Goal: Task Accomplishment & Management: Complete application form

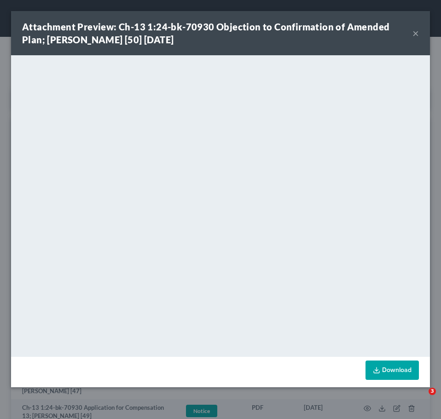
click at [418, 31] on button "×" at bounding box center [415, 33] width 6 height 11
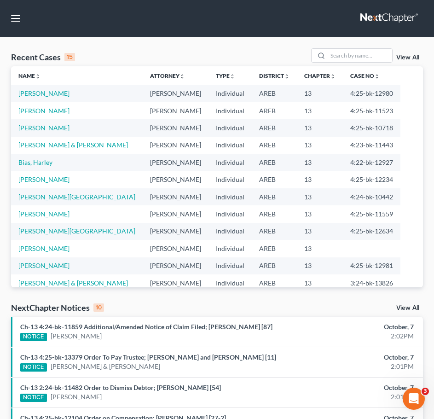
click at [411, 59] on link "View All" at bounding box center [407, 57] width 23 height 6
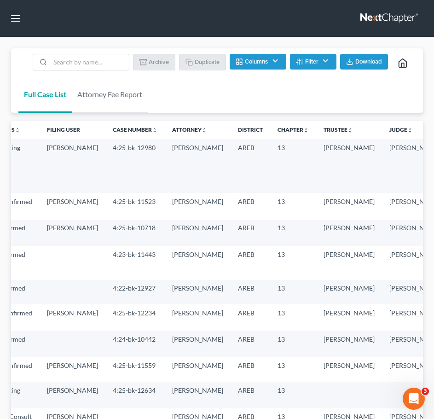
scroll to position [0, 158]
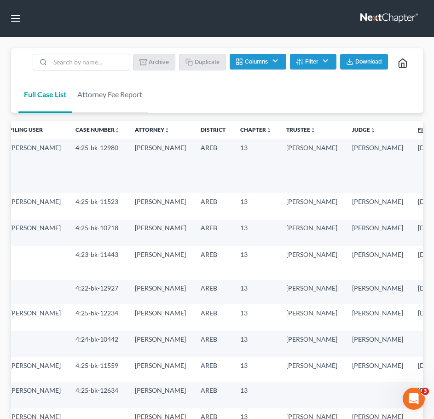
click at [418, 130] on link "Filing Date unfold_more expand_more expand_less" at bounding box center [437, 129] width 39 height 7
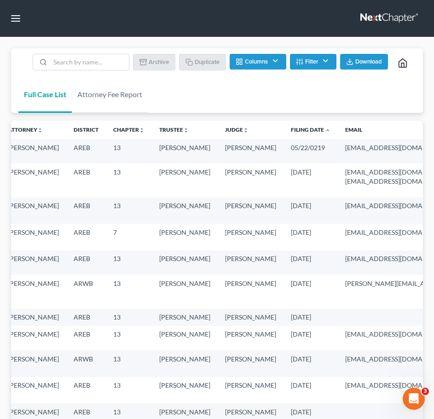
scroll to position [0, 261]
click at [292, 126] on link "Filing Date unfold_more expand_more expand_less" at bounding box center [312, 129] width 40 height 7
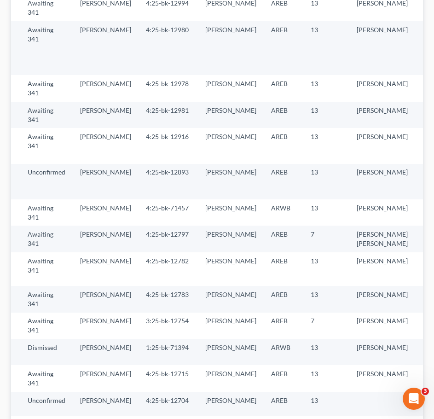
scroll to position [685, 0]
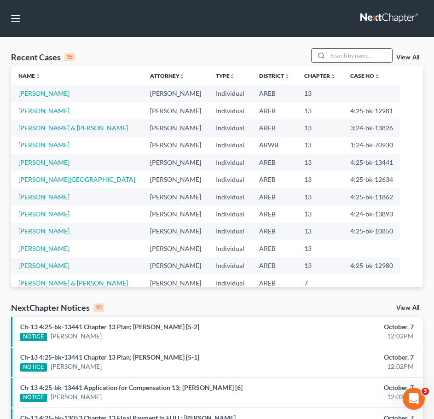
click at [379, 57] on input "search" at bounding box center [359, 55] width 64 height 13
type input "west"
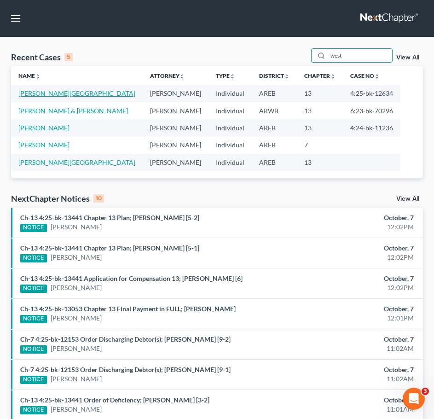
click at [44, 97] on link "[PERSON_NAME][GEOGRAPHIC_DATA]" at bounding box center [76, 93] width 117 height 8
select select "4"
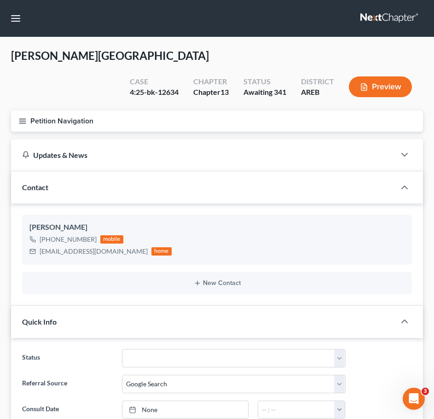
click at [21, 117] on icon "button" at bounding box center [22, 121] width 8 height 8
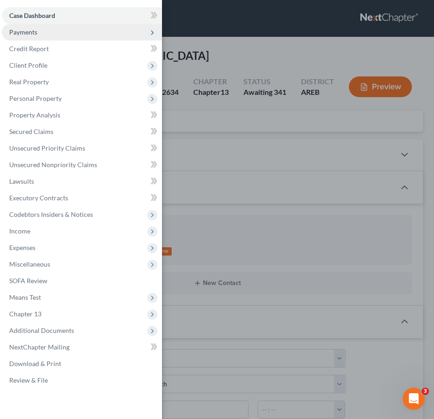
click at [52, 34] on span "Payments" at bounding box center [82, 32] width 160 height 17
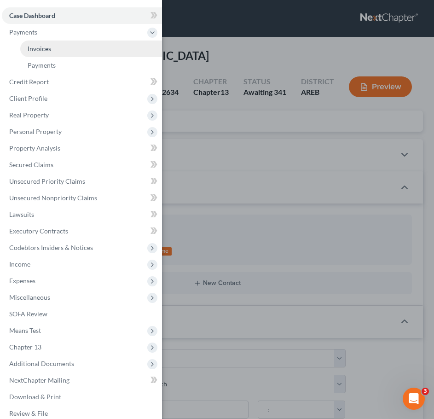
click at [48, 48] on span "Invoices" at bounding box center [39, 49] width 23 height 8
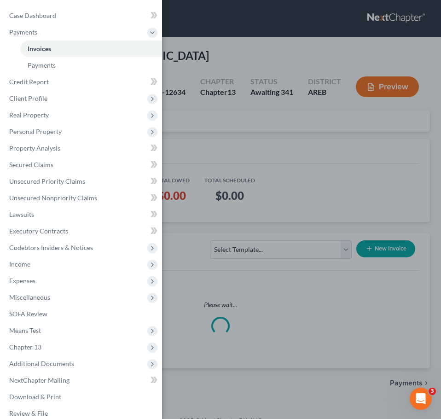
click at [273, 137] on div "Case Dashboard Payments Invoices Payments Payments Credit Report Client Profile" at bounding box center [220, 209] width 441 height 419
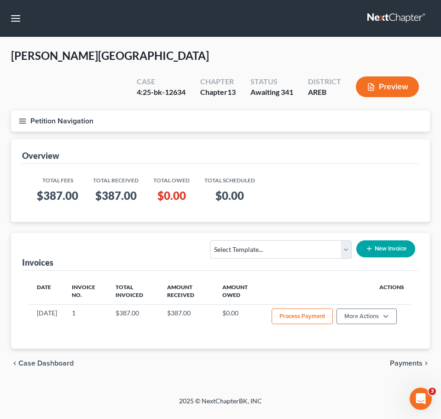
click at [405, 359] on span "Payments" at bounding box center [406, 362] width 33 height 7
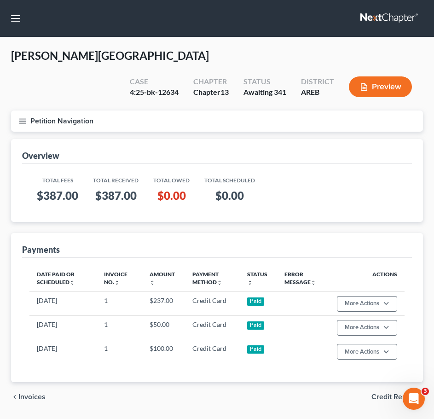
click at [19, 117] on icon "button" at bounding box center [22, 121] width 8 height 8
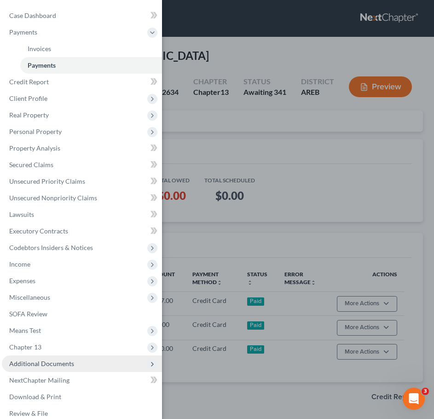
click at [63, 365] on span "Additional Documents" at bounding box center [41, 363] width 65 height 8
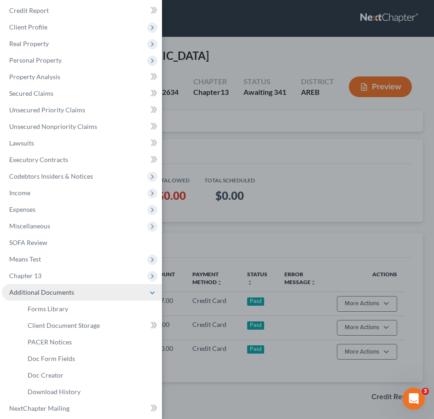
scroll to position [40, 0]
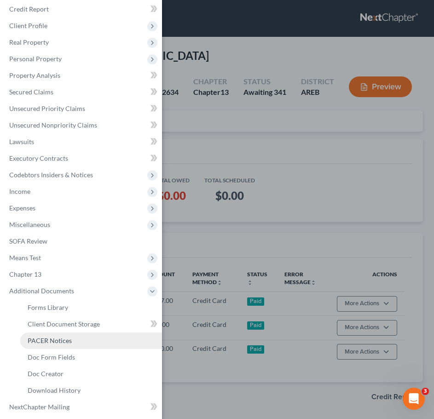
click at [42, 344] on link "PACER Notices" at bounding box center [91, 340] width 142 height 17
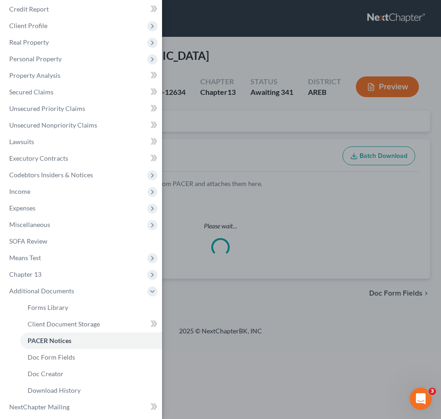
click at [289, 120] on div "Case Dashboard Payments Invoices Payments Payments Credit Report Client Profile" at bounding box center [220, 209] width 441 height 419
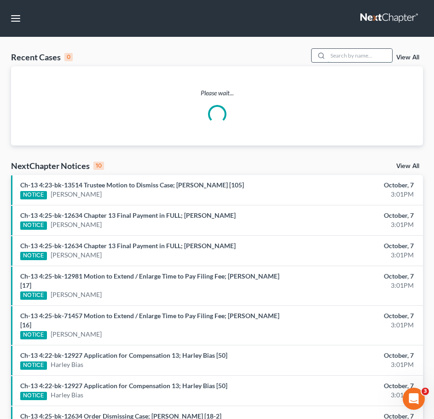
click at [355, 55] on input "search" at bounding box center [359, 55] width 64 height 13
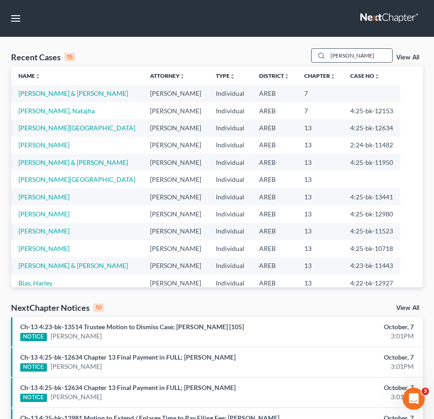
type input "phillips"
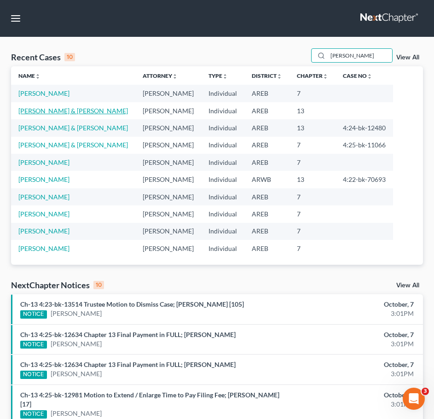
click at [52, 110] on link "[PERSON_NAME] & [PERSON_NAME]" at bounding box center [72, 111] width 109 height 8
select select "2"
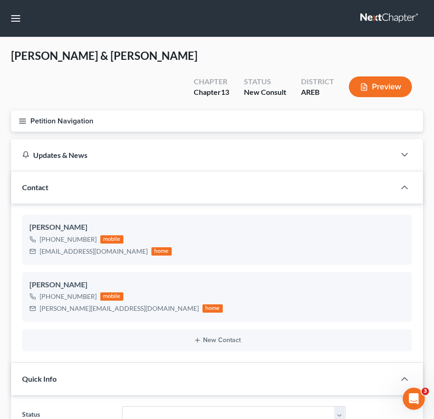
click at [17, 110] on button "Petition Navigation" at bounding box center [217, 120] width 412 height 21
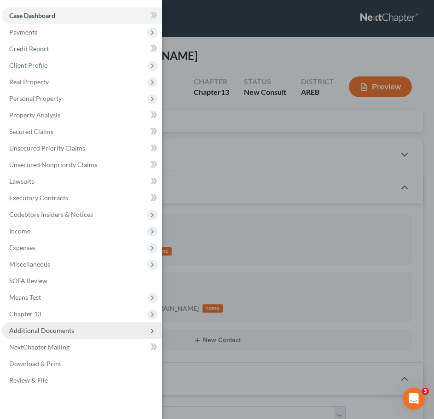
click at [65, 327] on span "Additional Documents" at bounding box center [41, 330] width 65 height 8
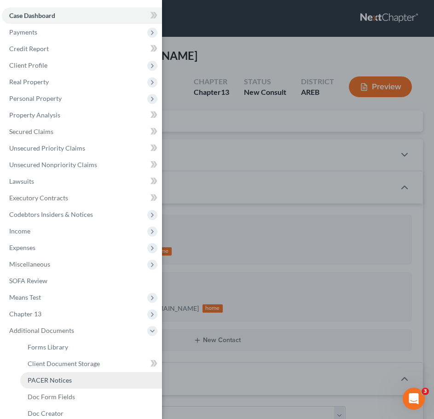
click at [68, 377] on span "PACER Notices" at bounding box center [50, 380] width 44 height 8
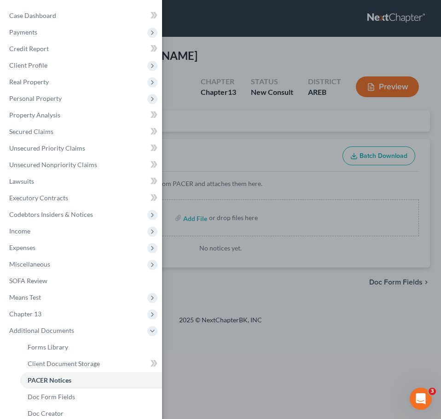
click at [282, 85] on div "Case Dashboard Payments Invoices Payments Payments Credit Report Client Profile" at bounding box center [220, 209] width 441 height 419
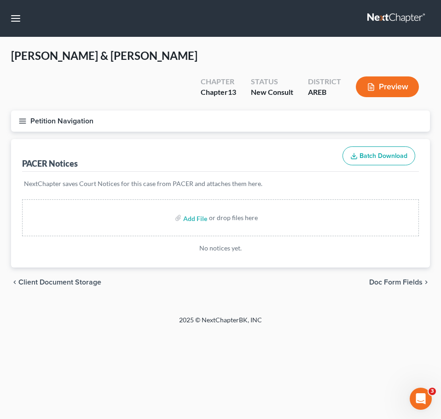
click at [13, 110] on button "Petition Navigation" at bounding box center [220, 120] width 419 height 21
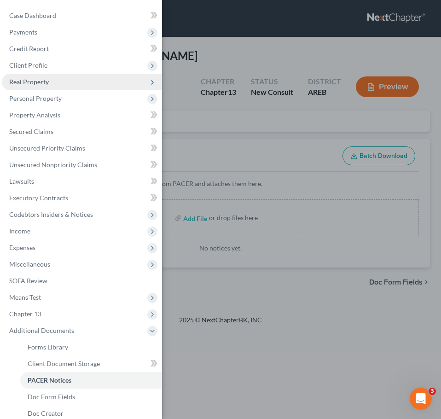
click at [31, 86] on span "Real Property" at bounding box center [82, 82] width 160 height 17
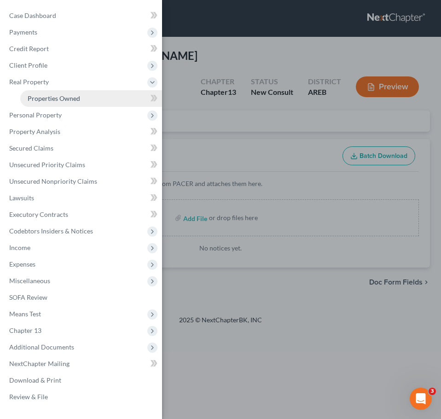
click at [41, 98] on span "Properties Owned" at bounding box center [54, 98] width 52 height 8
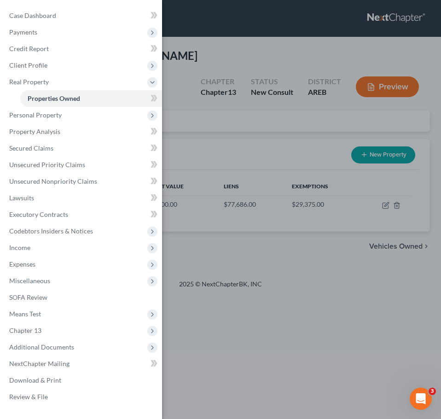
click at [298, 106] on div "Case Dashboard Payments Invoices Payments Payments Credit Report Client Profile" at bounding box center [220, 209] width 441 height 419
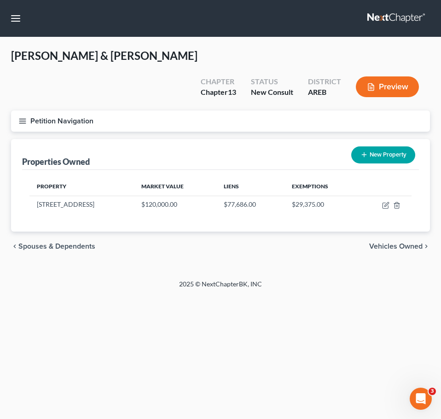
click at [334, 279] on div "2025 © NextChapterBK, INC" at bounding box center [220, 287] width 331 height 17
click at [412, 242] on span "Vehicles Owned" at bounding box center [395, 245] width 53 height 7
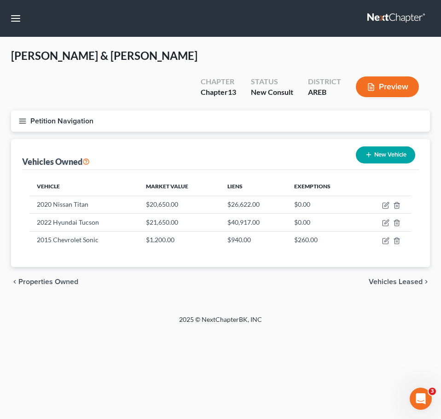
click at [411, 278] on span "Vehicles Leased" at bounding box center [395, 281] width 54 height 7
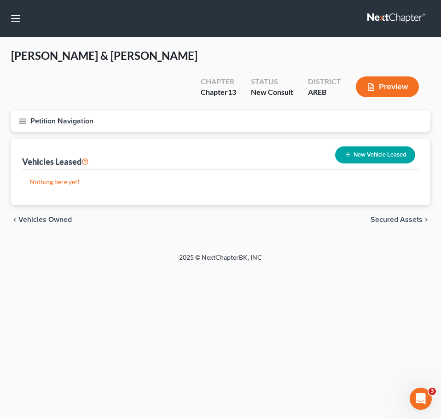
click at [399, 216] on span "Secured Assets" at bounding box center [396, 219] width 52 height 7
click at [399, 216] on span "Personal Items" at bounding box center [397, 219] width 49 height 7
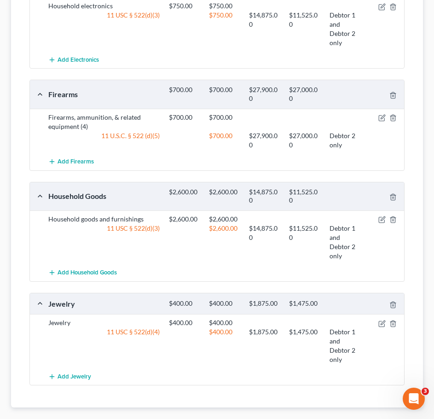
scroll to position [372, 0]
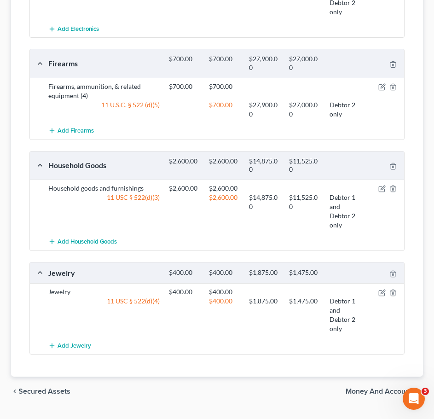
click at [395, 387] on span "Money and Accounts" at bounding box center [380, 390] width 70 height 7
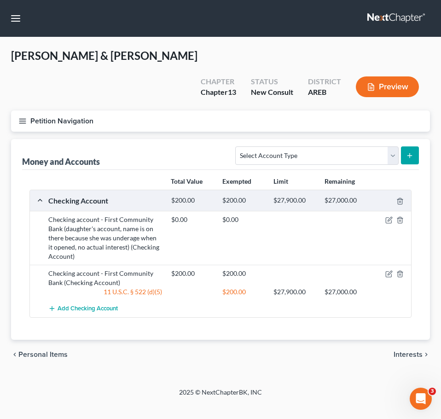
click at [415, 350] on span "Interests" at bounding box center [407, 353] width 29 height 7
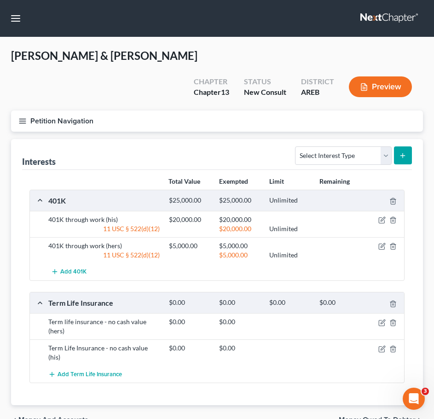
scroll to position [19, 0]
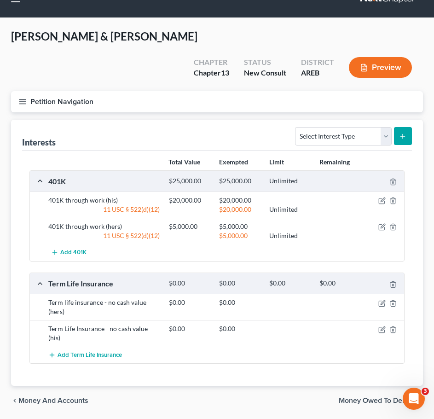
click at [401, 396] on span "Money Owed to Debtor" at bounding box center [377, 399] width 77 height 7
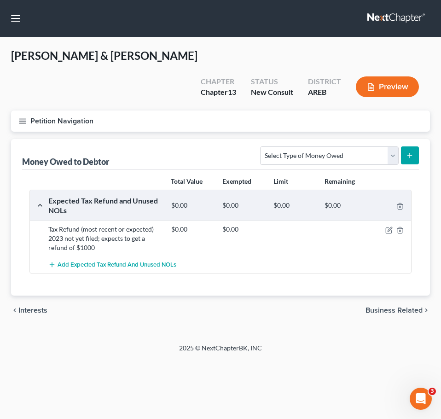
click at [404, 306] on span "Business Related" at bounding box center [393, 309] width 57 height 7
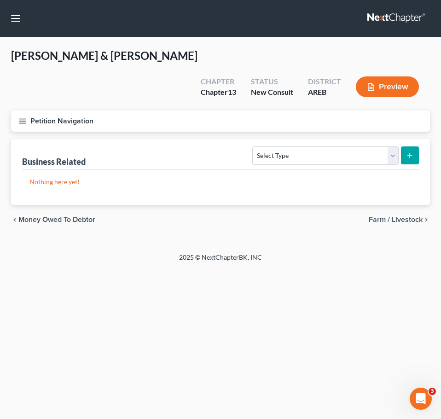
click at [396, 216] on span "Farm / Livestock" at bounding box center [395, 219] width 54 height 7
click at [396, 216] on span "Miscellaneous Property" at bounding box center [384, 219] width 78 height 7
click at [396, 216] on span "Property Analysis" at bounding box center [393, 219] width 58 height 7
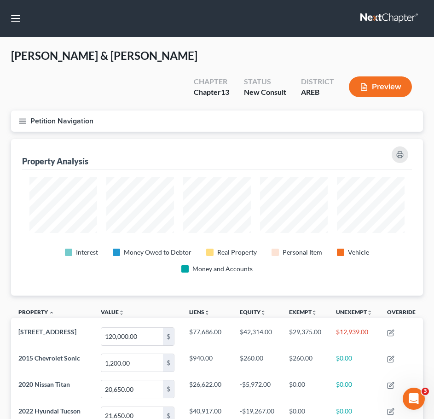
click at [17, 110] on button "Petition Navigation" at bounding box center [217, 120] width 412 height 21
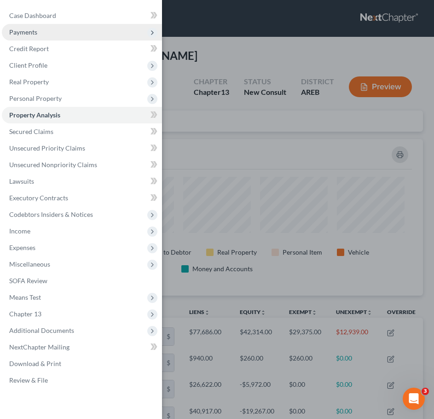
click at [39, 29] on span "Payments" at bounding box center [82, 32] width 160 height 17
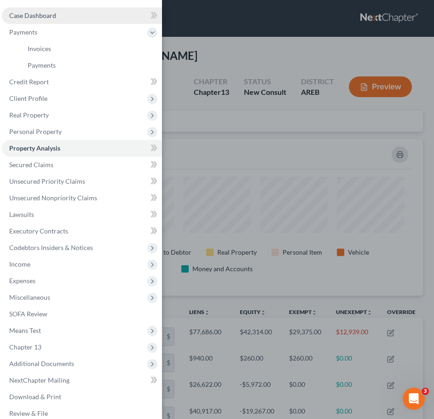
click at [44, 16] on span "Case Dashboard" at bounding box center [32, 15] width 47 height 8
select select "5"
select select "2"
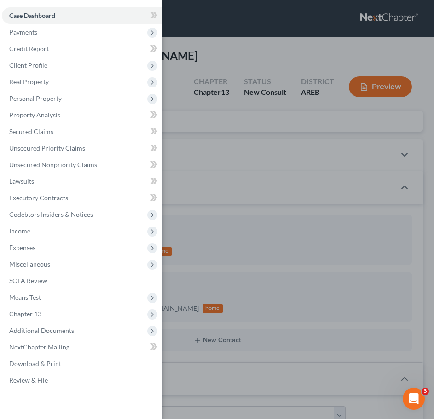
click at [307, 210] on div "Case Dashboard Payments Invoices Payments Payments Credit Report Client Profile" at bounding box center [217, 209] width 434 height 419
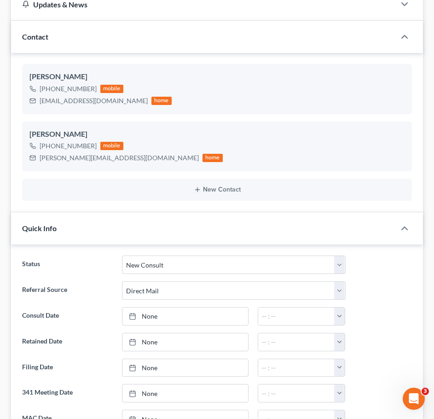
scroll to position [151, 0]
click at [206, 307] on link "None" at bounding box center [185, 315] width 126 height 17
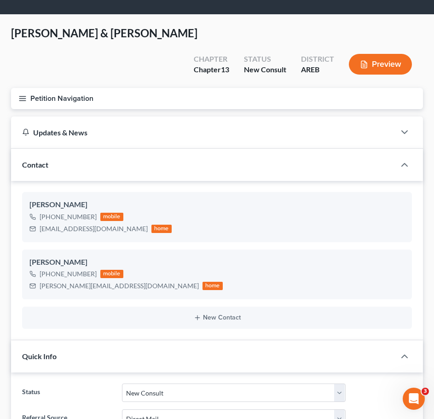
scroll to position [0, 0]
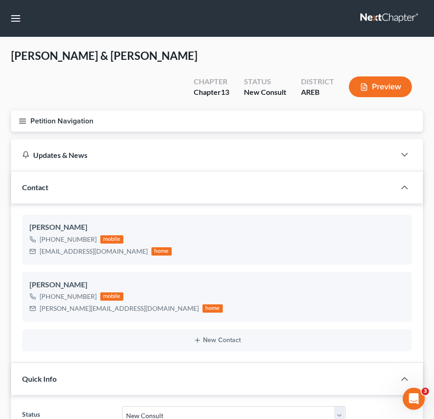
click at [24, 110] on button "Petition Navigation" at bounding box center [217, 120] width 412 height 21
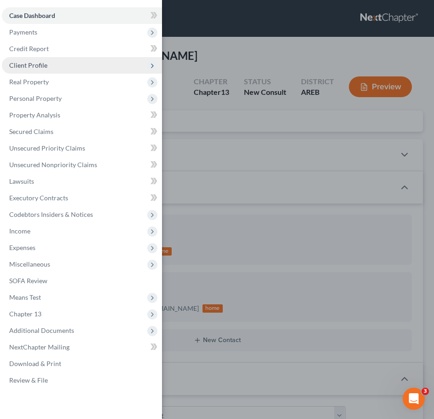
click at [46, 63] on span "Client Profile" at bounding box center [82, 65] width 160 height 17
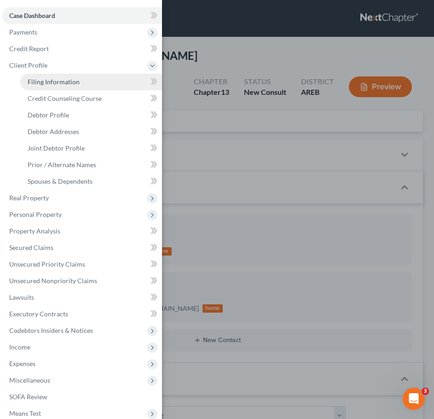
click at [76, 78] on span "Filing Information" at bounding box center [54, 82] width 52 height 8
select select "1"
select select "3"
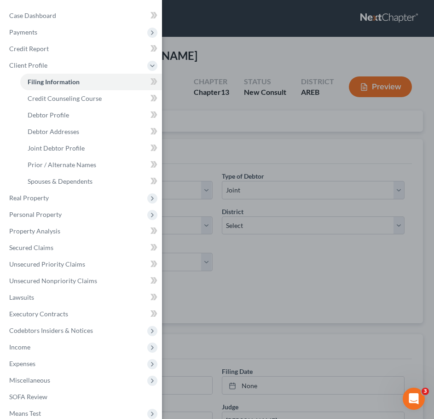
click at [200, 198] on div "Case Dashboard Payments Invoices Payments Payments Credit Report Client Profile" at bounding box center [217, 209] width 434 height 419
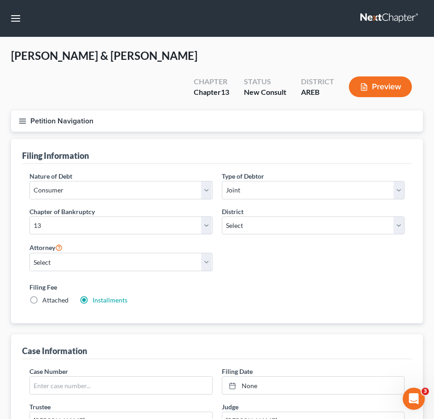
scroll to position [354, 0]
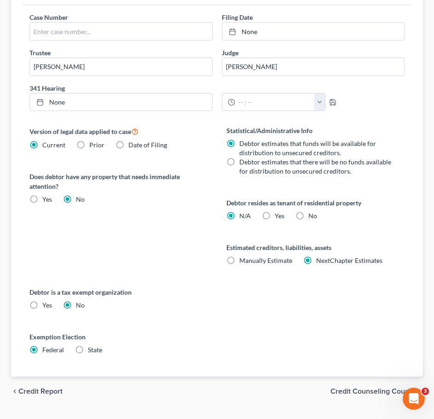
click at [384, 387] on span "Credit Counseling Course" at bounding box center [372, 390] width 85 height 7
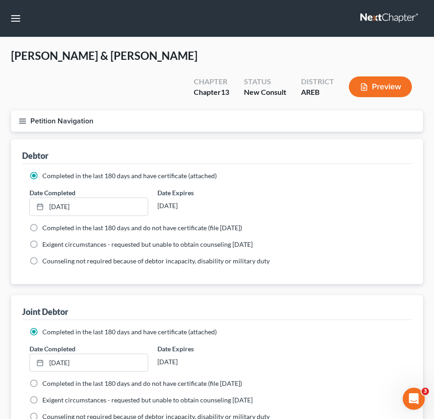
scroll to position [63, 0]
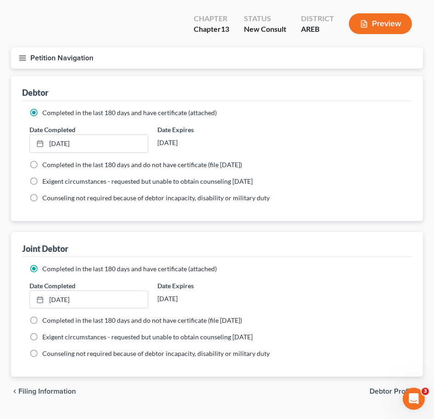
click at [32, 387] on span "Filing Information" at bounding box center [46, 390] width 57 height 7
select select "1"
select select "3"
select select "5"
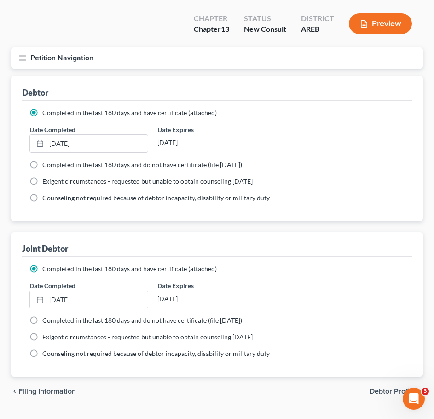
select select "0"
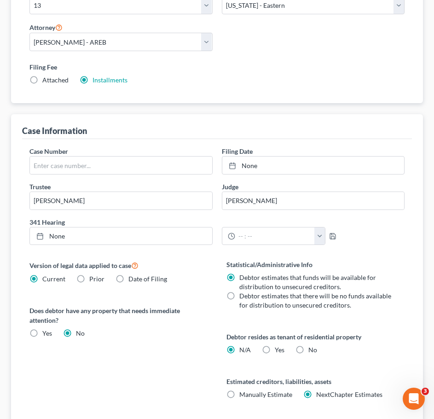
scroll to position [354, 0]
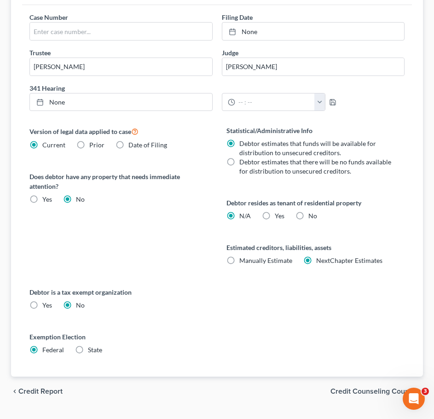
click at [392, 387] on span "Credit Counseling Course" at bounding box center [372, 390] width 85 height 7
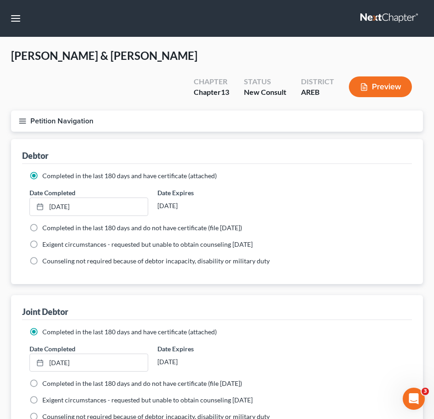
scroll to position [63, 0]
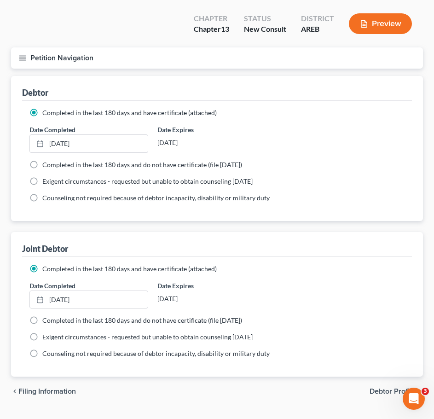
click at [141, 264] on label "Completed in the last 180 days and have certificate (attached)" at bounding box center [129, 268] width 174 height 9
click at [52, 264] on input "Completed in the last 180 days and have certificate (attached)" at bounding box center [49, 267] width 6 height 6
click at [402, 387] on span "Debtor Profile" at bounding box center [392, 390] width 46 height 7
select select "1"
select select "4"
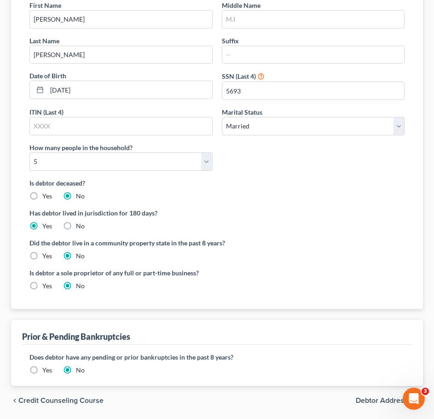
scroll to position [180, 0]
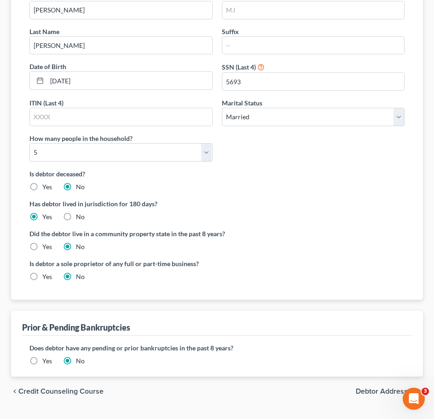
click at [42, 356] on label "Yes" at bounding box center [47, 360] width 10 height 9
click at [46, 356] on input "Yes" at bounding box center [49, 359] width 6 height 6
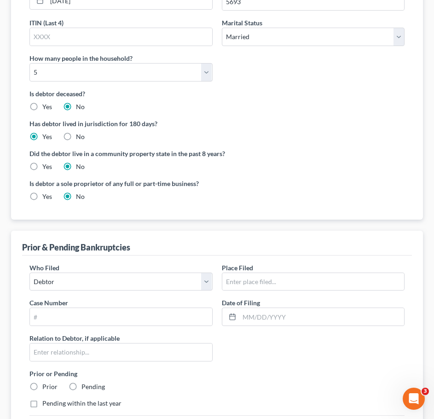
scroll to position [260, 0]
click at [121, 307] on input "text" at bounding box center [121, 315] width 182 height 17
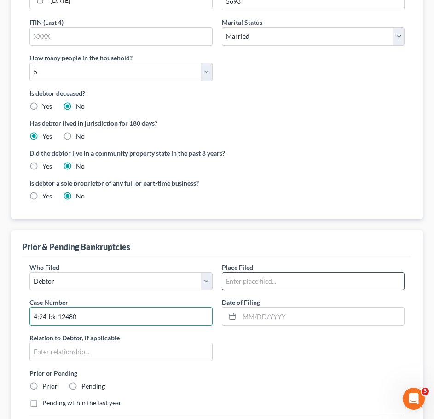
type input "4:24-bk-12480"
click at [296, 272] on input "text" at bounding box center [313, 280] width 182 height 17
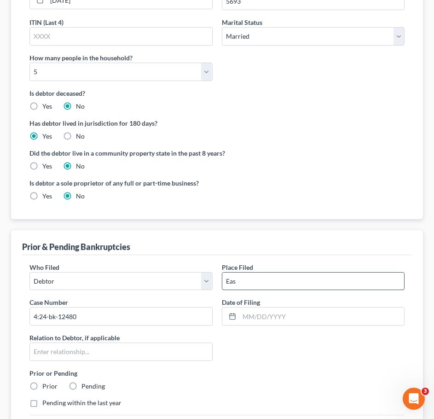
type input "Eastern Arkansas"
click at [293, 307] on input "text" at bounding box center [321, 315] width 165 height 17
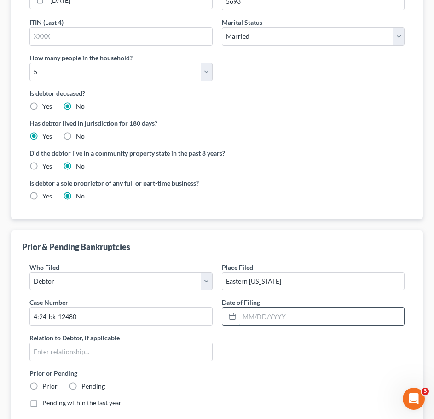
click at [274, 307] on input "text" at bounding box center [321, 315] width 165 height 17
type input "7/30/2024"
click at [173, 343] on input "text" at bounding box center [121, 351] width 182 height 17
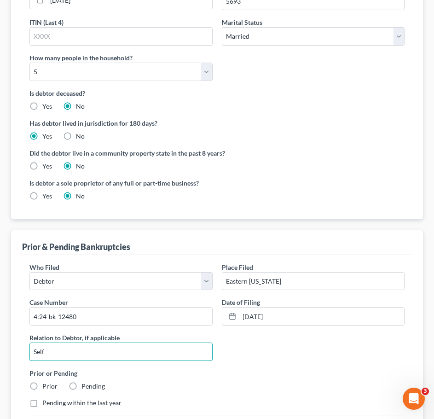
type input "Self"
click at [204, 368] on div "Prior or Pending Prior Pending" at bounding box center [217, 379] width 384 height 23
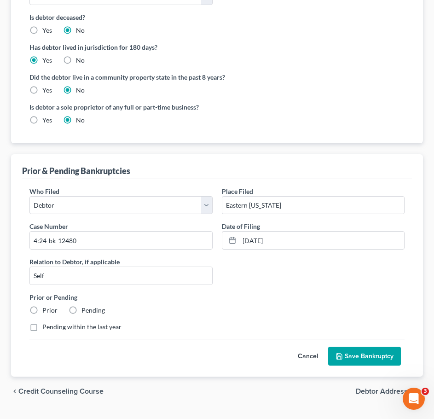
click at [86, 305] on label "Pending" at bounding box center [92, 309] width 23 height 9
click at [86, 305] on input "Pending" at bounding box center [88, 308] width 6 height 6
radio input "true"
click at [90, 322] on label "Pending within the last year" at bounding box center [81, 326] width 79 height 9
click at [52, 322] on input "Pending within the last year" at bounding box center [49, 325] width 6 height 6
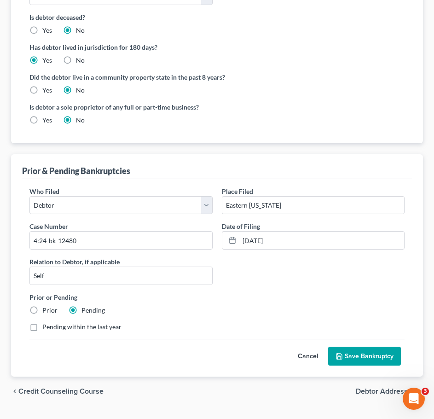
checkbox input "true"
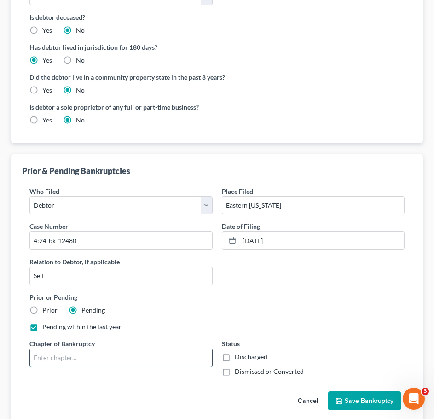
click at [191, 349] on input "text" at bounding box center [121, 357] width 182 height 17
type input "13"
click at [247, 367] on label "Dismissed or Converted" at bounding box center [269, 371] width 69 height 9
click at [244, 367] on input "Dismissed or Converted" at bounding box center [241, 370] width 6 height 6
checkbox input "true"
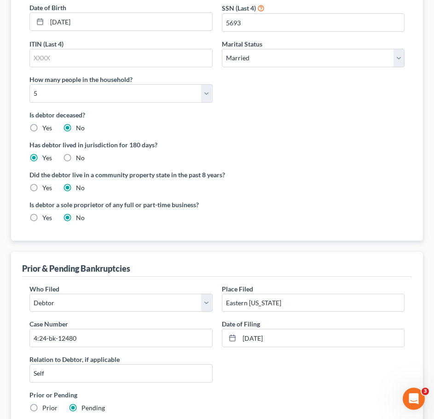
scroll to position [238, 0]
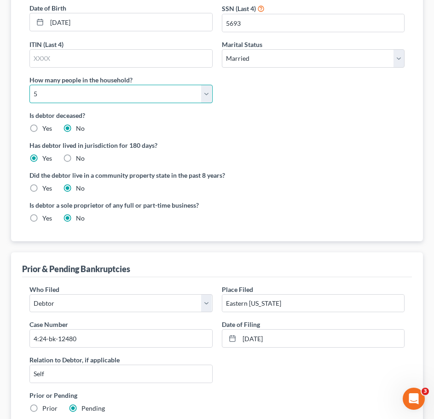
click at [81, 85] on select "Select 1 2 3 4 5 6 7 8 9 10 11 12 13 14 15 16 17 18 19 20" at bounding box center [120, 94] width 183 height 18
select select "7"
click at [29, 85] on select "Select 1 2 3 4 5 6 7 8 9 10 11 12 13 14 15 16 17 18 19 20" at bounding box center [120, 94] width 183 height 18
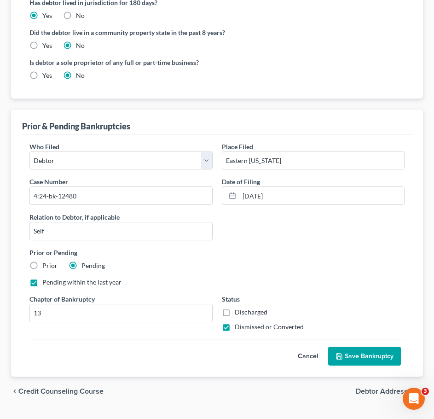
click at [393, 387] on span "Debtor Addresses" at bounding box center [386, 390] width 60 height 7
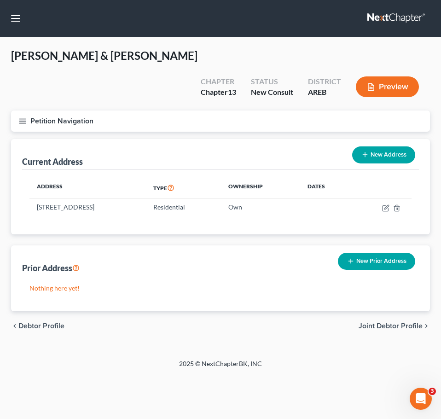
click at [418, 322] on span "Joint Debtor Profile" at bounding box center [390, 325] width 64 height 7
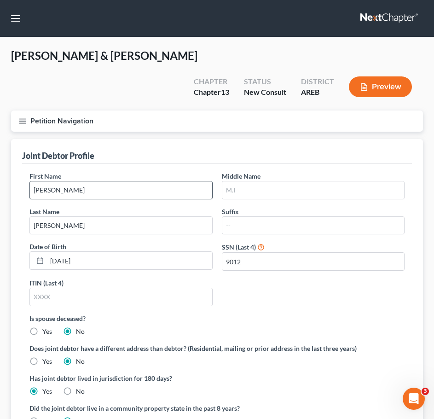
scroll to position [107, 0]
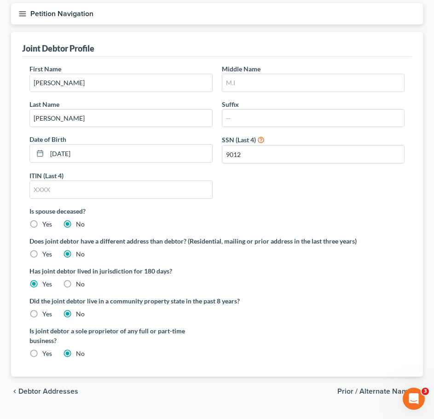
click at [382, 387] on span "Prior / Alternate Names" at bounding box center [376, 390] width 78 height 7
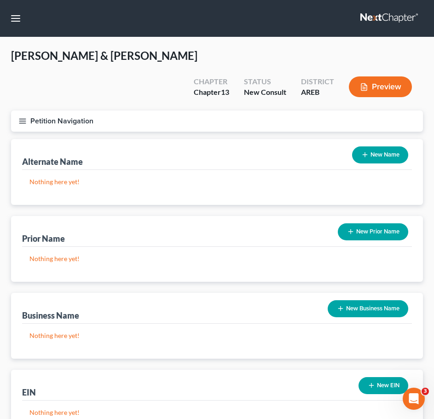
scroll to position [59, 0]
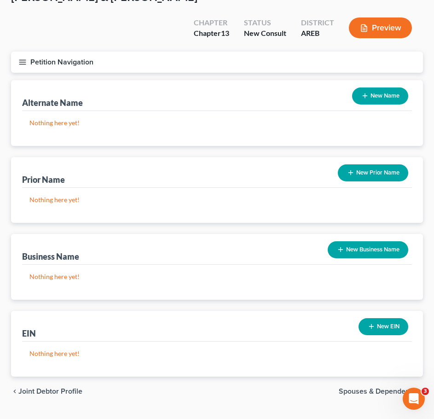
click at [384, 387] on span "Spouses & Dependents" at bounding box center [377, 390] width 77 height 7
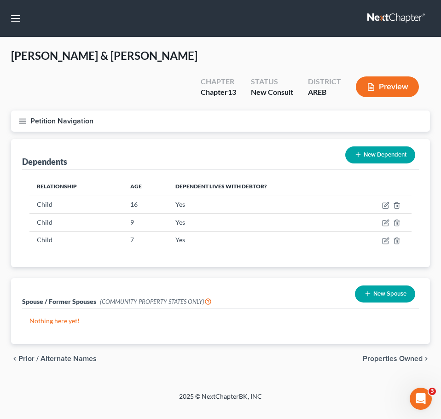
click at [389, 146] on button "New Dependent" at bounding box center [380, 154] width 70 height 17
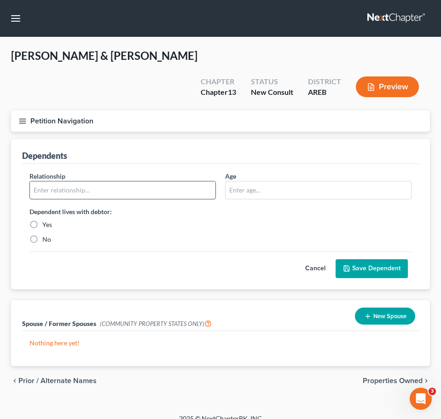
click at [173, 181] on input "text" at bounding box center [122, 189] width 185 height 17
type input "Nephew"
click at [138, 181] on input "Nephew" at bounding box center [122, 189] width 185 height 17
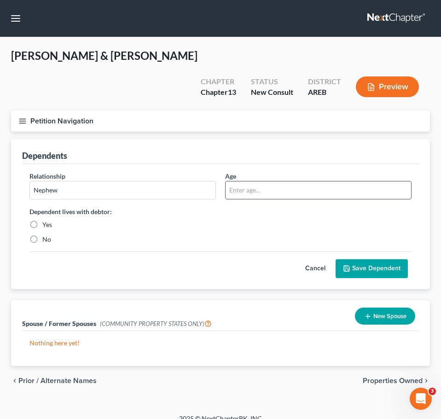
click at [248, 181] on input "text" at bounding box center [317, 189] width 185 height 17
type input "18"
click at [48, 220] on label "Yes" at bounding box center [47, 224] width 10 height 9
click at [48, 220] on input "Yes" at bounding box center [49, 223] width 6 height 6
radio input "true"
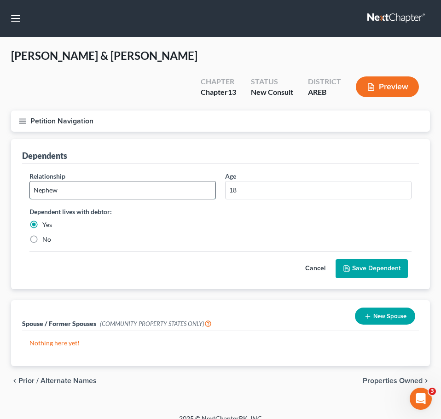
click at [120, 181] on input "Nephew" at bounding box center [122, 189] width 185 height 17
type input "Nephew (nephew is currently unemployed and has a baby; would otherwise be homel…"
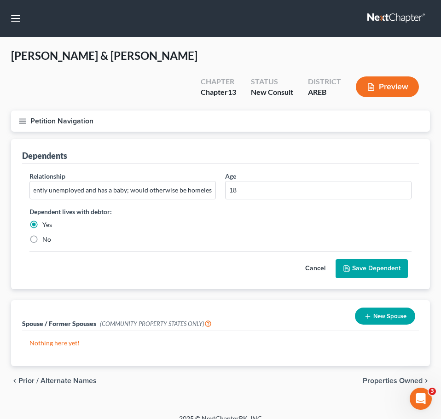
click at [367, 259] on button "Save Dependent" at bounding box center [371, 268] width 72 height 19
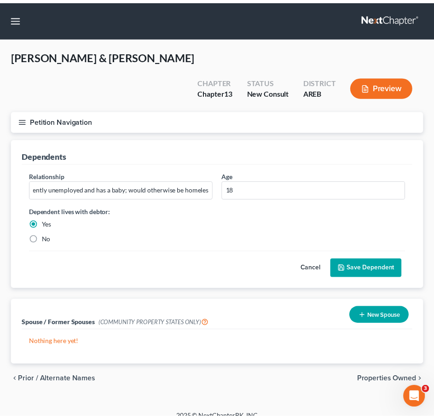
scroll to position [0, 0]
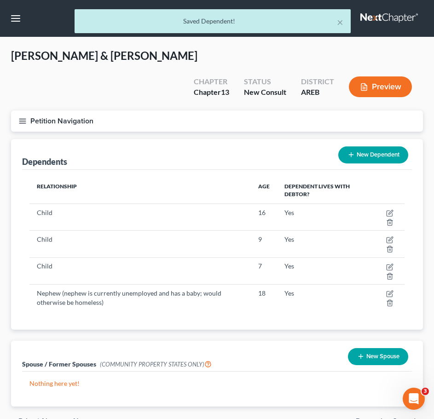
click at [381, 146] on button "New Dependent" at bounding box center [373, 154] width 70 height 17
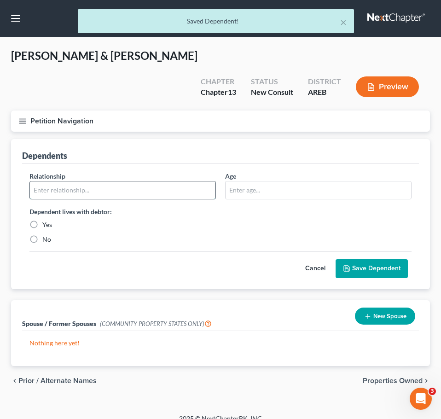
click at [121, 181] on input "text" at bounding box center [122, 189] width 185 height 17
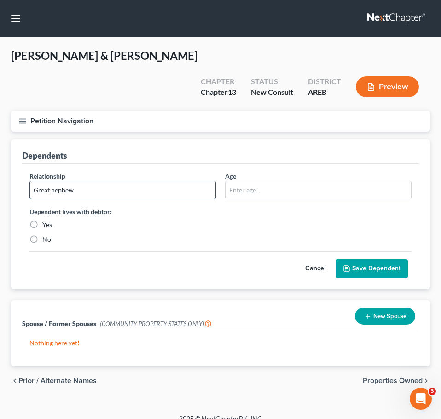
type input "Great nephew"
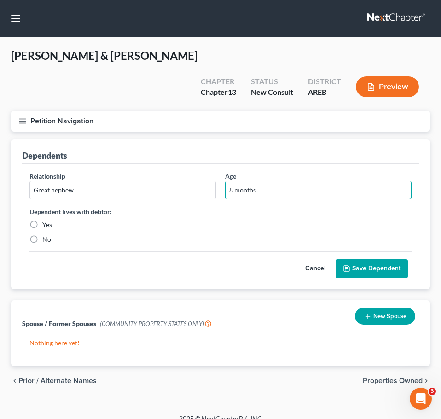
type input "8 months"
click at [50, 220] on label "Yes" at bounding box center [47, 224] width 10 height 9
click at [50, 220] on input "Yes" at bounding box center [49, 223] width 6 height 6
radio input "true"
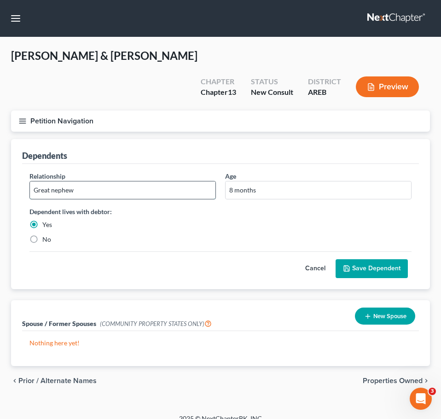
click at [157, 181] on input "Great nephew" at bounding box center [122, 189] width 185 height 17
type input "Great niece"
click at [394, 265] on div "Relationship * Great niece Age 8 months Dependent lives with debtor: Yes No Can…" at bounding box center [220, 226] width 396 height 125
click at [374, 259] on button "Save Dependent" at bounding box center [371, 268] width 72 height 19
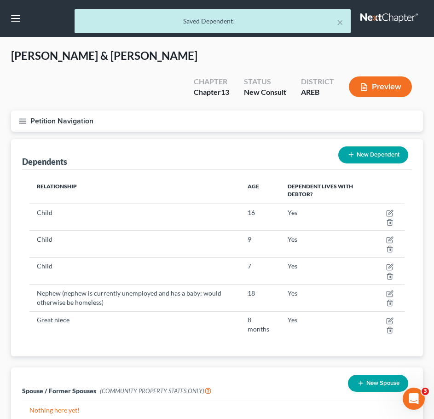
click at [392, 146] on button "New Dependent" at bounding box center [373, 154] width 70 height 17
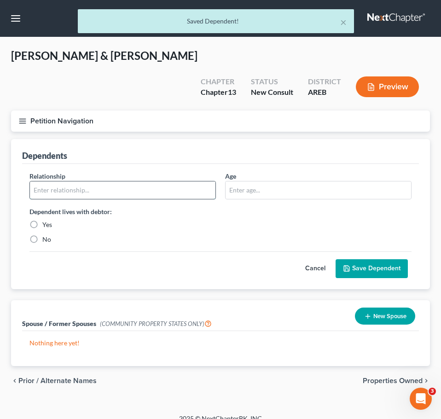
click at [153, 181] on input "text" at bounding box center [122, 189] width 185 height 17
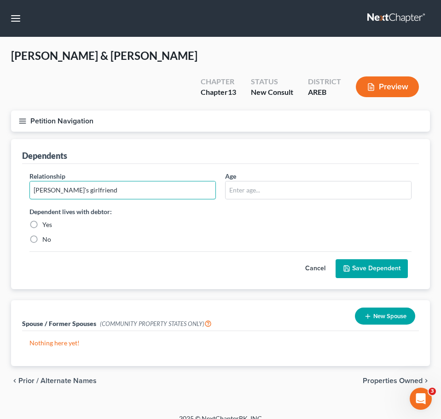
type input "Nephew's girlfriend"
click at [42, 220] on label "Yes" at bounding box center [47, 224] width 10 height 9
click at [46, 220] on input "Yes" at bounding box center [49, 223] width 6 height 6
radio input "true"
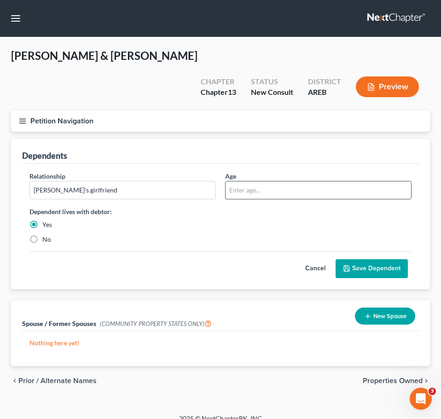
click at [285, 181] on input "text" at bounding box center [317, 189] width 185 height 17
type input "18"
click at [376, 259] on button "Save Dependent" at bounding box center [371, 268] width 72 height 19
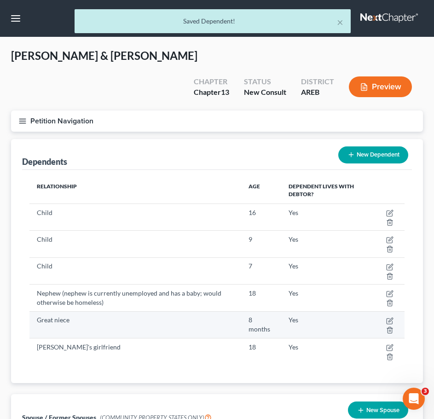
scroll to position [83, 0]
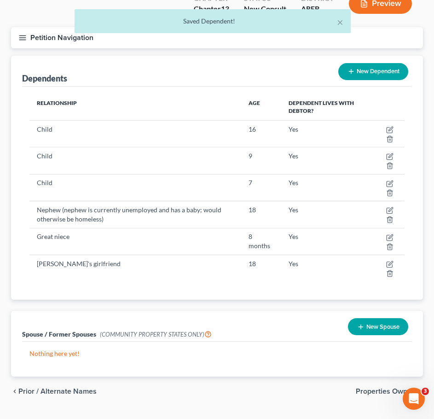
click at [394, 376] on div "chevron_left Prior / Alternate Names Properties Owned chevron_right" at bounding box center [217, 390] width 412 height 29
click at [388, 387] on span "Properties Owned" at bounding box center [386, 390] width 60 height 7
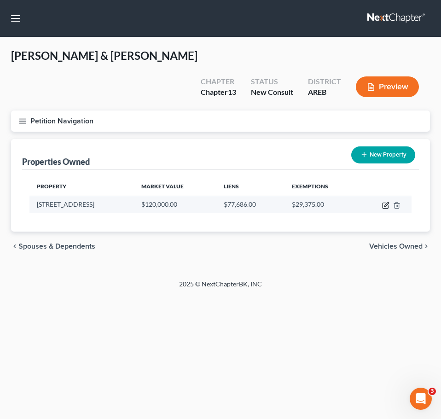
click at [386, 202] on icon "button" at bounding box center [386, 204] width 4 height 4
select select "2"
select select "0"
select select "23"
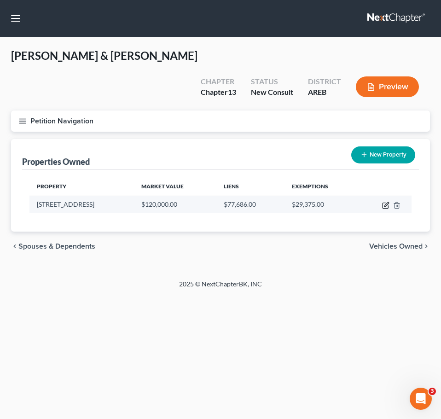
select select "0"
select select "2"
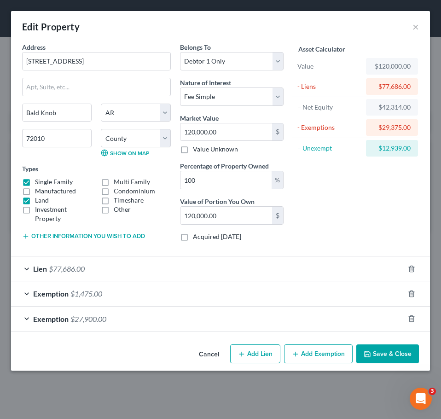
click at [307, 275] on div "Lien $77,686.00" at bounding box center [207, 268] width 393 height 24
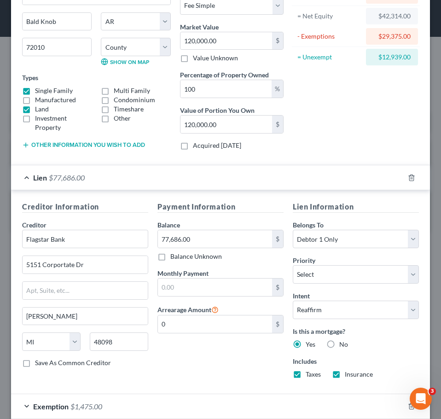
scroll to position [92, 0]
click at [192, 240] on input "77,686.00" at bounding box center [215, 238] width 114 height 17
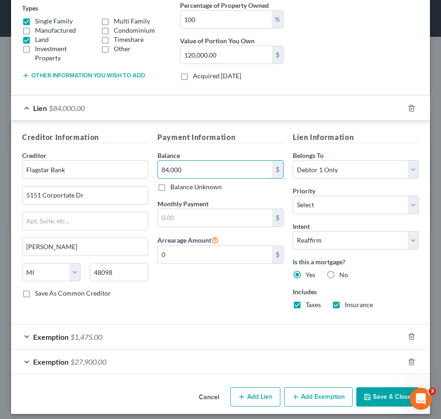
scroll to position [167, 0]
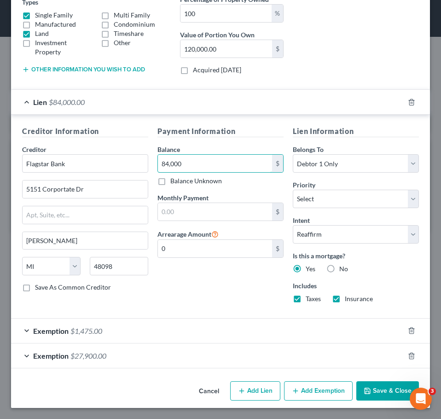
type input "84,000"
click at [381, 392] on button "Save & Close" at bounding box center [387, 390] width 63 height 19
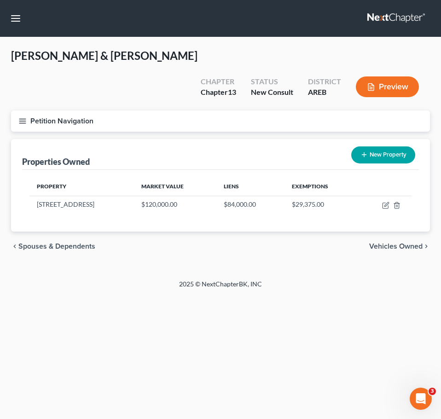
click at [404, 242] on span "Vehicles Owned" at bounding box center [395, 245] width 53 height 7
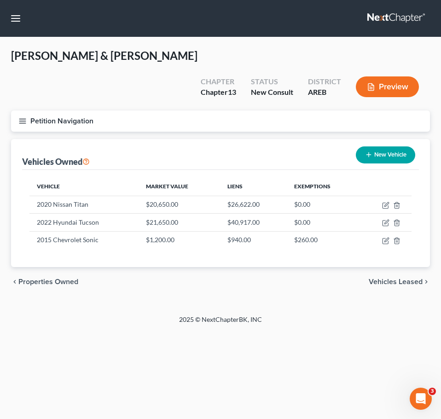
click at [48, 278] on span "Properties Owned" at bounding box center [48, 281] width 60 height 7
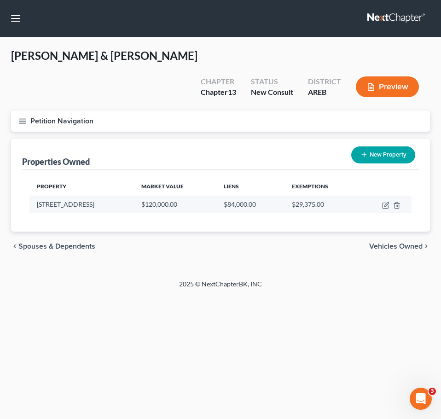
click at [385, 195] on td at bounding box center [384, 203] width 53 height 17
click at [385, 201] on icon "button" at bounding box center [385, 204] width 7 height 7
select select "2"
select select "72"
select select "0"
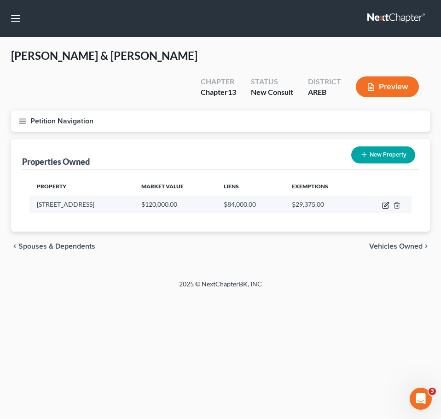
select select "0"
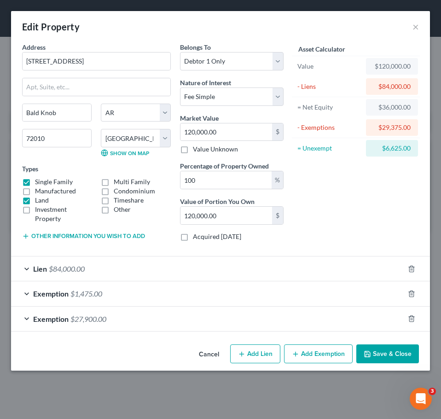
click at [276, 318] on div "Exemption $27,900.00" at bounding box center [207, 318] width 393 height 24
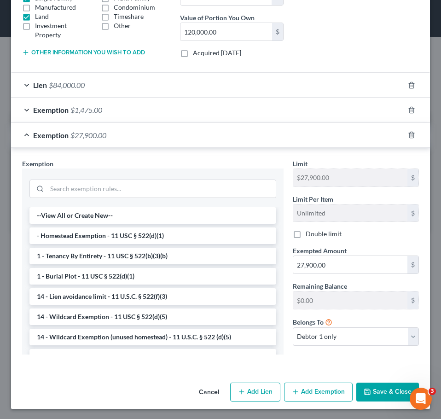
scroll to position [184, 0]
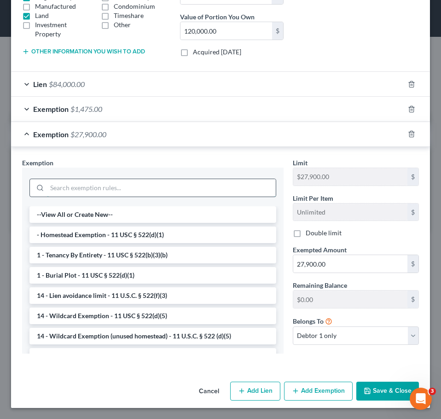
click at [196, 191] on input "search" at bounding box center [161, 187] width 229 height 17
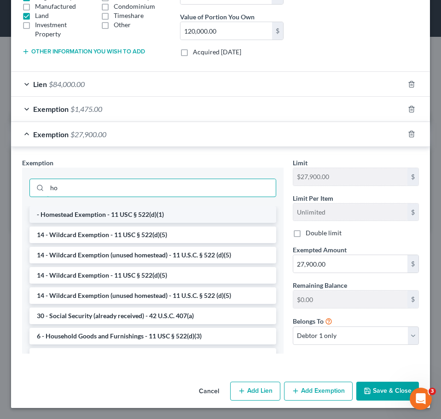
type input "ho"
click at [196, 215] on li "- Homestead Exemption - 11 USC § 522(d)(1)" at bounding box center [152, 214] width 247 height 17
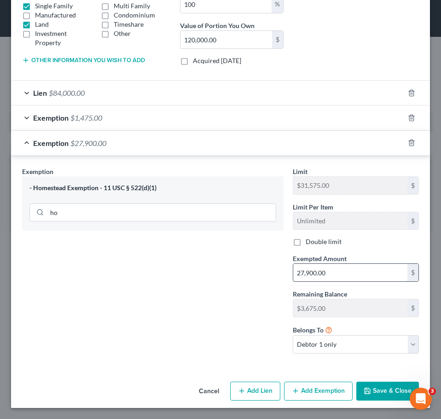
click at [333, 277] on input "27,900.00" at bounding box center [350, 272] width 114 height 17
type input "31,575"
click at [200, 269] on div "Exemption Set must be selected for CA. Exemption * - Homestead Exemption - 11 U…" at bounding box center [152, 264] width 270 height 194
click at [232, 121] on div "Exemption $1,475.00" at bounding box center [207, 117] width 393 height 24
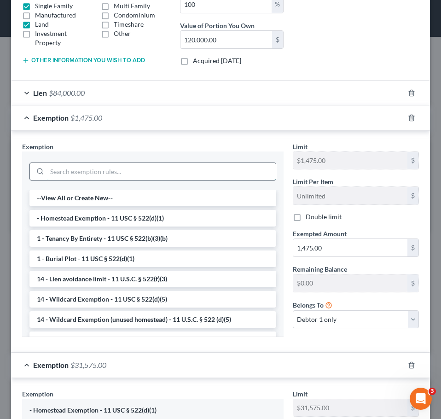
click at [190, 177] on input "search" at bounding box center [161, 171] width 229 height 17
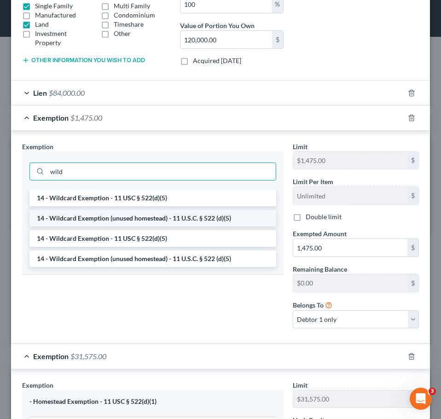
type input "wild"
click at [208, 223] on li "14 - Wildcard Exemption (unused homestead) - 11 U.S.C. § 522 (d)(5)" at bounding box center [152, 218] width 247 height 17
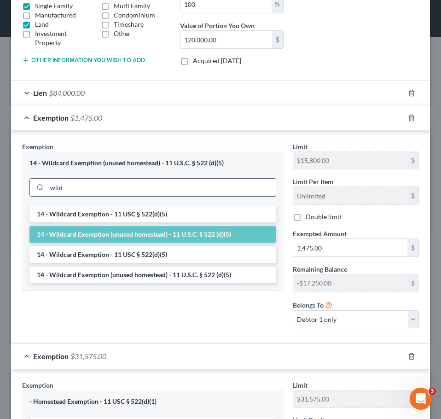
click at [172, 184] on input "wild" at bounding box center [161, 186] width 229 height 17
click at [165, 216] on li "14 - Wildcard Exemption - 11 USC § 522(d)(5)" at bounding box center [152, 214] width 247 height 17
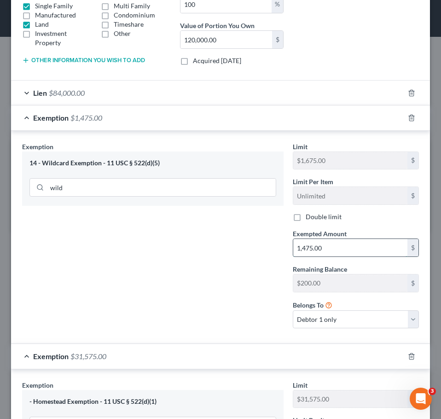
click at [351, 255] on input "1,475.00" at bounding box center [350, 247] width 114 height 17
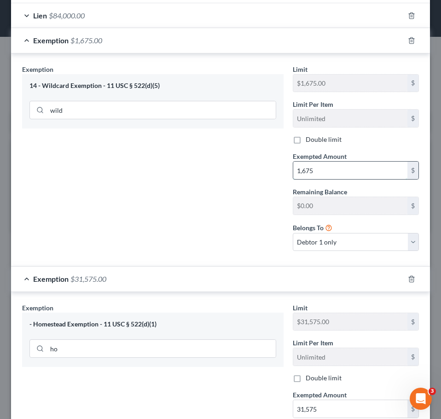
scroll to position [389, 0]
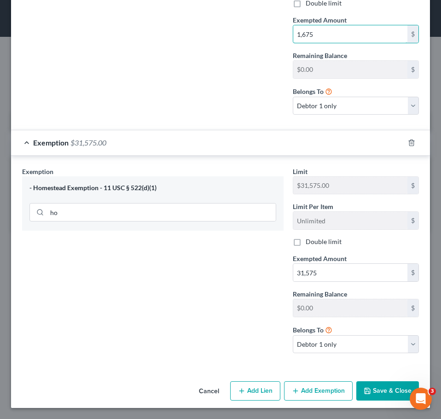
type input "1,675"
click at [375, 381] on button "Save & Close" at bounding box center [387, 390] width 63 height 19
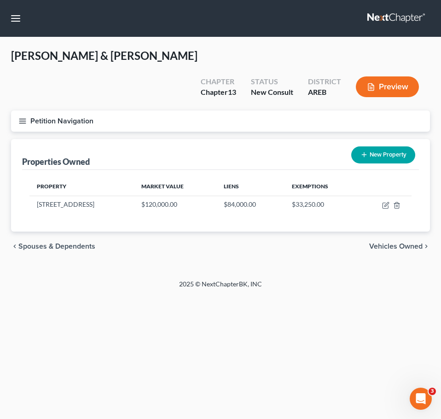
click at [324, 279] on div "2025 © NextChapterBK, INC" at bounding box center [220, 287] width 331 height 17
click at [408, 242] on span "Vehicles Owned" at bounding box center [395, 245] width 53 height 7
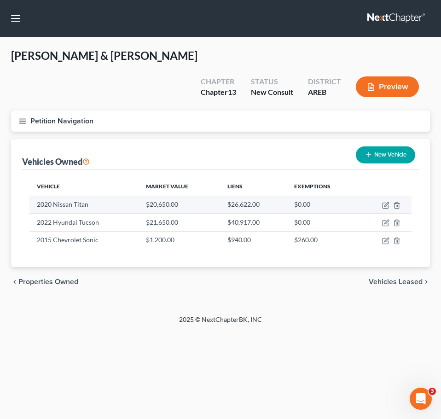
click at [385, 195] on td at bounding box center [385, 203] width 52 height 17
click at [385, 201] on icon "button" at bounding box center [385, 204] width 7 height 7
select select "0"
select select "6"
select select "0"
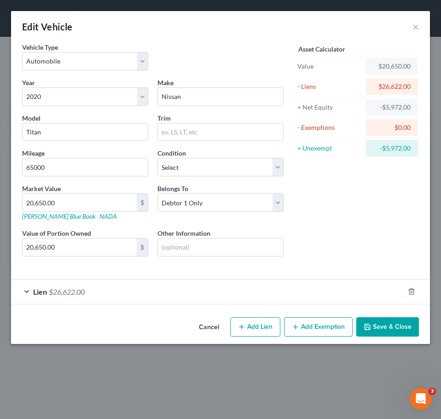
click at [257, 305] on div "Vehicle Type Select Automobile Truck Trailer Watercraft Aircraft Motor Home Atv…" at bounding box center [220, 177] width 419 height 271
click at [241, 296] on div "Lien $26,622.00" at bounding box center [207, 291] width 393 height 24
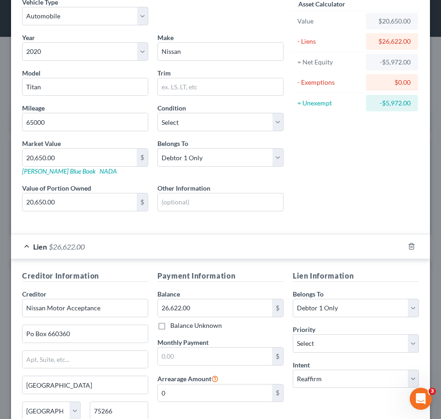
scroll to position [47, 0]
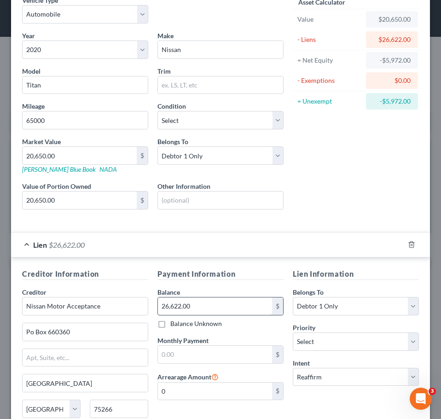
click at [199, 311] on input "26,622.00" at bounding box center [215, 305] width 114 height 17
type input "23,973.20"
click at [366, 157] on div "Asset Calculator Value $20,650.00 - Liens $23,973.20 = Net Equity -$3,323.20 - …" at bounding box center [355, 109] width 135 height 229
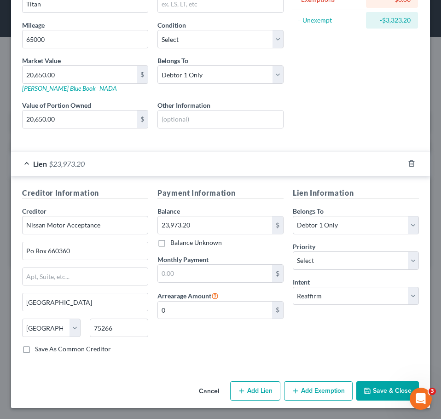
scroll to position [0, 0]
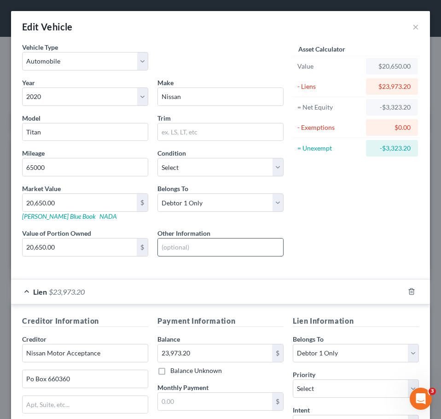
click at [245, 251] on input "text" at bounding box center [220, 246] width 125 height 17
type input "Purchased 9/5/2020"
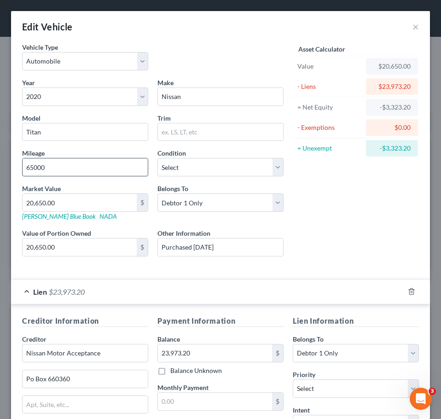
click at [101, 172] on input "65000" at bounding box center [85, 166] width 125 height 17
type input "90000"
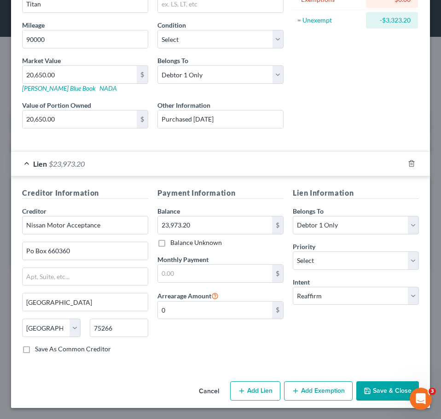
click at [372, 392] on button "Save & Close" at bounding box center [387, 390] width 63 height 19
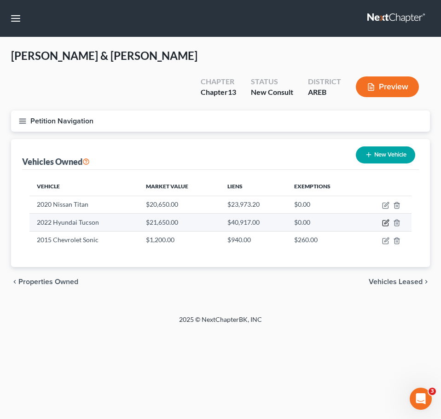
click at [388, 220] on icon "button" at bounding box center [386, 222] width 4 height 4
select select "0"
select select "4"
select select "2"
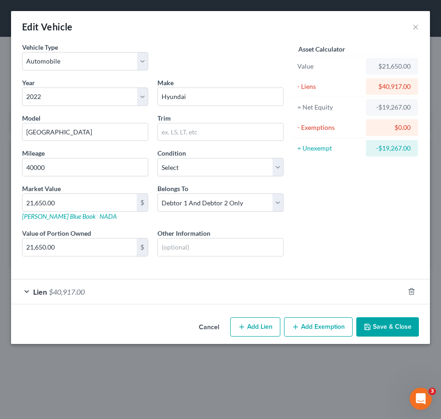
click at [302, 296] on div "Lien $40,917.00" at bounding box center [207, 291] width 393 height 24
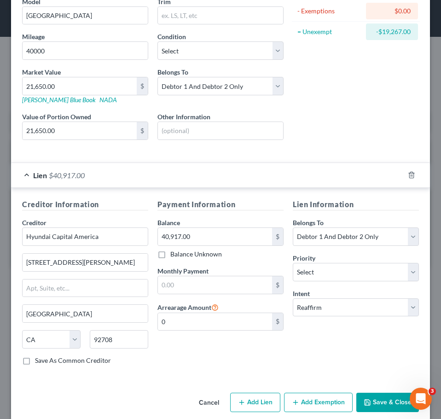
scroll to position [117, 0]
click at [202, 242] on input "40,917.00" at bounding box center [215, 235] width 114 height 17
type input "37,190.88"
click at [52, 51] on input "40000" at bounding box center [85, 49] width 125 height 17
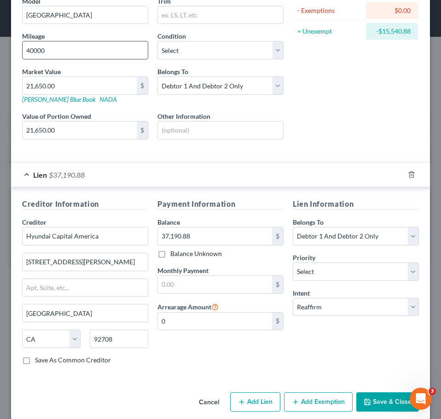
click at [52, 51] on input "40000" at bounding box center [85, 49] width 125 height 17
type input "65000"
click at [196, 136] on input "text" at bounding box center [220, 129] width 125 height 17
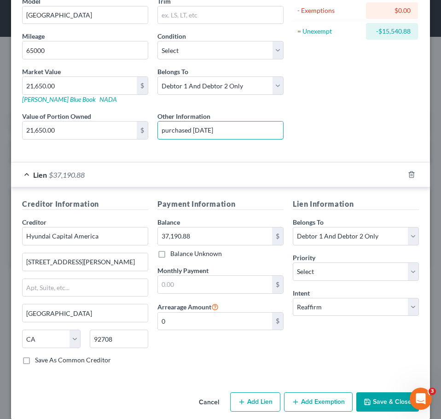
type input "purchased 7/25/2022"
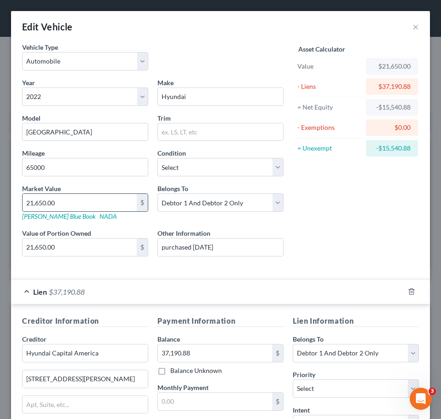
click at [71, 209] on input "21,650.00" at bounding box center [80, 202] width 114 height 17
type input "1"
type input "1.00"
type input "18"
type input "18.00"
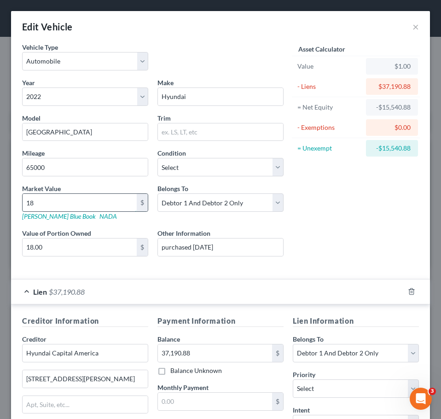
type input "185"
type input "185.00"
type input "1850"
type input "1,850.00"
type input "1,8500"
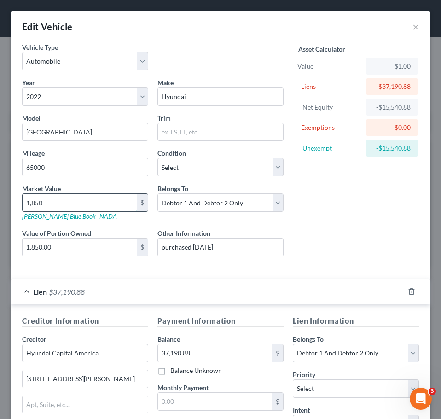
type input "18,500.00"
type input "18,500"
click at [412, 26] on button "×" at bounding box center [415, 26] width 6 height 11
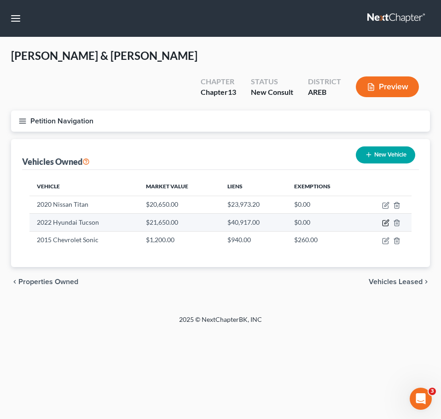
click at [384, 219] on icon "button" at bounding box center [385, 222] width 7 height 7
select select "0"
select select "4"
select select "2"
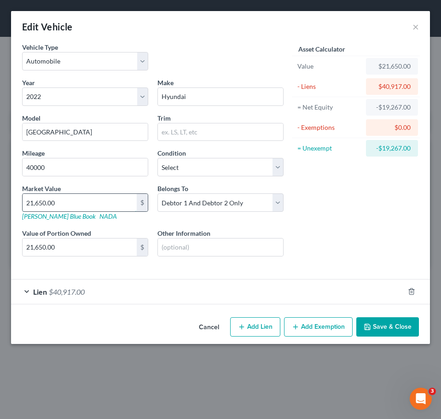
click at [51, 195] on input "21,650.00" at bounding box center [80, 202] width 114 height 17
type input "1"
type input "1.00"
type input "18"
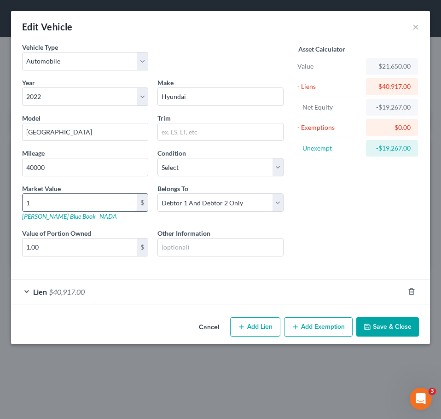
type input "18.00"
type input "180"
type input "180.00"
type input "1800"
type input "1,800.00"
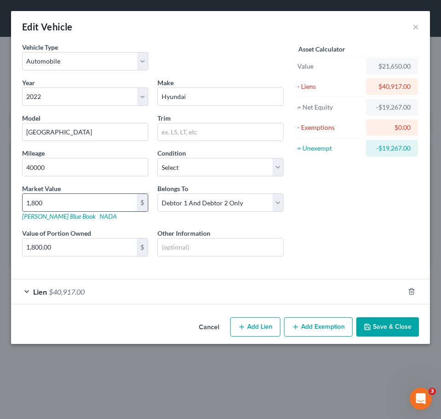
type input "1,8000"
type input "18,000.00"
type input "18,000"
click at [72, 159] on input "40000" at bounding box center [85, 166] width 125 height 17
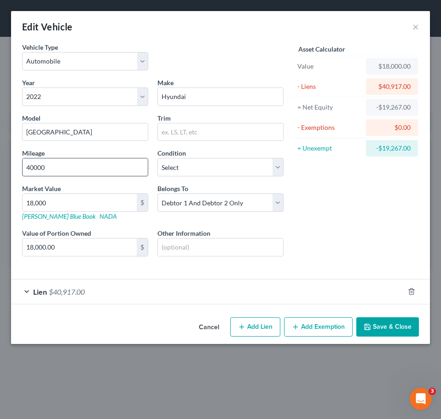
click at [74, 159] on input "40000" at bounding box center [85, 166] width 125 height 17
click at [59, 173] on input "40000" at bounding box center [85, 166] width 125 height 17
type input "65000"
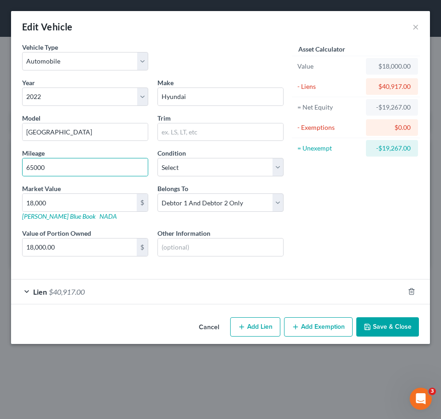
click at [389, 327] on button "Save & Close" at bounding box center [387, 326] width 63 height 19
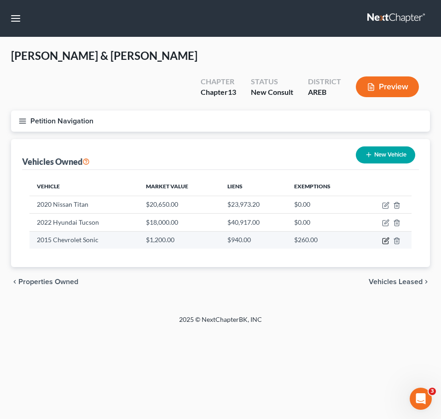
click at [387, 237] on icon "button" at bounding box center [385, 240] width 7 height 7
select select "0"
select select "11"
select select "2"
select select "45"
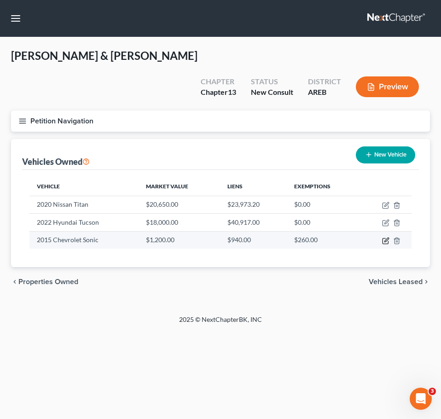
select select "2"
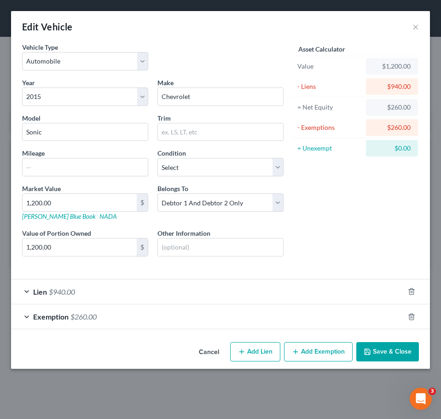
click at [197, 317] on div "Exemption $260.00" at bounding box center [207, 316] width 393 height 24
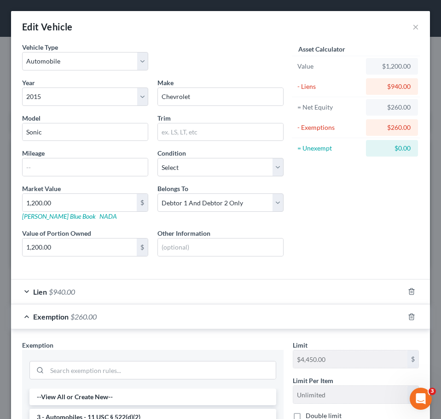
click at [191, 297] on div "Lien $940.00" at bounding box center [207, 291] width 393 height 24
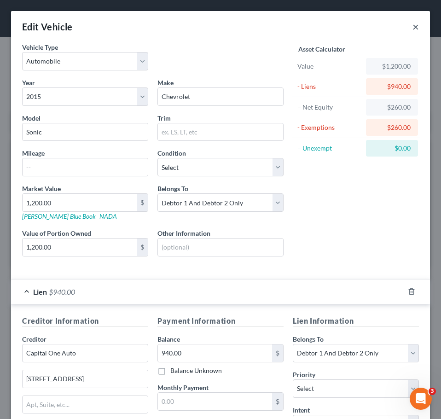
click at [412, 26] on button "×" at bounding box center [415, 26] width 6 height 11
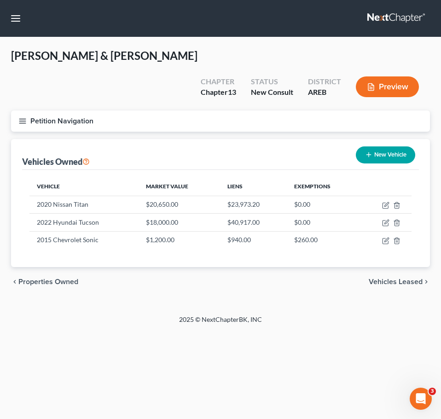
click at [411, 26] on link at bounding box center [396, 18] width 59 height 17
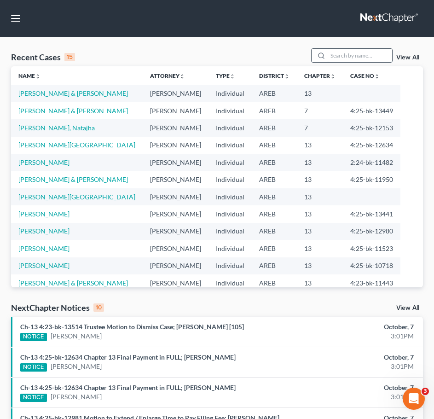
click at [381, 59] on input "search" at bounding box center [359, 55] width 64 height 13
type input "[PERSON_NAME]"
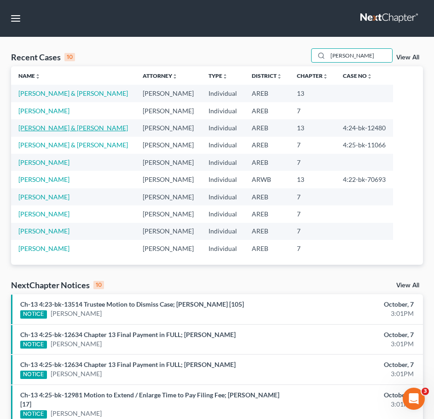
click at [80, 129] on link "[PERSON_NAME] & [PERSON_NAME]" at bounding box center [72, 128] width 109 height 8
select select "2"
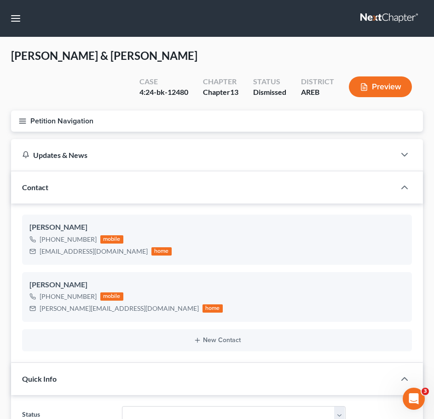
click at [19, 126] on button "Petition Navigation" at bounding box center [217, 120] width 412 height 21
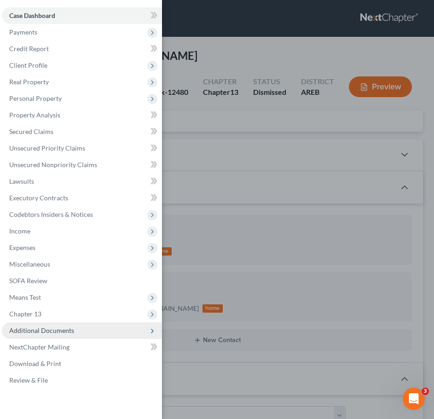
click at [61, 327] on span "Additional Documents" at bounding box center [41, 330] width 65 height 8
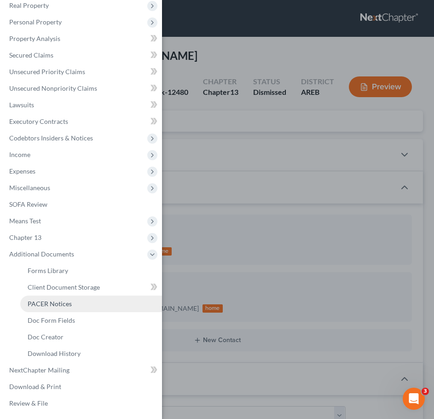
click at [46, 303] on span "PACER Notices" at bounding box center [50, 303] width 44 height 8
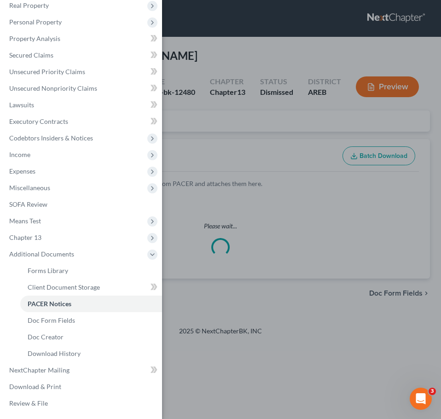
click at [335, 114] on div "Case Dashboard Payments Invoices Payments Payments Credit Report Client Profile" at bounding box center [220, 209] width 441 height 419
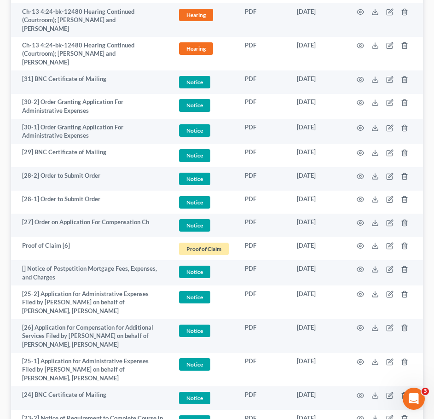
scroll to position [1944, 0]
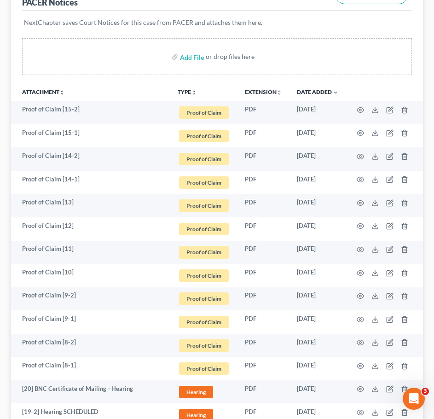
scroll to position [145, 0]
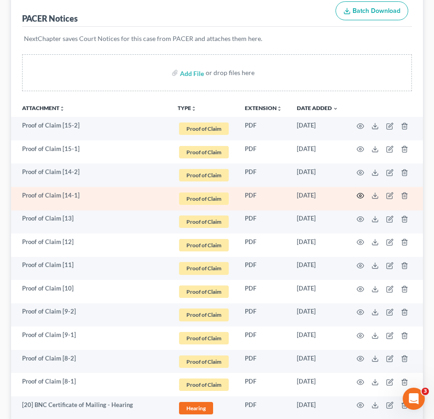
click at [359, 193] on icon "button" at bounding box center [359, 195] width 7 height 7
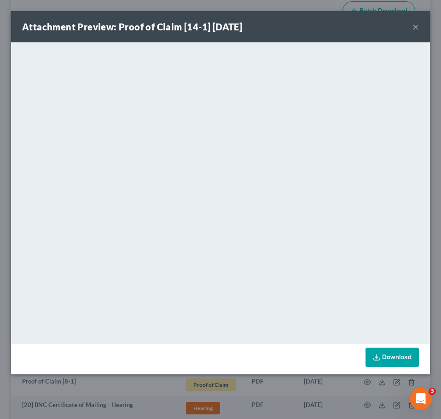
click at [419, 29] on div "Attachment Preview: Proof of Claim [14-1] 09/19/2024 ×" at bounding box center [220, 26] width 419 height 31
click at [418, 28] on button "×" at bounding box center [415, 26] width 6 height 11
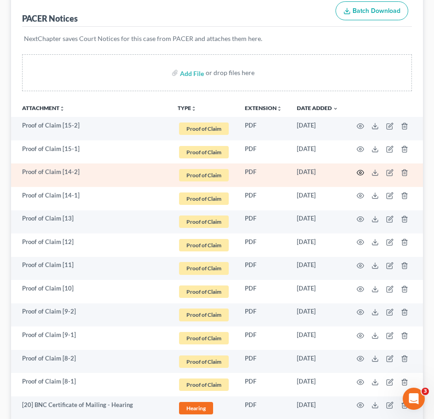
click at [361, 171] on icon "button" at bounding box center [359, 172] width 7 height 7
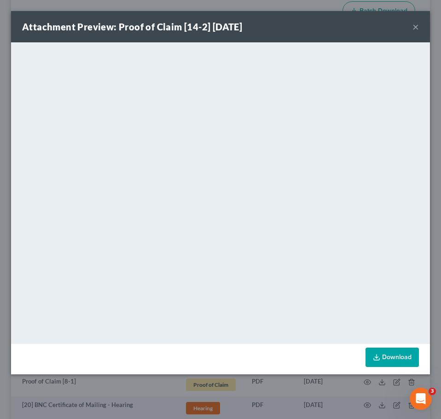
click at [419, 24] on div "Attachment Preview: Proof of Claim [14-2] 09/19/2024 ×" at bounding box center [220, 26] width 419 height 31
click at [414, 27] on button "×" at bounding box center [415, 26] width 6 height 11
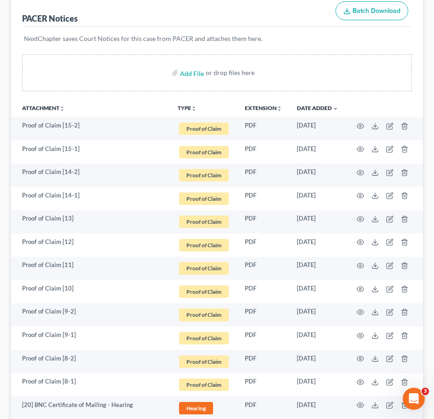
scroll to position [117, 0]
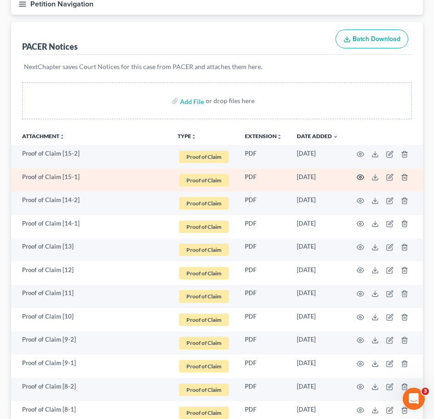
click at [360, 174] on icon "button" at bounding box center [359, 176] width 7 height 7
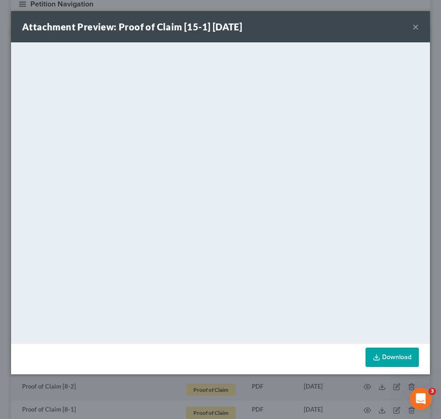
click at [416, 29] on button "×" at bounding box center [415, 26] width 6 height 11
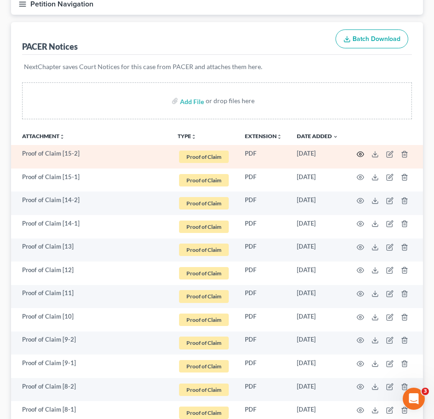
click at [362, 155] on icon "button" at bounding box center [359, 153] width 7 height 7
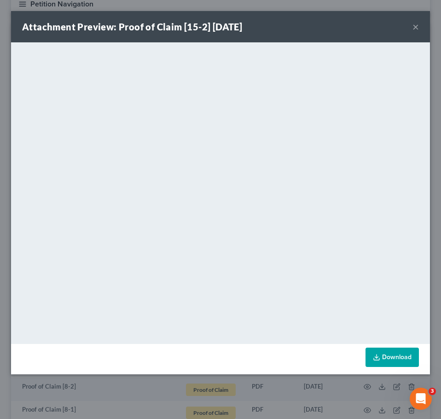
click at [417, 27] on button "×" at bounding box center [415, 26] width 6 height 11
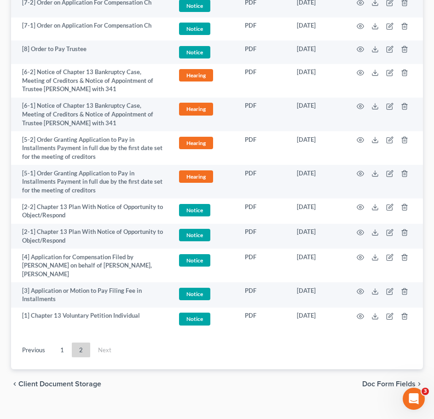
scroll to position [1131, 0]
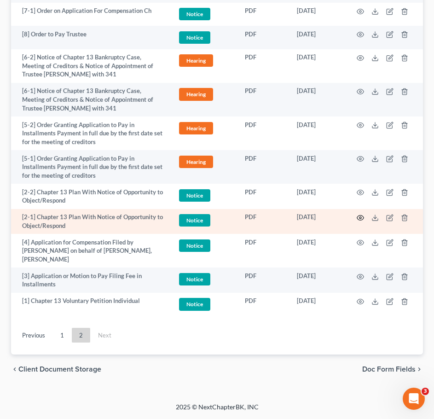
click at [361, 214] on icon "button" at bounding box center [359, 217] width 7 height 7
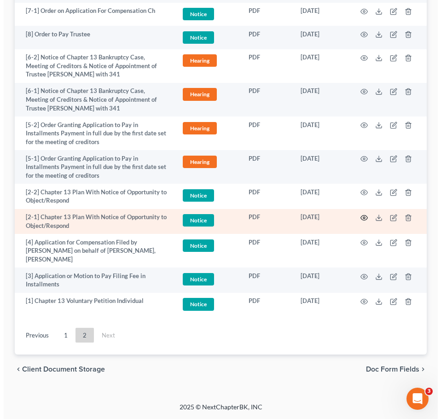
scroll to position [1119, 0]
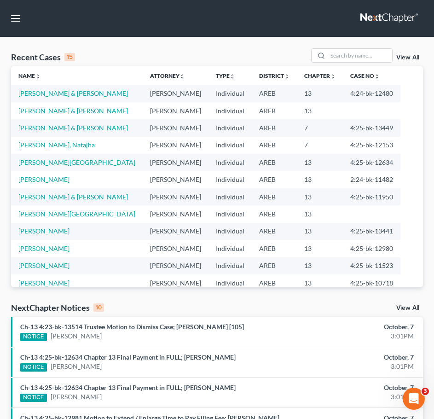
click at [57, 110] on link "[PERSON_NAME] & [PERSON_NAME]" at bounding box center [72, 111] width 109 height 8
select select "5"
select select "2"
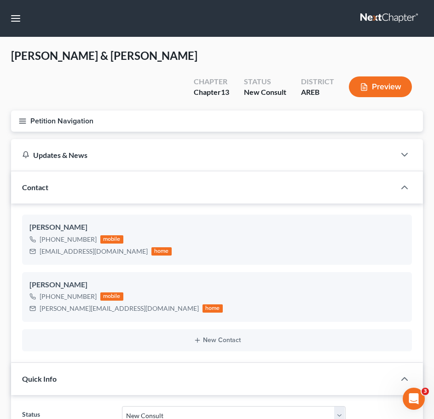
click at [23, 117] on icon "button" at bounding box center [22, 121] width 8 height 8
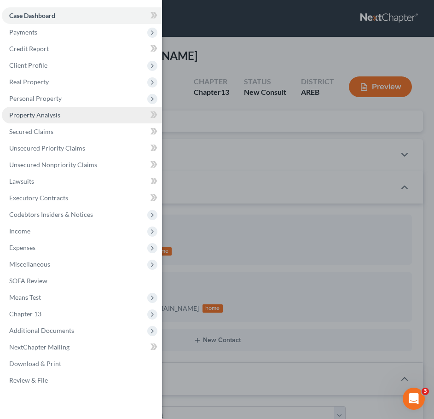
click at [42, 115] on span "Property Analysis" at bounding box center [34, 115] width 51 height 8
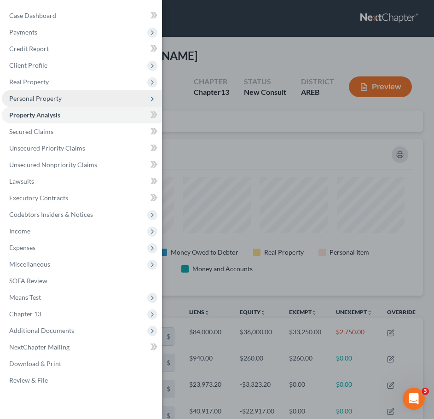
click at [50, 100] on span "Personal Property" at bounding box center [35, 98] width 52 height 8
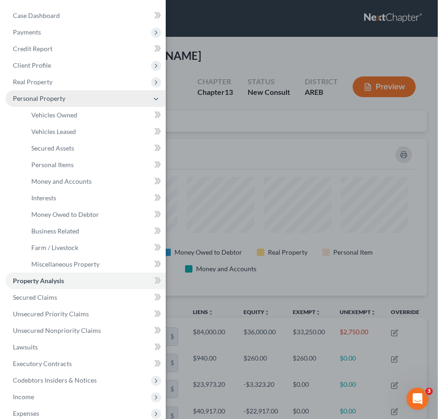
scroll to position [156, 412]
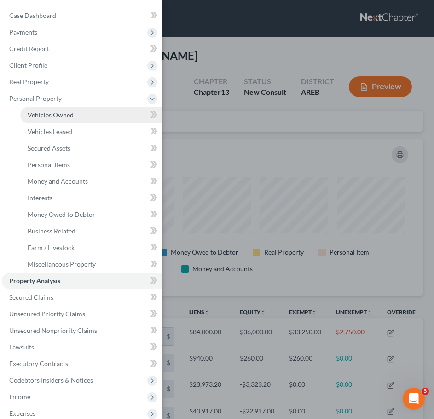
click at [58, 119] on link "Vehicles Owned" at bounding box center [91, 115] width 142 height 17
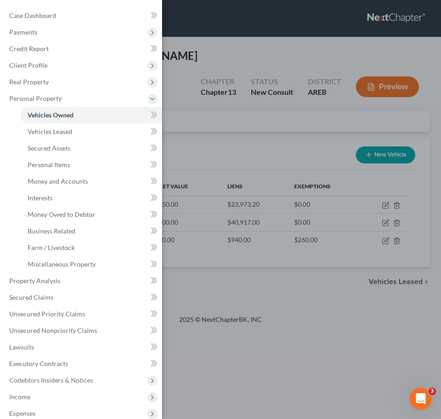
click at [302, 167] on div "Case Dashboard Payments Invoices Payments Payments Credit Report Client Profile" at bounding box center [220, 209] width 441 height 419
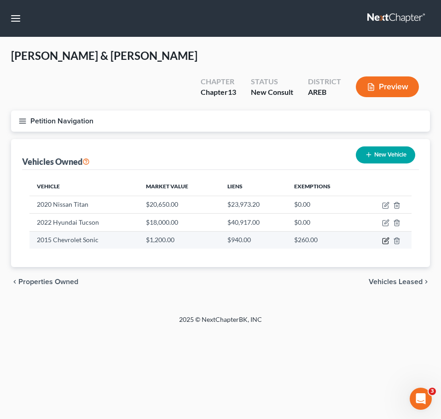
click at [384, 237] on icon "button" at bounding box center [385, 240] width 7 height 7
select select "0"
select select "11"
select select "2"
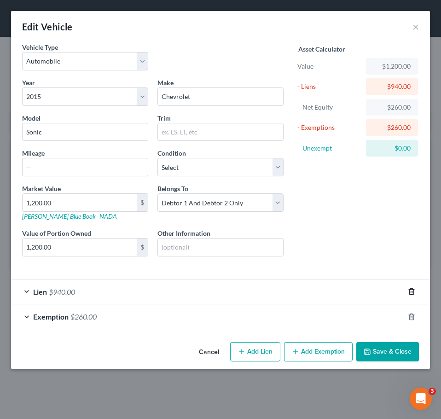
click at [411, 292] on line "button" at bounding box center [411, 292] width 0 height 2
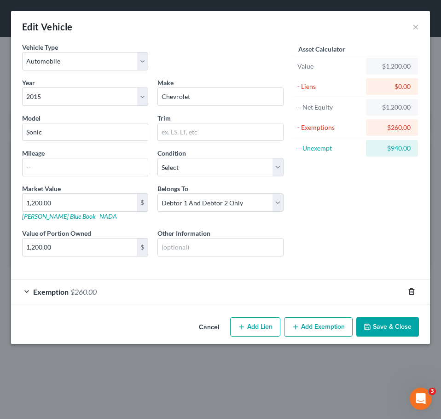
click at [412, 291] on line "button" at bounding box center [412, 292] width 0 height 2
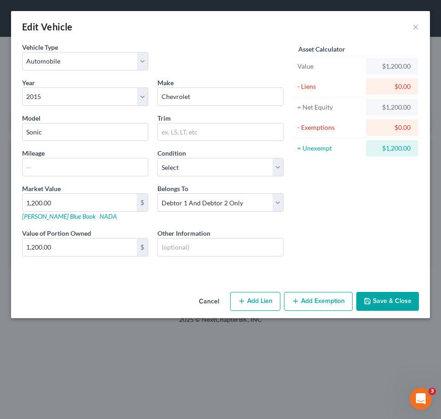
click at [306, 300] on button "Add Exemption" at bounding box center [318, 301] width 69 height 19
select select "2"
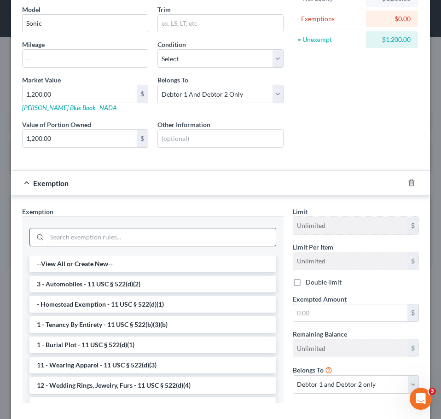
scroll to position [113, 0]
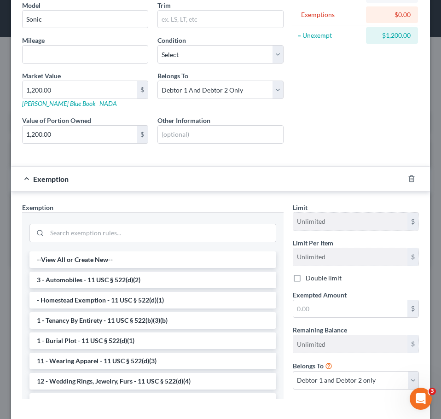
click at [169, 276] on li "3 - Automobiles - 11 USC § 522(d)(2)" at bounding box center [152, 279] width 247 height 17
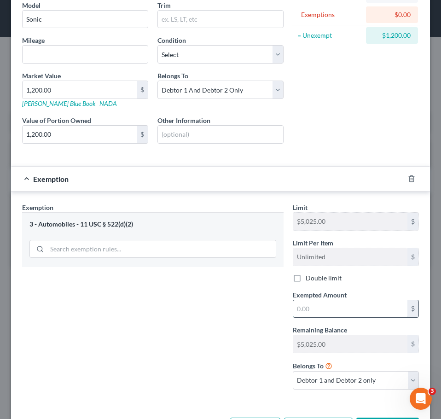
click at [326, 308] on input "text" at bounding box center [350, 308] width 114 height 17
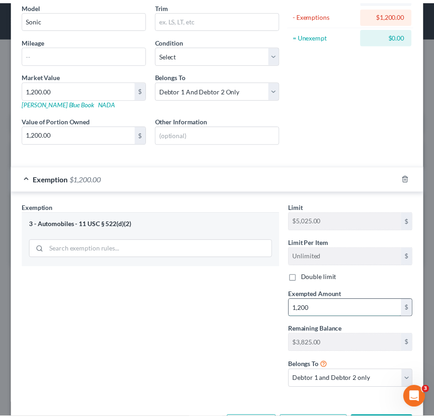
scroll to position [149, 0]
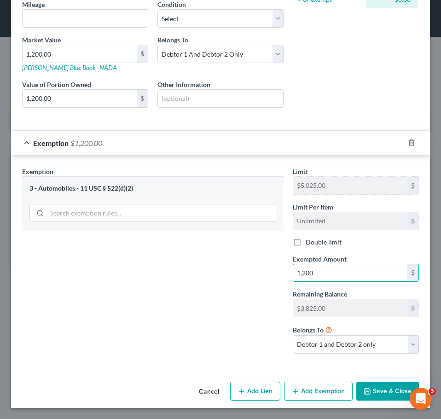
type input "1,200"
click at [375, 386] on button "Save & Close" at bounding box center [387, 390] width 63 height 19
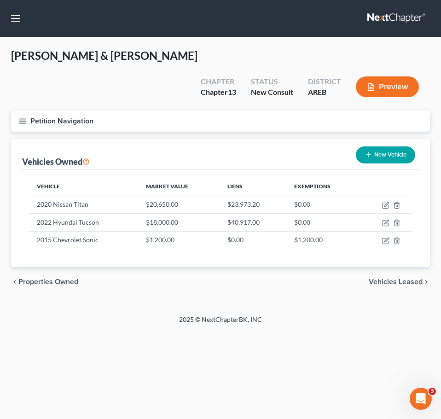
click at [402, 278] on span "Vehicles Leased" at bounding box center [395, 281] width 54 height 7
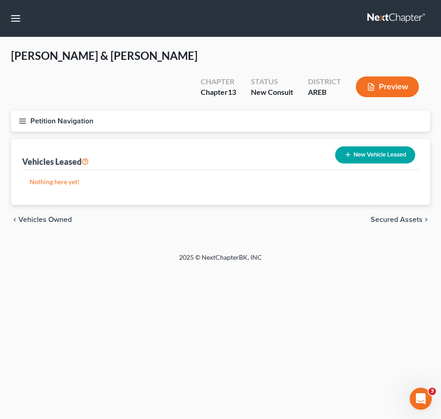
click at [397, 216] on span "Secured Assets" at bounding box center [396, 219] width 52 height 7
click at [406, 205] on div "chevron_left Vehicles Leased Personal Items chevron_right" at bounding box center [220, 219] width 419 height 29
click at [395, 205] on div "chevron_left Vehicles Leased Personal Items chevron_right" at bounding box center [220, 219] width 419 height 29
click at [389, 216] on span "Personal Items" at bounding box center [397, 219] width 49 height 7
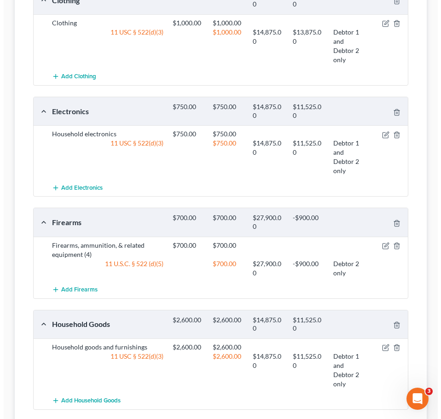
scroll to position [214, 0]
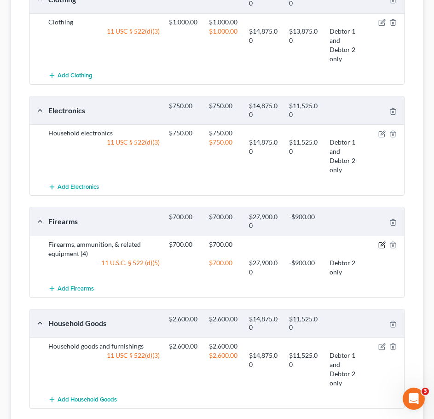
click at [384, 242] on icon "button" at bounding box center [382, 245] width 6 height 6
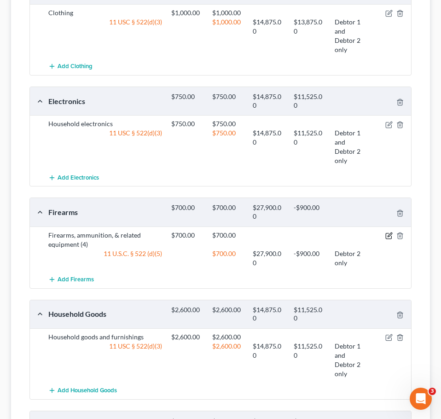
select select "1"
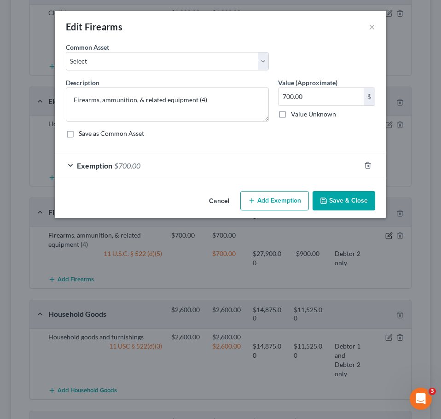
checkbox input "true"
click at [241, 175] on div "Exemption $700.00" at bounding box center [207, 165] width 305 height 24
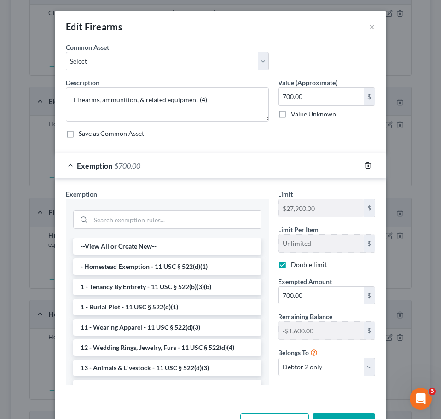
click at [364, 163] on icon "button" at bounding box center [367, 164] width 7 height 7
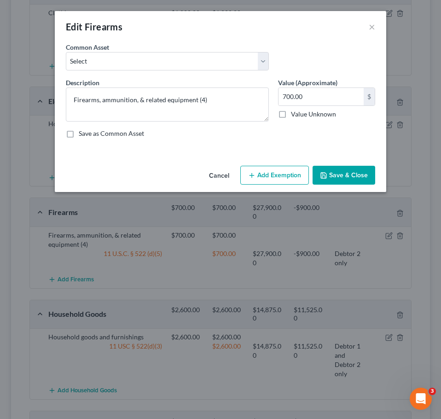
click at [349, 176] on button "Save & Close" at bounding box center [343, 175] width 63 height 19
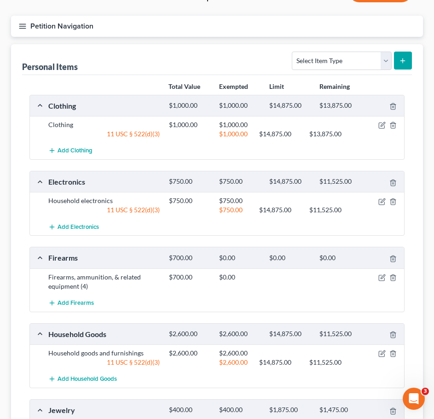
scroll to position [204, 0]
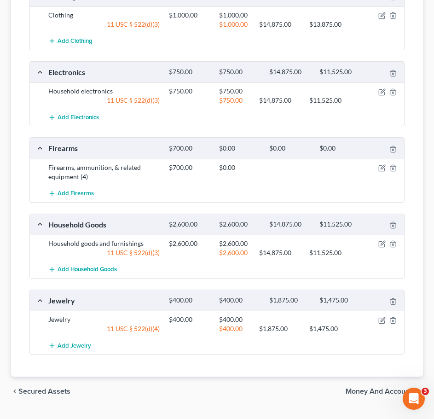
click at [379, 387] on span "Money and Accounts" at bounding box center [380, 390] width 70 height 7
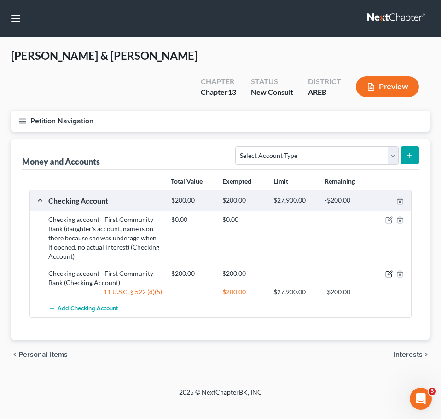
click at [386, 270] on icon "button" at bounding box center [388, 273] width 7 height 7
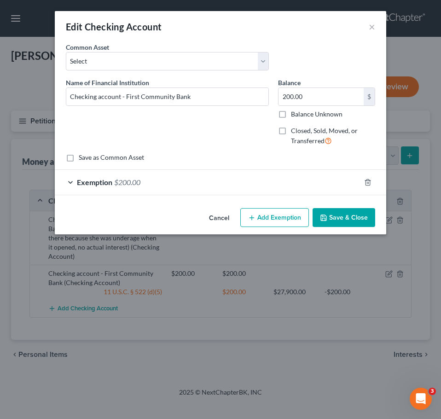
click at [313, 179] on div "Exemption $200.00" at bounding box center [207, 182] width 305 height 24
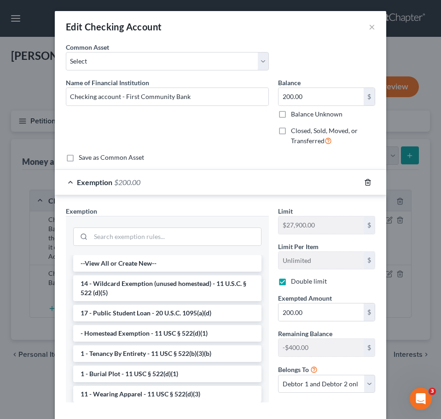
click at [365, 181] on icon "button" at bounding box center [367, 181] width 7 height 7
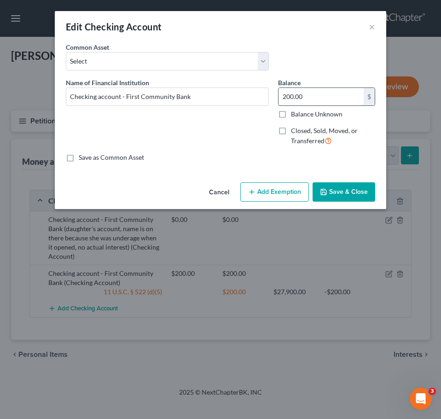
click at [321, 95] on input "200.00" at bounding box center [320, 96] width 85 height 17
type input "6"
click at [323, 192] on polyline "button" at bounding box center [323, 193] width 3 height 2
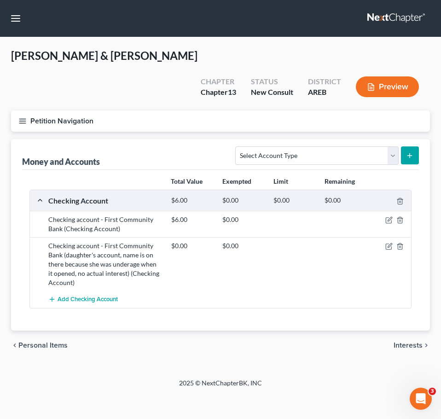
click at [412, 146] on button "submit" at bounding box center [410, 155] width 18 height 18
click at [346, 146] on select "Select Account Type Brokerage Cash on Hand Certificates of Deposit Checking Acc…" at bounding box center [316, 155] width 163 height 18
click at [109, 291] on button "Add Checking Account" at bounding box center [82, 299] width 69 height 17
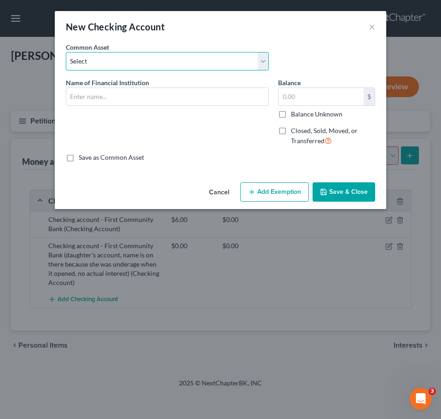
click at [130, 69] on select "Select Checking account" at bounding box center [167, 61] width 203 height 18
select select "0"
click at [66, 52] on select "Select Checking account" at bounding box center [167, 61] width 203 height 18
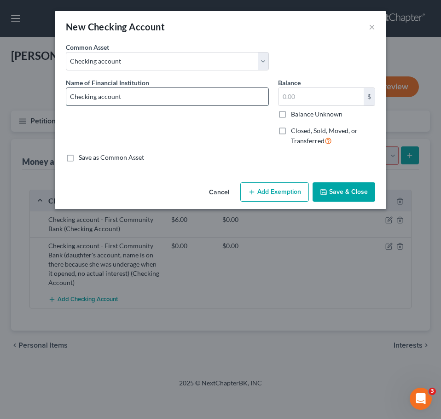
click at [158, 100] on input "Checking account" at bounding box center [167, 96] width 202 height 17
type input "Checking account - First Security Bank"
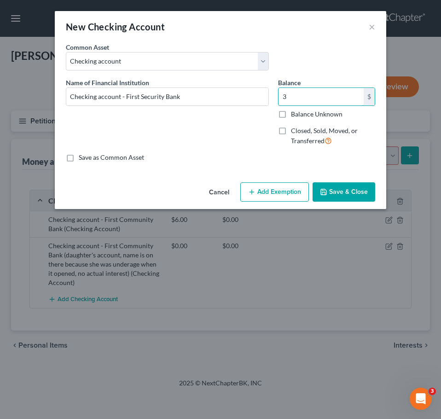
type input "3"
click at [331, 184] on button "Save & Close" at bounding box center [343, 191] width 63 height 19
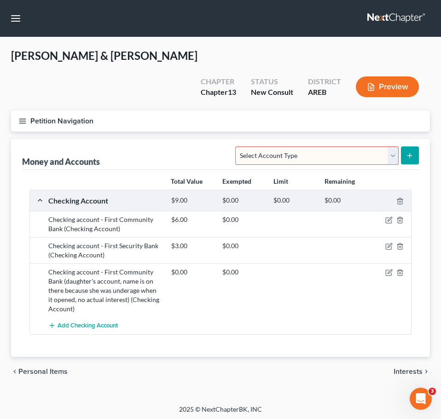
click at [371, 276] on div "$0.00 $0.00" at bounding box center [289, 290] width 245 height 46
click at [354, 139] on div "Money and Accounts Select Account Type Brokerage Cash on Hand Certificates of D…" at bounding box center [220, 154] width 396 height 31
click at [340, 146] on select "Select Account Type Brokerage Cash on Hand Certificates of Deposit Checking Acc…" at bounding box center [316, 155] width 163 height 18
select select "cash_on_hand"
click at [237, 146] on select "Select Account Type Brokerage Cash on Hand Certificates of Deposit Checking Acc…" at bounding box center [316, 155] width 163 height 18
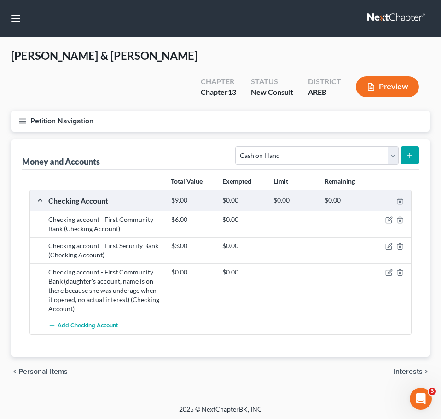
click at [414, 368] on span "Interests" at bounding box center [407, 371] width 29 height 7
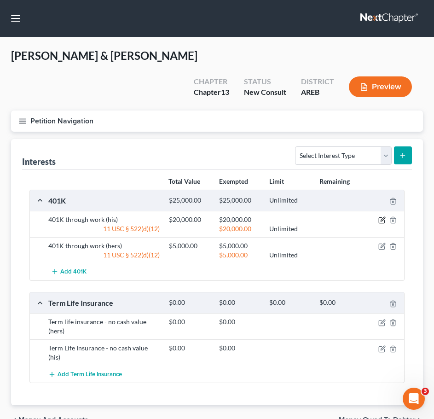
click at [384, 217] on icon "button" at bounding box center [382, 219] width 4 height 4
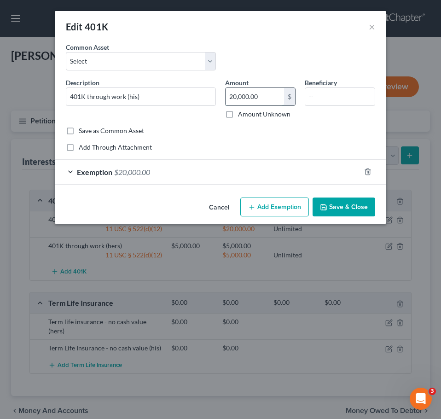
click at [246, 95] on input "20,000.00" at bounding box center [254, 96] width 58 height 17
type input "22,500"
click at [253, 167] on div "Exemption $20,000.00" at bounding box center [207, 172] width 305 height 24
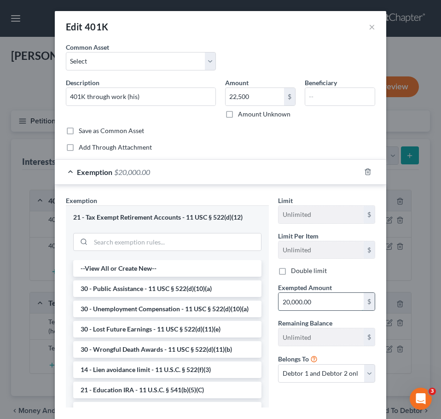
click at [311, 304] on input "20,000.00" at bounding box center [320, 301] width 85 height 17
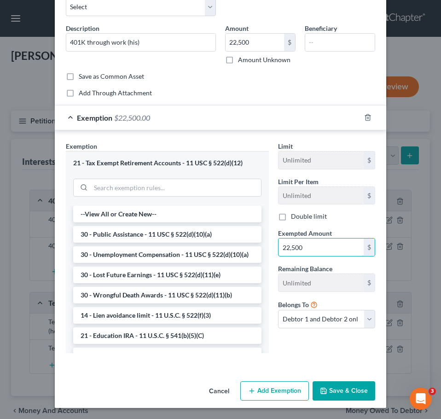
type input "22,500"
click at [349, 391] on button "Save & Close" at bounding box center [343, 390] width 63 height 19
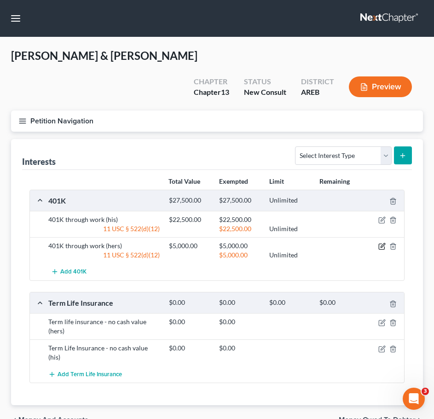
click at [383, 243] on icon "button" at bounding box center [382, 245] width 4 height 4
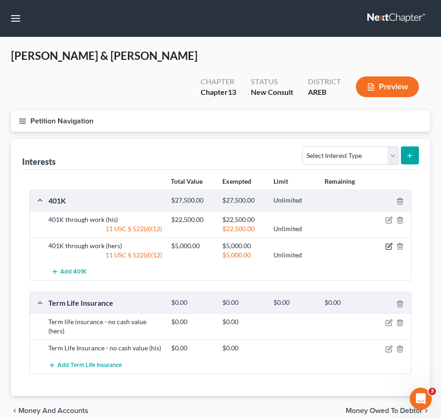
select select "2"
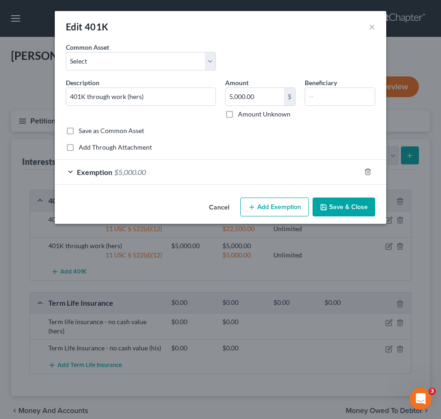
click at [190, 170] on div "Exemption $5,000.00" at bounding box center [207, 172] width 305 height 24
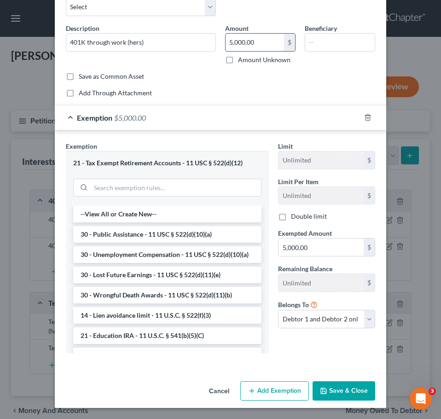
click at [264, 40] on input "5,000.00" at bounding box center [254, 42] width 58 height 17
type input "30,000"
click at [319, 244] on input "5,000.00" at bounding box center [320, 246] width 85 height 17
type input "30,000"
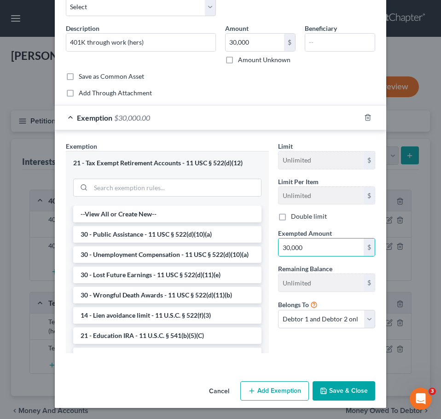
click at [325, 393] on button "Save & Close" at bounding box center [343, 390] width 63 height 19
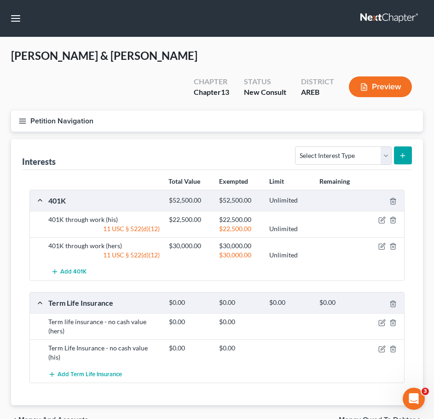
click at [372, 416] on span "Money Owed to Debtor" at bounding box center [377, 419] width 77 height 7
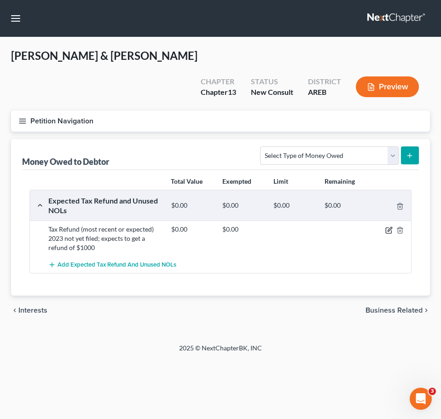
click at [388, 226] on icon "button" at bounding box center [388, 229] width 7 height 7
select select "0"
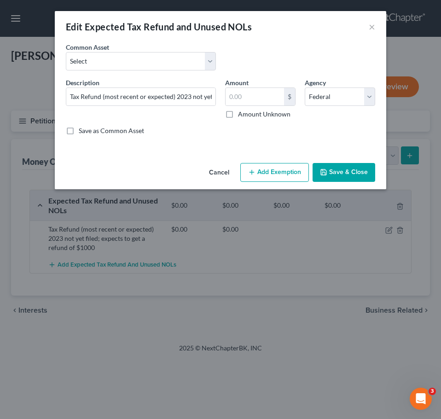
click at [179, 78] on div "Description * Tax Refund (most recent or expected) 2023 not yet filed; expects …" at bounding box center [140, 98] width 159 height 41
click at [151, 57] on select "Select Expected refund for 2024 tax refund" at bounding box center [141, 61] width 150 height 18
select select "1"
click at [66, 52] on select "Select Expected refund for 2024 tax refund" at bounding box center [141, 61] width 150 height 18
click at [162, 101] on input "2024 tax refund" at bounding box center [140, 96] width 149 height 17
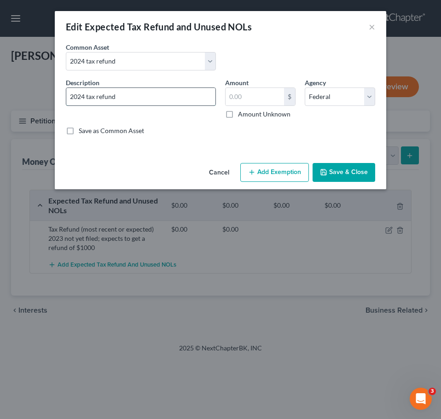
click at [149, 96] on input "2024 tax refund" at bounding box center [140, 96] width 149 height 17
type input "2024 tax refund $3500"
click at [346, 180] on button "Save & Close" at bounding box center [343, 172] width 63 height 19
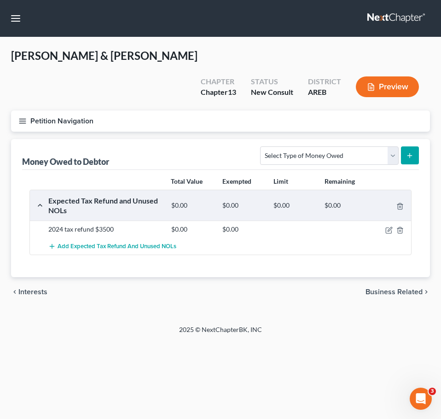
click at [399, 288] on span "Business Related" at bounding box center [393, 291] width 57 height 7
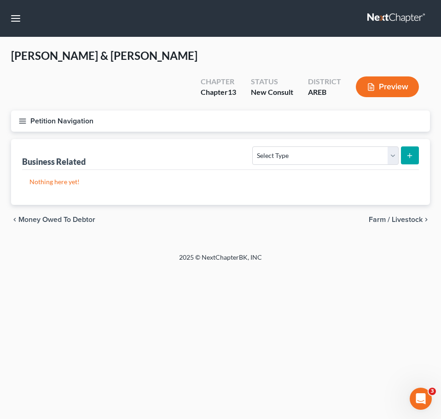
click at [390, 216] on span "Farm / Livestock" at bounding box center [395, 219] width 54 height 7
click at [397, 216] on span "Miscellaneous Property" at bounding box center [384, 219] width 78 height 7
click at [388, 216] on span "Property Analysis" at bounding box center [393, 219] width 58 height 7
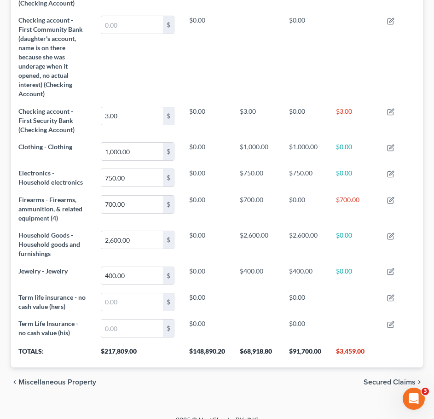
click at [391, 367] on div "chevron_left Miscellaneous Property Secured Claims chevron_right" at bounding box center [217, 381] width 412 height 29
click at [390, 378] on span "Secured Claims" at bounding box center [389, 381] width 52 height 7
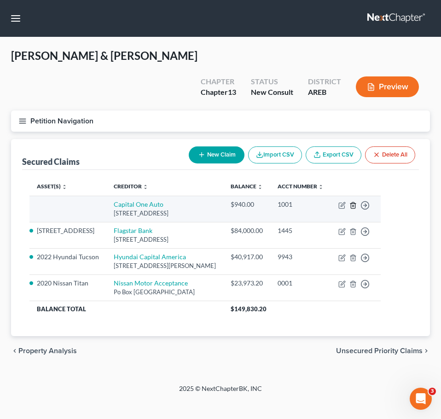
click at [356, 201] on icon "button" at bounding box center [352, 204] width 7 height 7
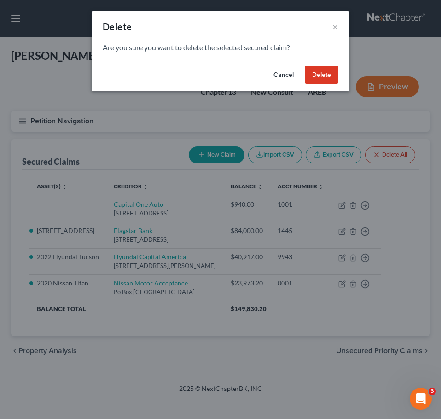
click at [326, 66] on button "Delete" at bounding box center [321, 75] width 34 height 18
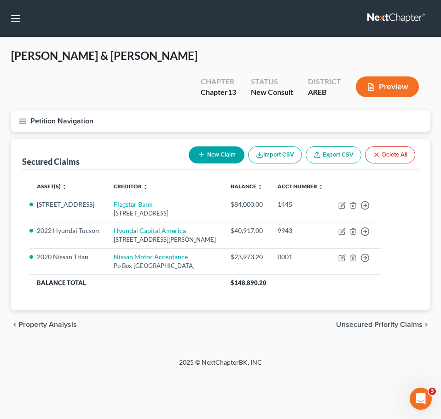
click at [373, 321] on span "Unsecured Priority Claims" at bounding box center [379, 324] width 86 height 7
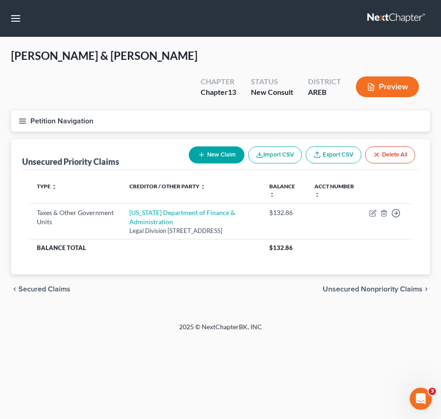
click at [374, 285] on span "Unsecured Nonpriority Claims" at bounding box center [372, 288] width 100 height 7
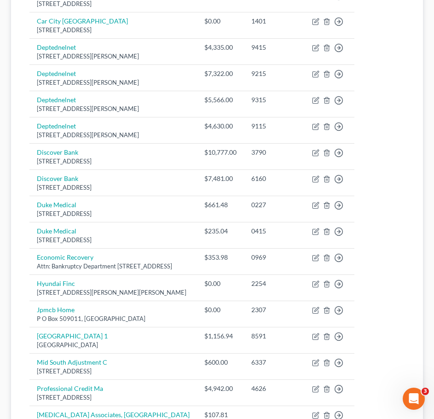
scroll to position [672, 0]
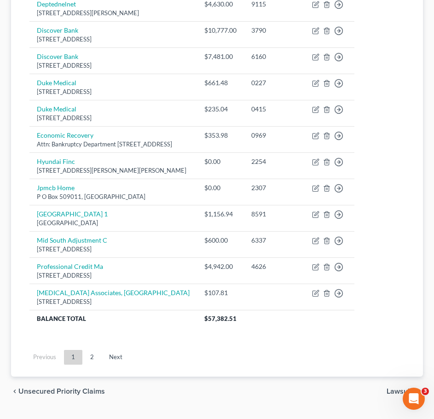
click at [405, 387] on span "Lawsuits" at bounding box center [400, 390] width 29 height 7
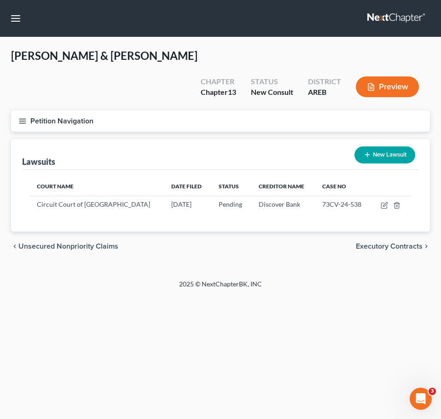
click at [401, 242] on span "Executory Contracts" at bounding box center [389, 245] width 67 height 7
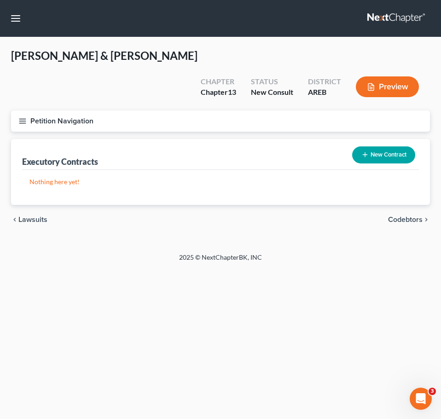
click at [421, 216] on span "Codebtors" at bounding box center [405, 219] width 34 height 7
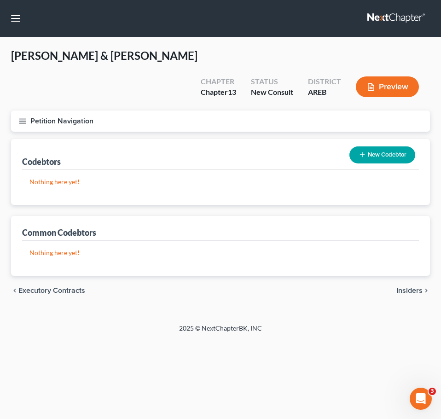
click at [409, 287] on span "Insiders" at bounding box center [409, 290] width 26 height 7
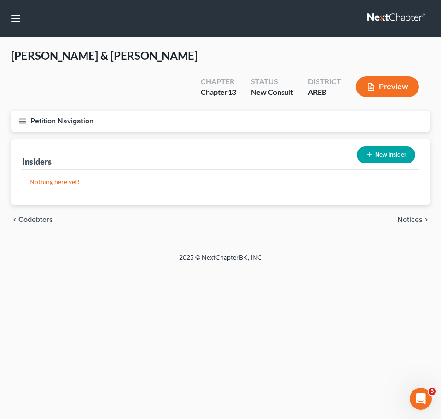
click at [411, 216] on span "Notices" at bounding box center [409, 219] width 25 height 7
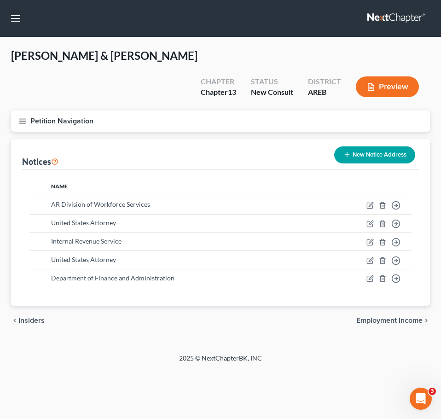
click at [407, 316] on span "Employment Income" at bounding box center [389, 319] width 66 height 7
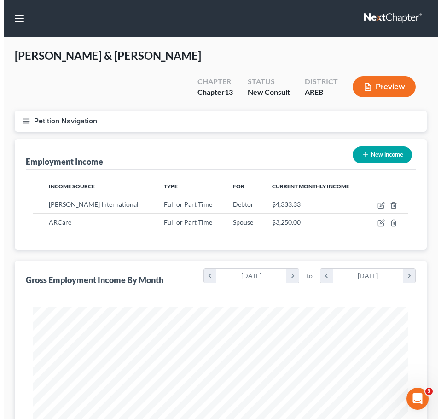
scroll to position [187, 393]
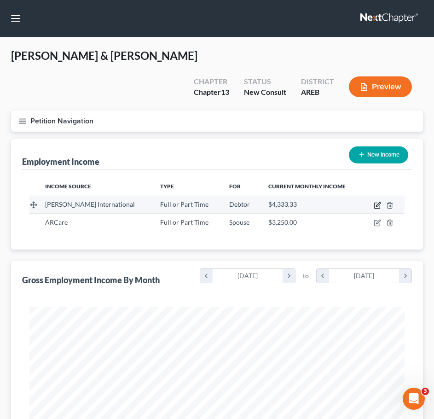
click at [378, 201] on icon "button" at bounding box center [376, 204] width 7 height 7
select select "0"
select select "2"
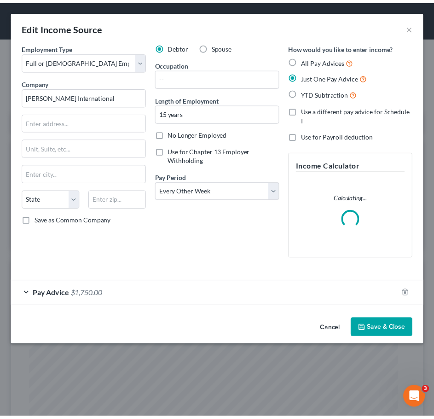
scroll to position [191, 400]
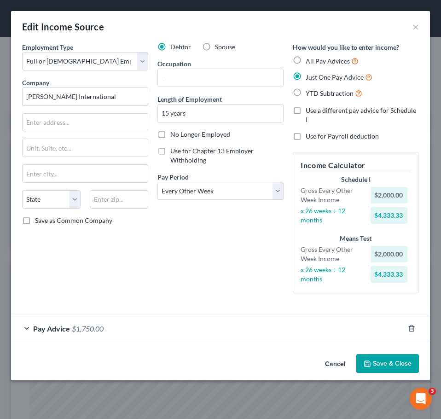
click at [345, 357] on button "Cancel" at bounding box center [334, 364] width 35 height 18
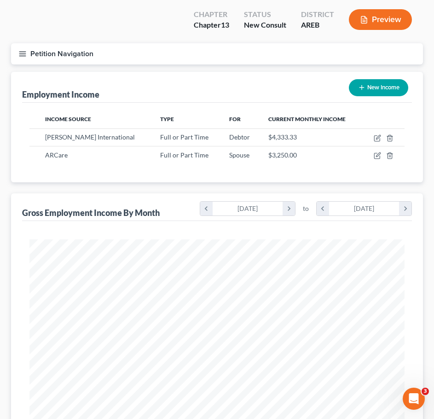
scroll to position [304, 0]
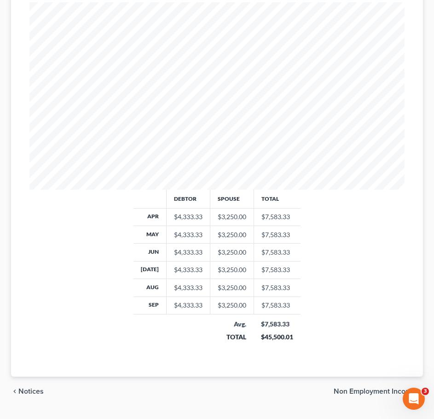
click at [373, 387] on span "Non Employment Income" at bounding box center [374, 390] width 82 height 7
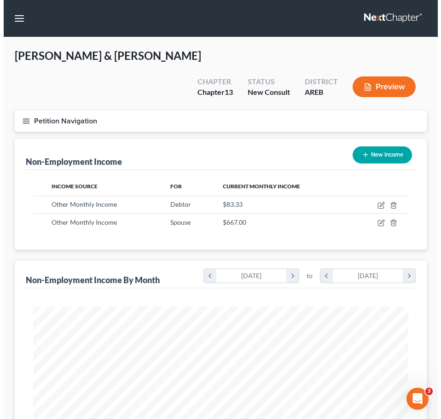
scroll to position [187, 393]
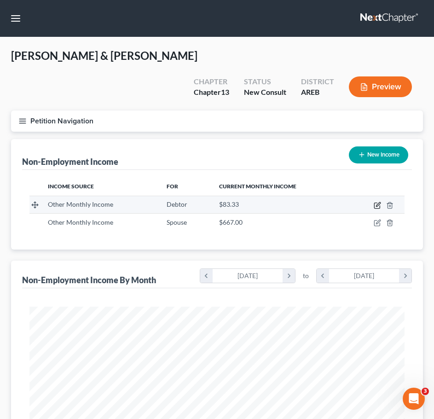
click at [376, 201] on icon "button" at bounding box center [376, 204] width 7 height 7
select select "13"
select select "0"
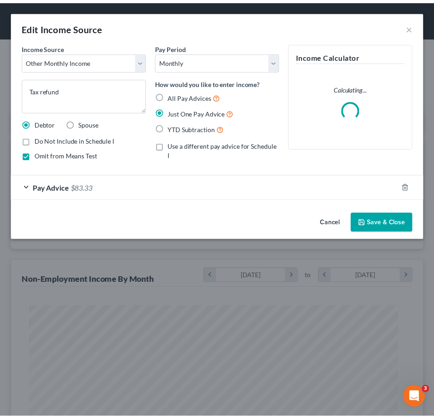
scroll to position [191, 400]
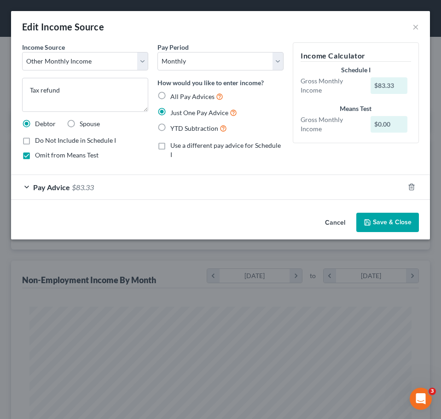
click at [99, 192] on div "Pay Advice $83.33" at bounding box center [207, 187] width 393 height 24
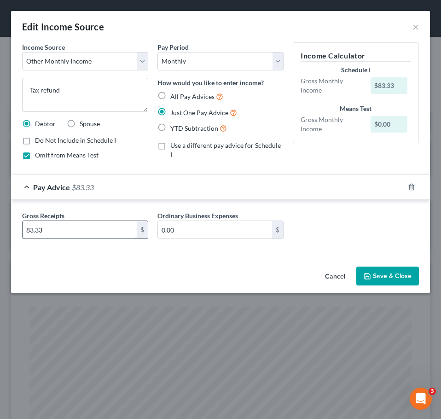
click at [99, 222] on input "83.33" at bounding box center [80, 229] width 114 height 17
type input "292"
click at [385, 272] on button "Save & Close" at bounding box center [387, 275] width 63 height 19
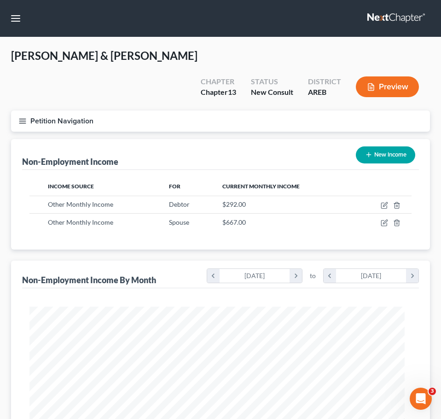
scroll to position [459767, 459561]
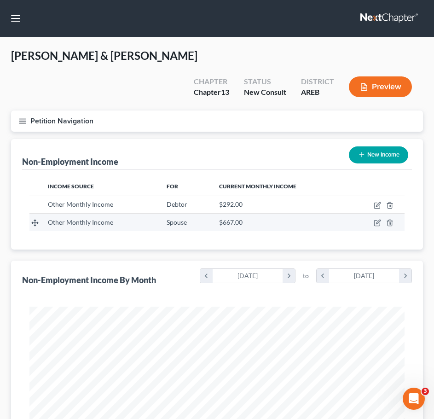
click at [381, 213] on td at bounding box center [376, 221] width 57 height 17
click at [374, 220] on icon "button" at bounding box center [377, 223] width 6 height 6
select select "13"
select select "0"
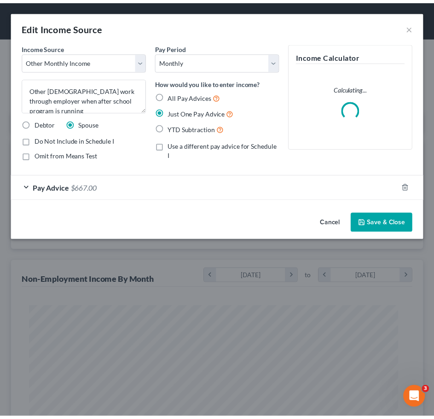
scroll to position [191, 400]
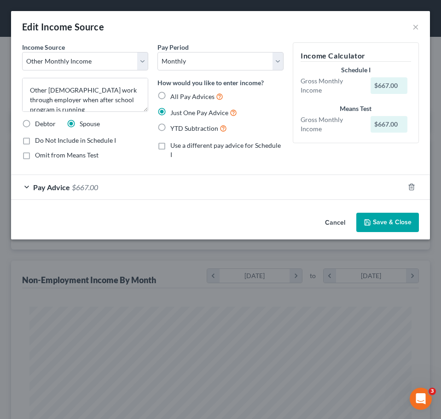
click at [148, 109] on div "Income Source * Select Unemployment Disability (from employer) Pension Retireme…" at bounding box center [84, 104] width 135 height 125
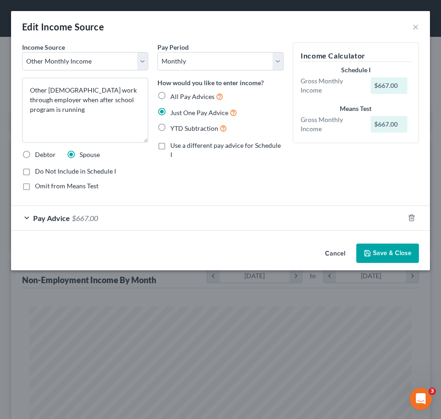
drag, startPoint x: 145, startPoint y: 109, endPoint x: 149, endPoint y: 140, distance: 31.0
click at [149, 140] on div "Income Source * Select Unemployment Disability (from employer) Pension Retireme…" at bounding box center [84, 119] width 135 height 155
click at [339, 250] on button "Cancel" at bounding box center [334, 253] width 35 height 18
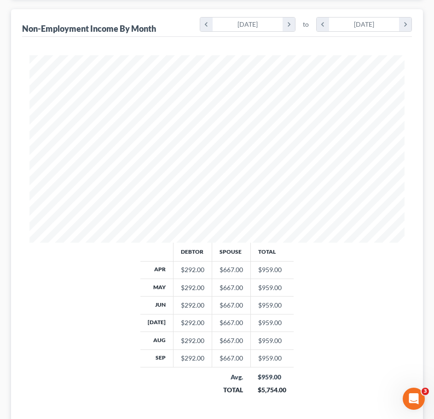
scroll to position [304, 0]
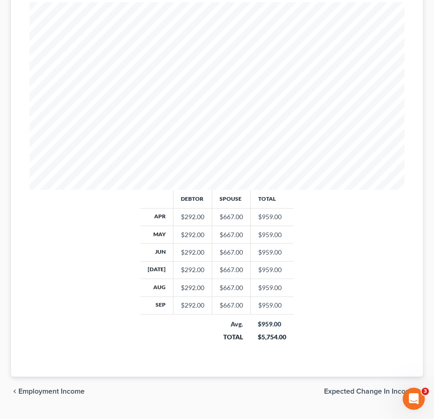
click at [358, 387] on span "Expected Change in Income" at bounding box center [370, 390] width 92 height 7
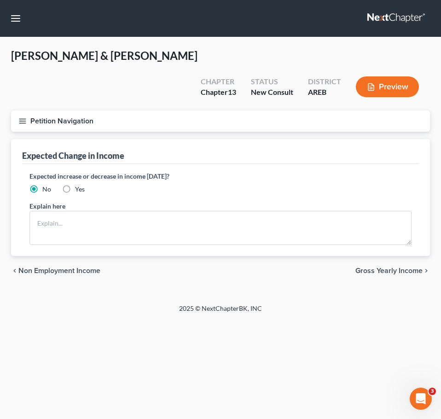
click at [401, 256] on div "chevron_left Non Employment Income Gross Yearly Income chevron_right" at bounding box center [220, 270] width 419 height 29
click at [385, 267] on span "Gross Yearly Income" at bounding box center [388, 270] width 67 height 7
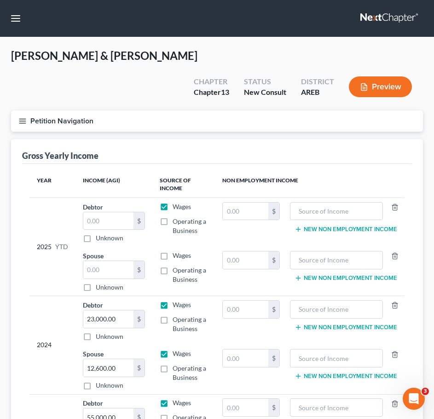
scroll to position [134, 0]
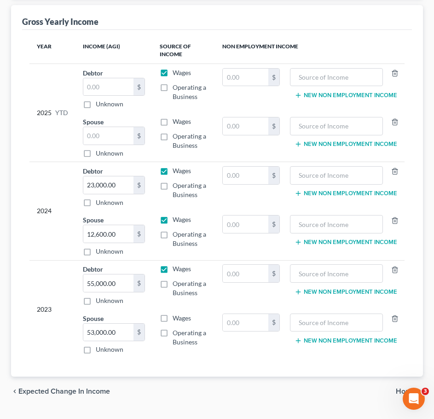
click at [407, 387] on span "Home" at bounding box center [406, 390] width 20 height 7
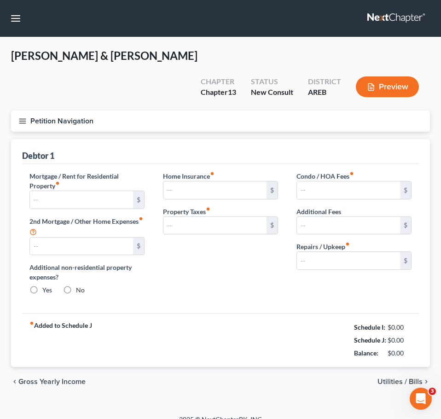
type input "0.00"
radio input "true"
type input "0.00"
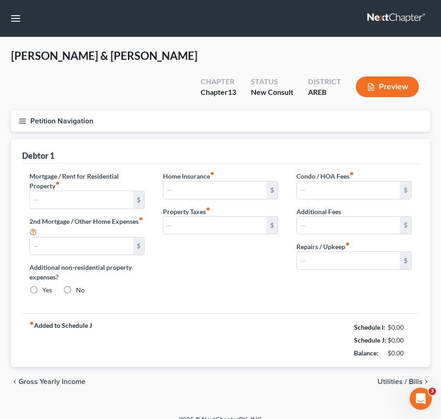
type input "0.00"
type input "50.00"
click at [402, 367] on div "chevron_left Gross Yearly Income Utilities / Bills chevron_right" at bounding box center [220, 381] width 419 height 29
click at [388, 378] on span "Utilities / Bills" at bounding box center [399, 381] width 45 height 7
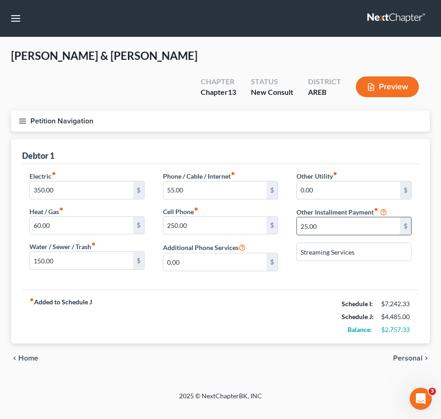
click at [336, 217] on input "25.00" at bounding box center [348, 225] width 103 height 17
click at [26, 354] on span "Home" at bounding box center [28, 357] width 20 height 7
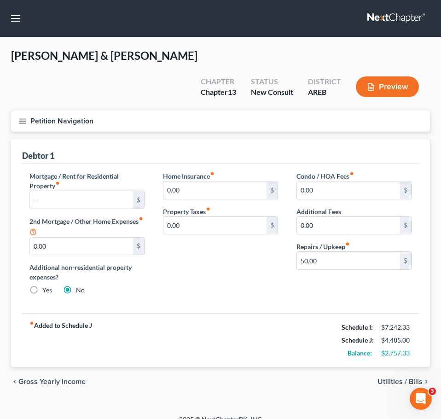
click at [334, 241] on label "Repairs / Upkeep fiber_manual_record" at bounding box center [322, 246] width 53 height 10
click at [318, 252] on input "50.00" at bounding box center [348, 260] width 103 height 17
type input "75"
click at [399, 378] on span "Utilities / Bills" at bounding box center [399, 381] width 45 height 7
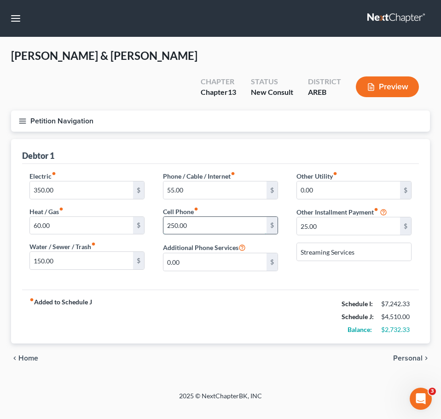
click at [212, 217] on input "250.00" at bounding box center [214, 225] width 103 height 17
click at [70, 217] on input "60.00" at bounding box center [81, 225] width 103 height 17
type input "75"
click at [186, 217] on input "250.00" at bounding box center [214, 225] width 103 height 17
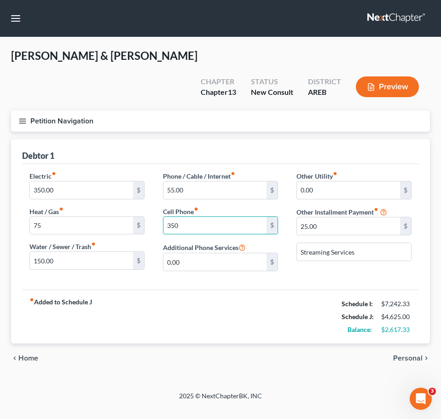
type input "350"
click at [261, 265] on div "Electric fiber_manual_record 350.00 $ Heat / Gas fiber_manual_record 75 $ Water…" at bounding box center [220, 227] width 396 height 126
click at [394, 217] on input "25.00" at bounding box center [348, 225] width 103 height 17
click at [394, 217] on input "50" at bounding box center [348, 225] width 103 height 17
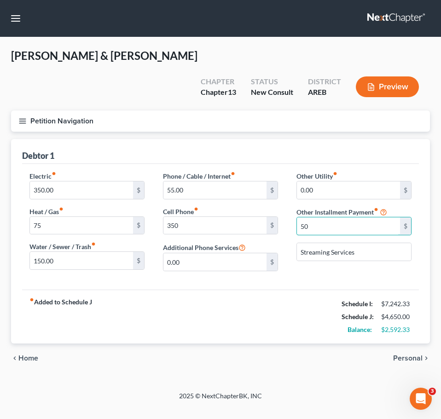
type input "50"
click at [416, 354] on span "Personal" at bounding box center [407, 357] width 29 height 7
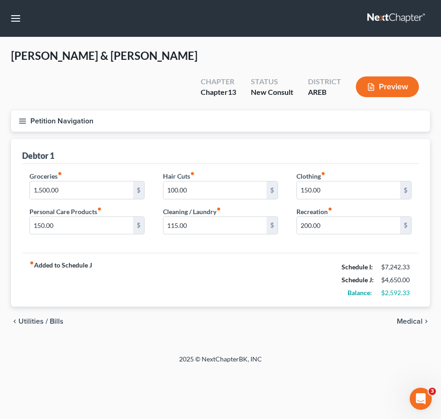
click at [132, 253] on div "fiber_manual_record Added to Schedule J Schedule I: $7,242.33 Schedule J: $4,65…" at bounding box center [220, 280] width 396 height 54
click at [194, 181] on input "100.00" at bounding box center [214, 189] width 103 height 17
type input "125"
click at [196, 217] on input "115.00" at bounding box center [214, 225] width 103 height 17
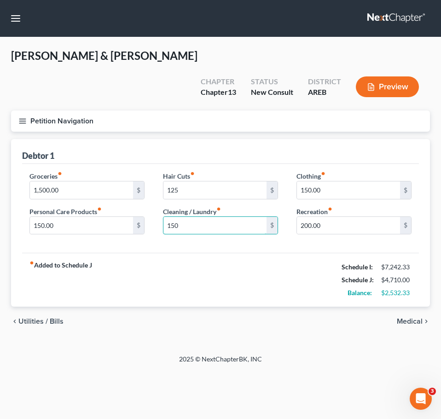
type input "150"
click at [164, 263] on div "fiber_manual_record Added to Schedule J Schedule I: $7,242.33 Schedule J: $4,71…" at bounding box center [220, 280] width 396 height 54
click at [104, 181] on input "1,500.00" at bounding box center [81, 189] width 103 height 17
type input "1,650"
click at [413, 317] on span "Medical" at bounding box center [409, 320] width 26 height 7
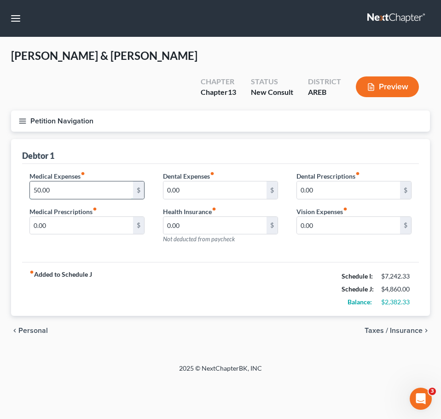
click at [81, 181] on input "50.00" at bounding box center [81, 189] width 103 height 17
type input "100"
click at [408, 327] on span "Taxes / Insurance" at bounding box center [393, 330] width 58 height 7
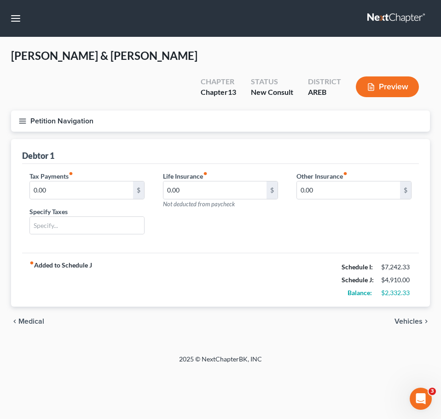
click at [398, 317] on span "Vehicles" at bounding box center [408, 320] width 28 height 7
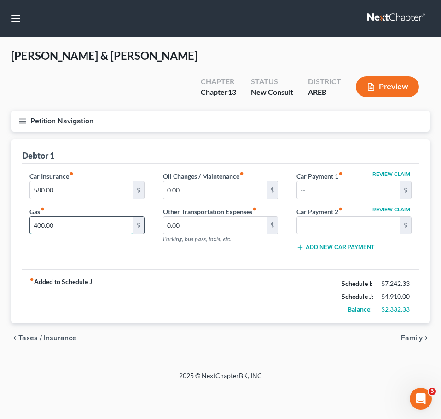
click at [108, 217] on input "400.00" at bounding box center [81, 225] width 103 height 17
type input "475"
click at [194, 239] on div "Car Insurance fiber_manual_record 580.00 $ Gas fiber_manual_record 475 $ Oil Ch…" at bounding box center [220, 217] width 396 height 106
click at [105, 181] on input "580.00" at bounding box center [81, 189] width 103 height 17
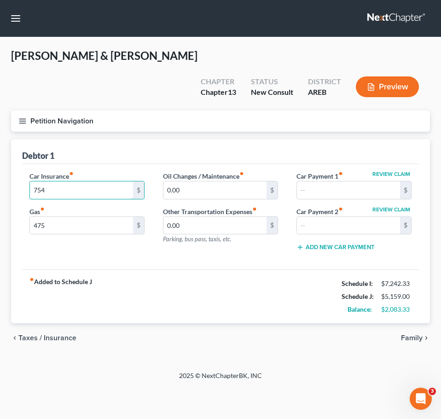
type input "754"
click at [258, 269] on div "fiber_manual_record Added to Schedule J Schedule I: $7,242.33 Schedule J: $5,15…" at bounding box center [220, 296] width 396 height 54
click at [415, 334] on span "Family" at bounding box center [412, 337] width 22 height 7
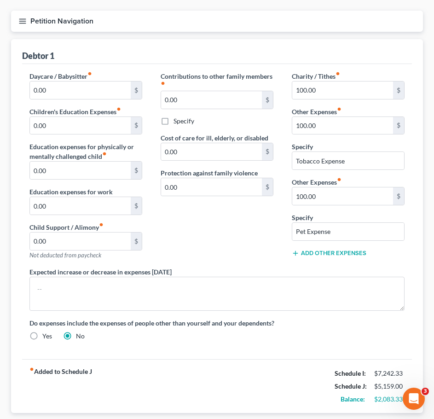
scroll to position [100, 0]
click at [328, 81] on input "100.00" at bounding box center [342, 89] width 101 height 17
type input "125"
click at [348, 116] on input "100.00" at bounding box center [342, 124] width 101 height 17
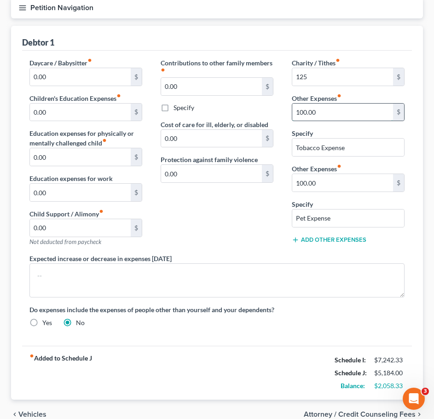
scroll to position [114, 0]
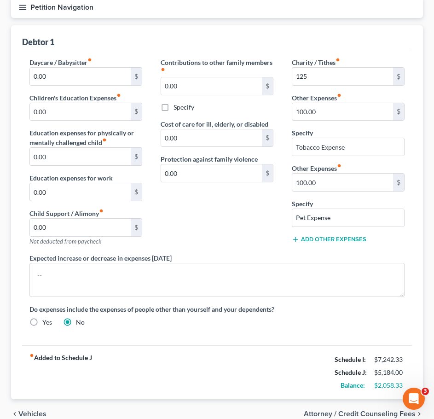
click at [43, 410] on span "Vehicles" at bounding box center [32, 413] width 28 height 7
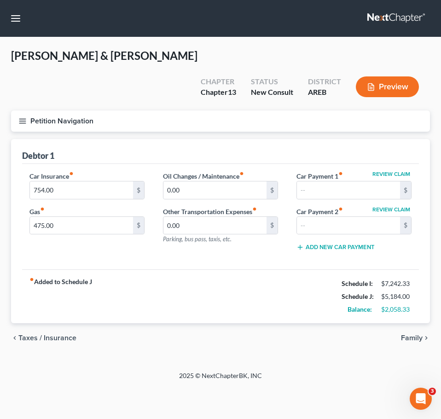
click at [64, 334] on span "Taxes / Insurance" at bounding box center [47, 337] width 58 height 7
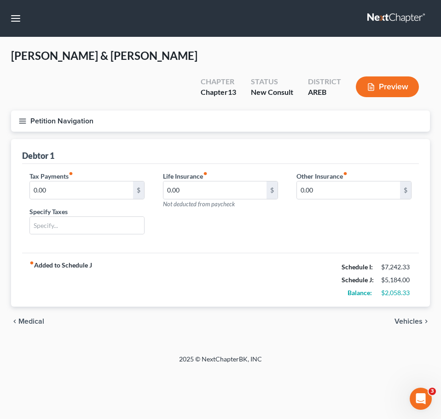
click at [34, 317] on span "Medical" at bounding box center [31, 320] width 26 height 7
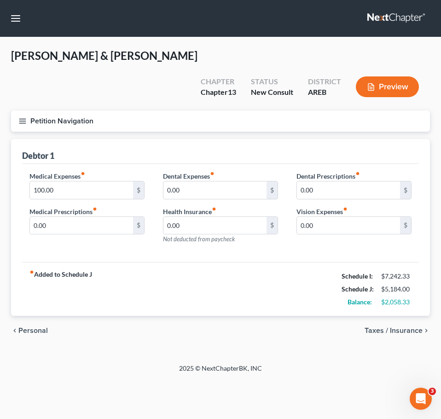
click at [22, 327] on span "Personal" at bounding box center [32, 330] width 29 height 7
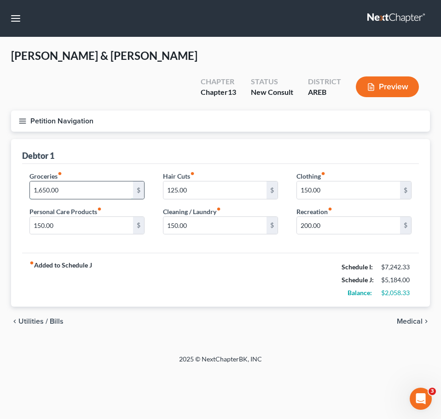
click at [69, 181] on input "1,650.00" at bounding box center [81, 189] width 103 height 17
type input "1,750"
click at [46, 317] on span "Utilities / Bills" at bounding box center [40, 320] width 45 height 7
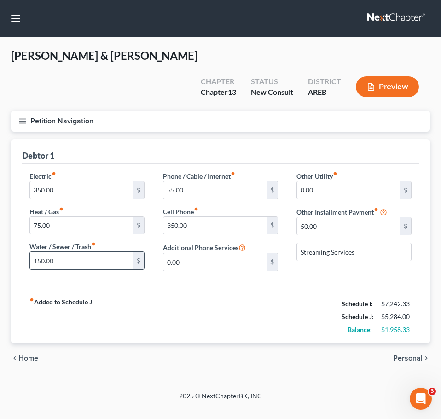
click at [69, 252] on input "150.00" at bounding box center [81, 260] width 103 height 17
type input "175"
click at [66, 181] on input "350.00" at bounding box center [81, 189] width 103 height 17
type input "375"
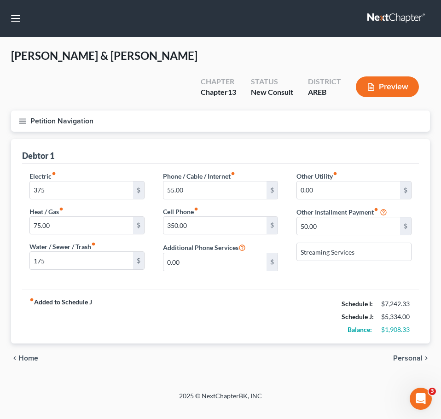
click at [118, 289] on div "fiber_manual_record Added to Schedule J Schedule I: $7,242.33 Schedule J: $5,33…" at bounding box center [220, 316] width 396 height 54
click at [74, 217] on input "75.00" at bounding box center [81, 225] width 103 height 17
type input "100"
click at [108, 302] on div "fiber_manual_record Added to Schedule J Schedule I: $7,242.33 Schedule J: $5,35…" at bounding box center [220, 316] width 396 height 54
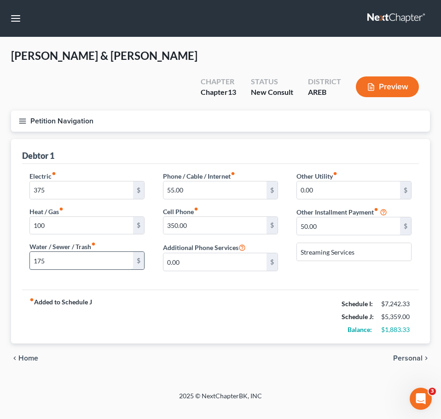
click at [79, 252] on input "175" at bounding box center [81, 260] width 103 height 17
click at [71, 252] on input "150" at bounding box center [81, 260] width 103 height 17
type input "160"
click at [413, 354] on span "Personal" at bounding box center [407, 357] width 29 height 7
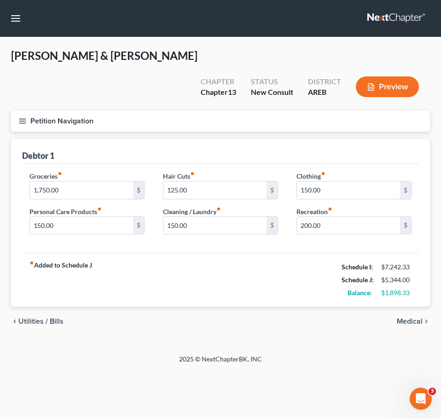
click at [409, 317] on span "Medical" at bounding box center [409, 320] width 26 height 7
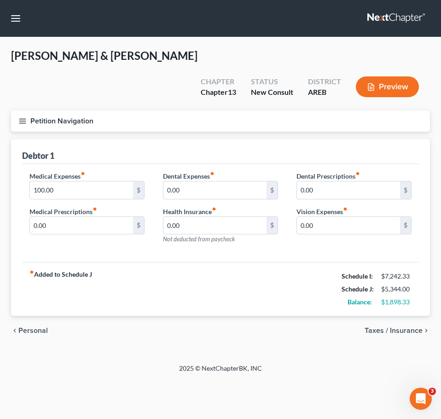
click at [383, 327] on span "Taxes / Insurance" at bounding box center [393, 330] width 58 height 7
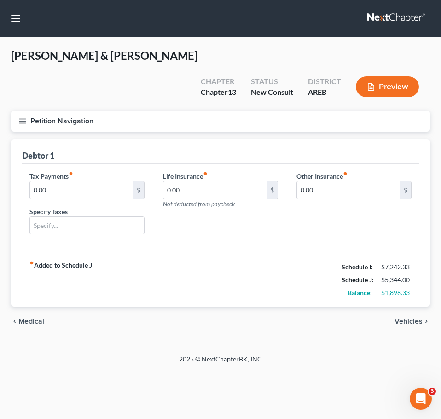
click at [408, 317] on span "Vehicles" at bounding box center [408, 320] width 28 height 7
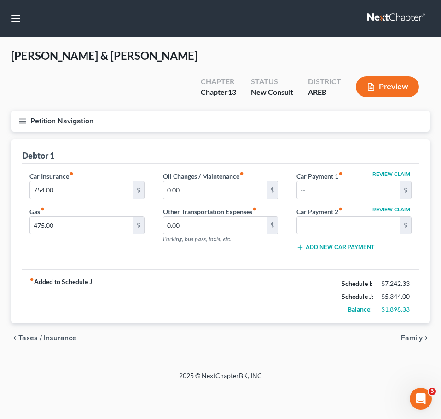
click at [416, 334] on span "Family" at bounding box center [412, 337] width 22 height 7
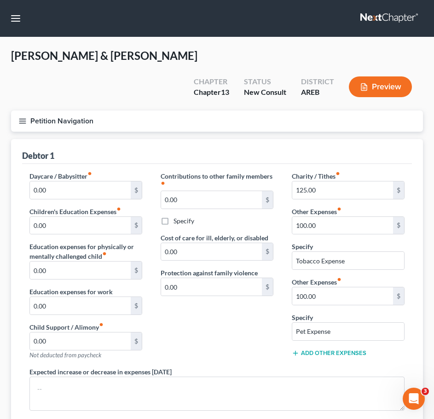
scroll to position [136, 0]
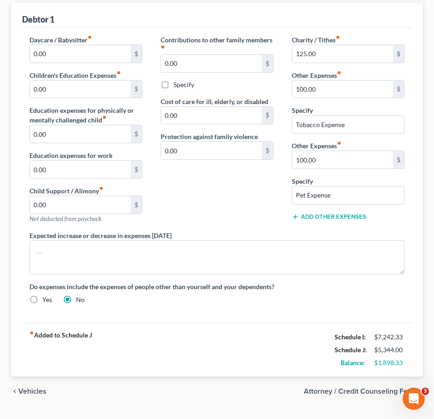
click at [398, 387] on span "Attorney / Credit Counseling Fees" at bounding box center [360, 390] width 112 height 7
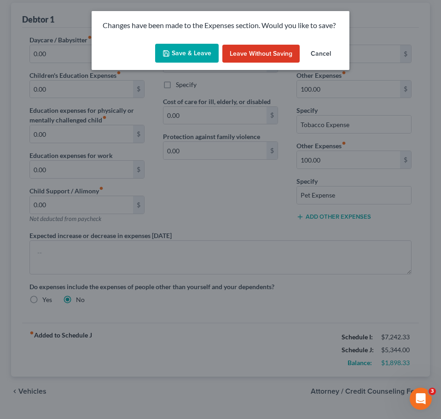
click at [199, 53] on button "Save & Leave" at bounding box center [186, 53] width 63 height 19
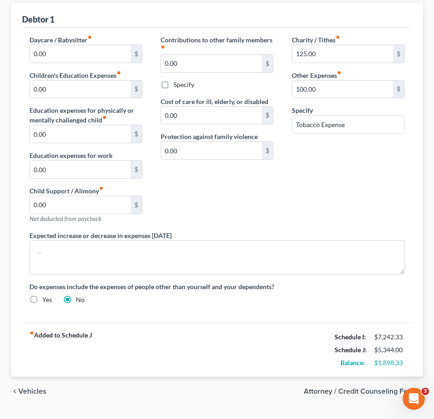
select select "1"
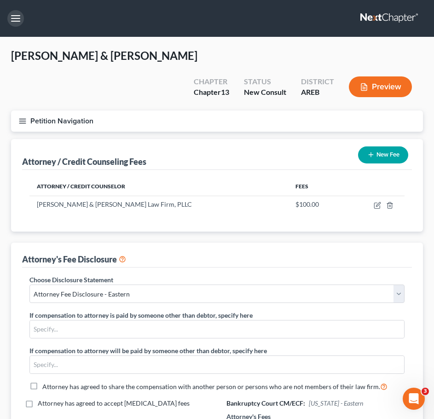
click at [22, 20] on button "button" at bounding box center [15, 18] width 17 height 17
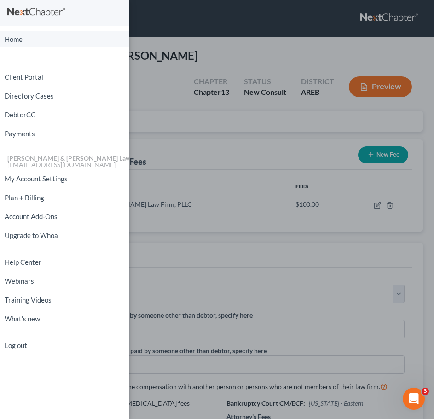
click at [31, 41] on link "Home" at bounding box center [64, 39] width 129 height 16
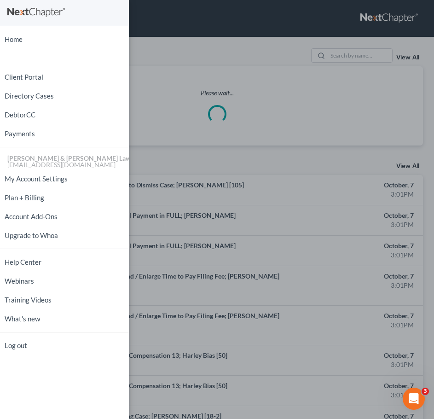
click at [246, 49] on div "Home New Case Client Portal Directory Cases DebtorCC Payments Lambert & Perry L…" at bounding box center [217, 209] width 434 height 419
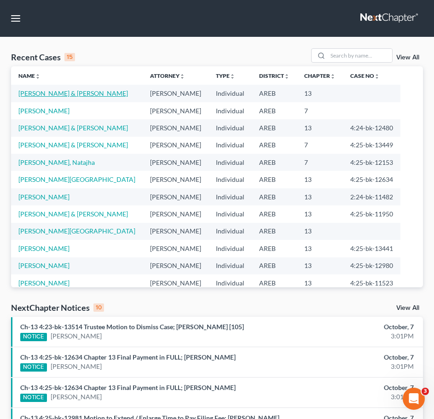
click at [74, 93] on link "[PERSON_NAME] & [PERSON_NAME]" at bounding box center [72, 93] width 109 height 8
select select "5"
select select "2"
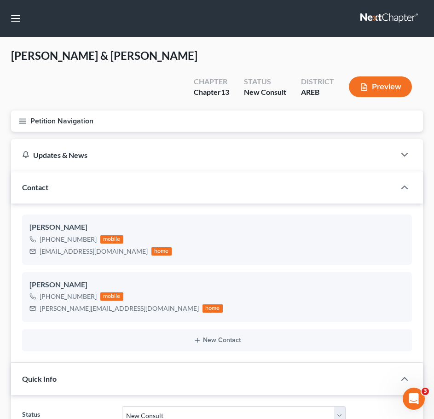
click at [19, 117] on icon "button" at bounding box center [22, 121] width 8 height 8
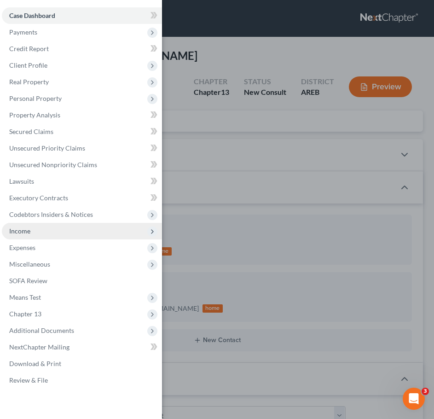
click at [46, 233] on span "Income" at bounding box center [82, 231] width 160 height 17
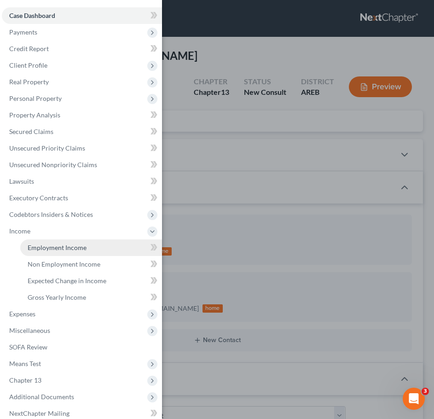
click at [60, 248] on span "Employment Income" at bounding box center [57, 247] width 59 height 8
click at [290, 120] on div "Case Dashboard Payments Invoices Payments Payments Credit Report Client Profile" at bounding box center [217, 209] width 434 height 419
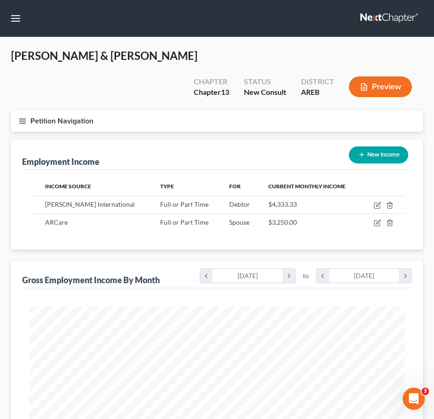
scroll to position [187, 393]
click at [19, 117] on icon "button" at bounding box center [22, 121] width 8 height 8
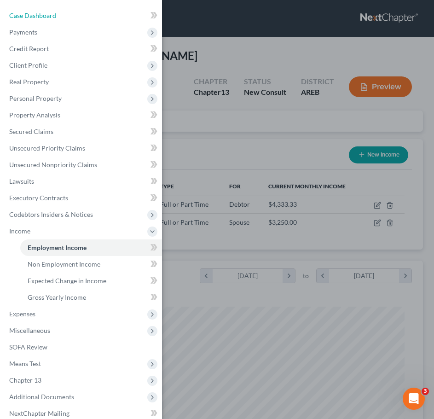
drag, startPoint x: 53, startPoint y: 12, endPoint x: 237, endPoint y: 27, distance: 185.1
click at [53, 12] on span "Case Dashboard" at bounding box center [32, 15] width 47 height 8
select select "2"
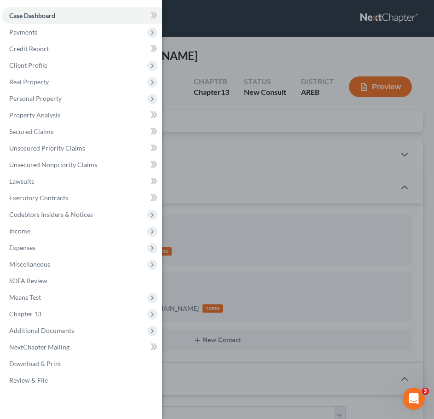
click at [249, 44] on div "Case Dashboard Payments Invoices Payments Payments Credit Report Client Profile" at bounding box center [217, 209] width 434 height 419
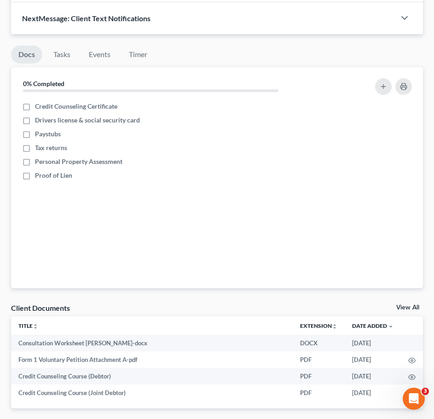
scroll to position [1027, 0]
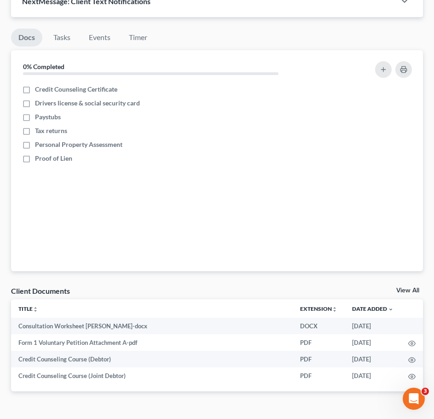
click at [419, 287] on link "View All" at bounding box center [407, 290] width 23 height 6
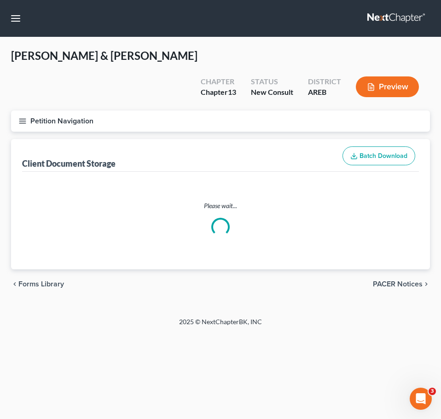
select select "1"
select select "0"
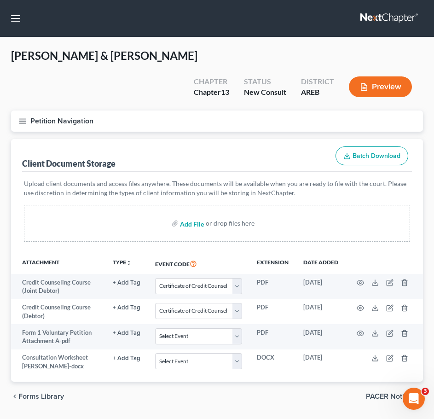
click at [197, 215] on input "file" at bounding box center [191, 223] width 22 height 17
type input "C:\fakepath\DB Phillips.docx"
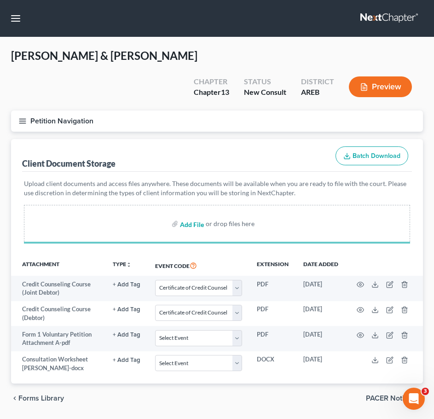
select select "1"
select select "0"
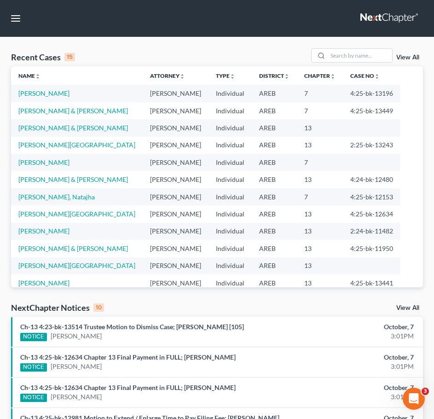
click at [339, 58] on input "search" at bounding box center [359, 55] width 64 height 13
type input "c"
type input "scarb"
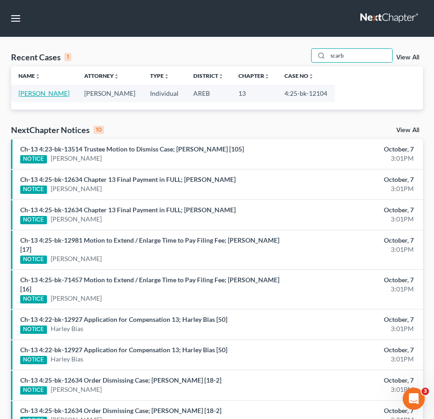
click at [52, 96] on link "[PERSON_NAME]" at bounding box center [43, 93] width 51 height 8
select select "9"
select select "3"
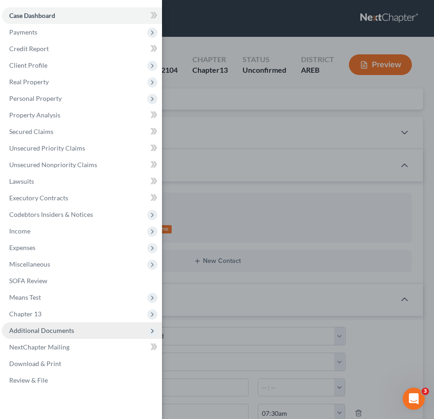
click at [69, 331] on span "Additional Documents" at bounding box center [41, 330] width 65 height 8
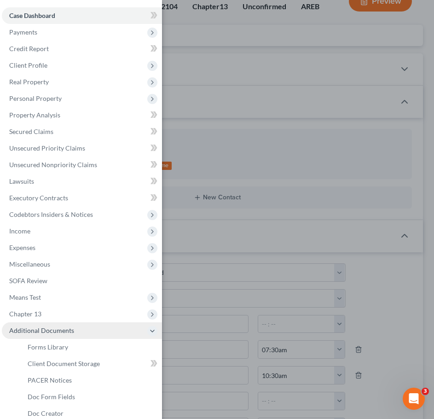
scroll to position [64, 0]
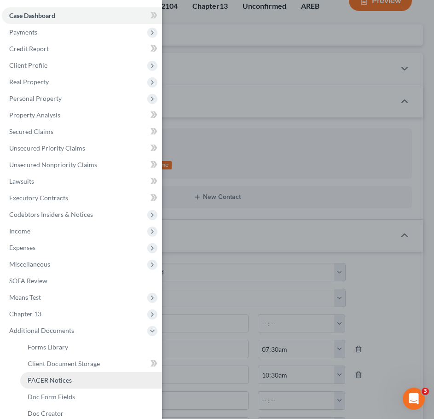
click at [41, 379] on span "PACER Notices" at bounding box center [50, 380] width 44 height 8
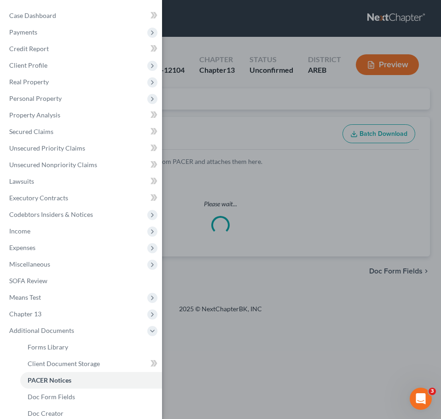
click at [237, 121] on div "Case Dashboard Payments Invoices Payments Payments Credit Report Client Profile" at bounding box center [220, 209] width 441 height 419
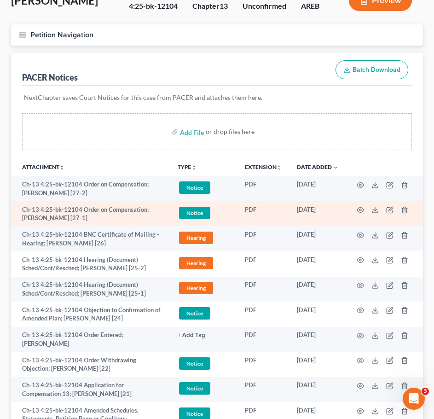
scroll to position [65, 0]
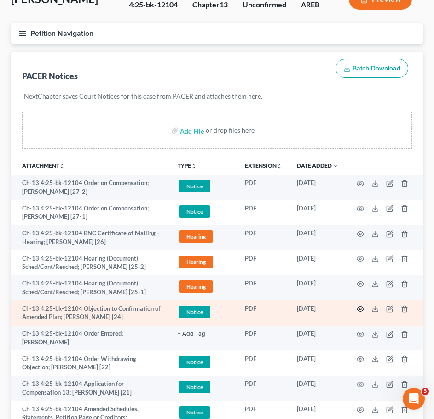
click at [358, 308] on icon "button" at bounding box center [359, 308] width 7 height 7
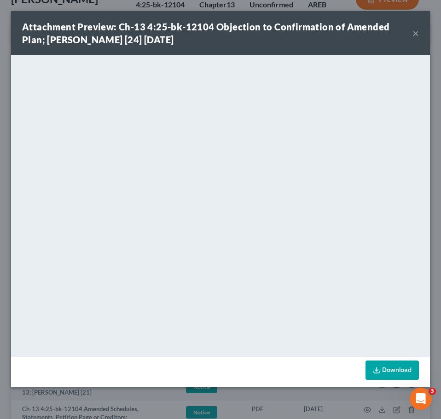
click at [415, 33] on button "×" at bounding box center [415, 33] width 6 height 11
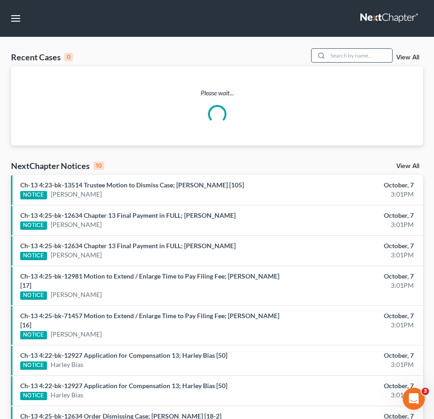
click at [340, 53] on input "search" at bounding box center [359, 55] width 64 height 13
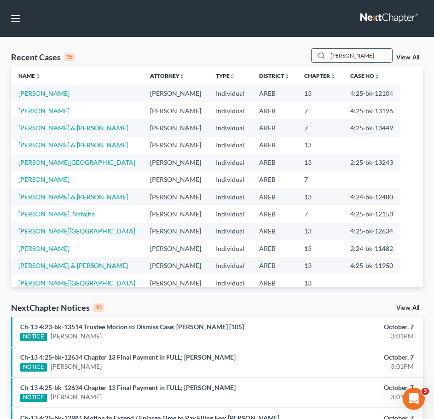
type input "[PERSON_NAME]"
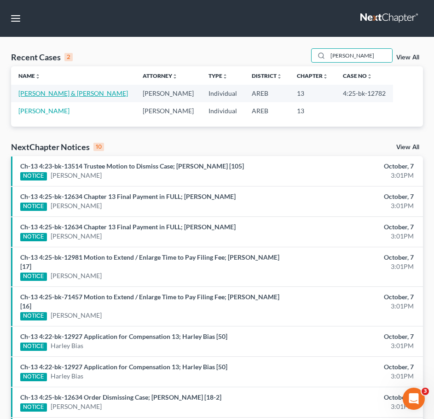
click at [90, 91] on link "[PERSON_NAME] & [PERSON_NAME]" at bounding box center [72, 93] width 109 height 8
select select "0"
select select "2"
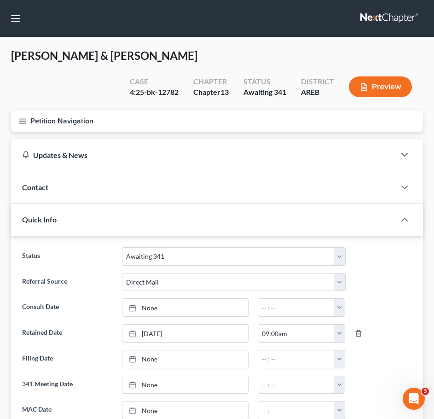
click at [21, 126] on button "Petition Navigation" at bounding box center [217, 120] width 412 height 21
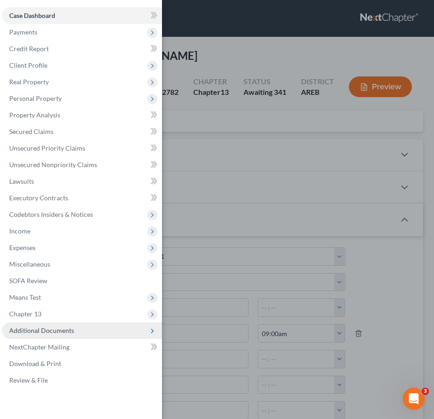
click at [60, 326] on span "Additional Documents" at bounding box center [82, 330] width 160 height 17
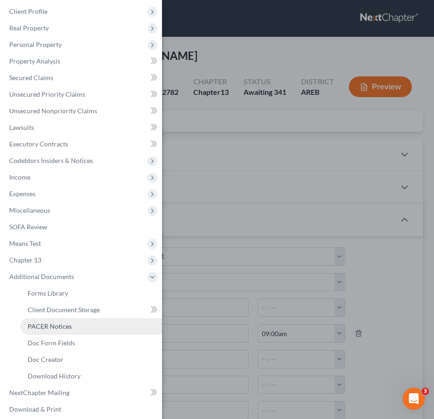
scroll to position [54, 0]
click at [46, 331] on link "PACER Notices" at bounding box center [91, 325] width 142 height 17
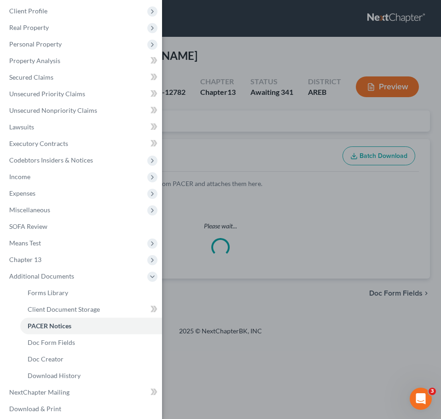
click at [256, 118] on div "Case Dashboard Payments Invoices Payments Payments Credit Report Client Profile" at bounding box center [220, 209] width 441 height 419
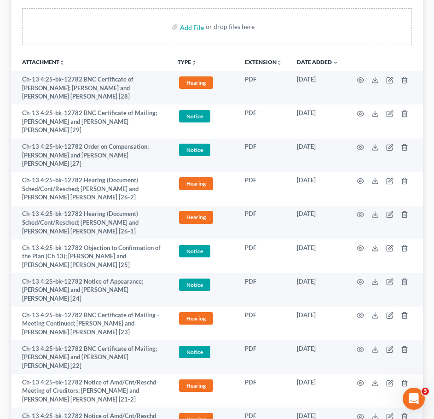
scroll to position [192, 0]
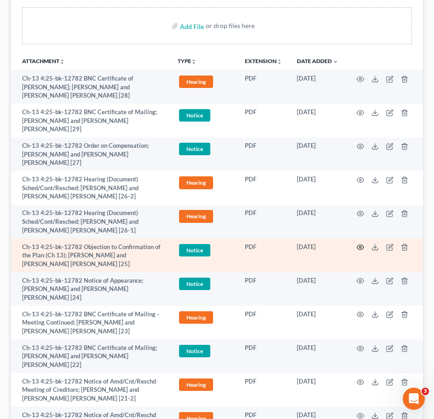
click at [358, 243] on icon "button" at bounding box center [359, 246] width 7 height 7
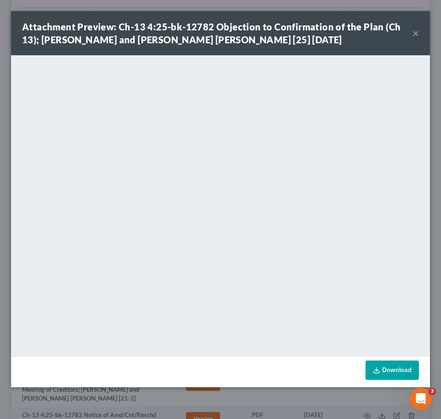
click at [415, 31] on button "×" at bounding box center [415, 33] width 6 height 11
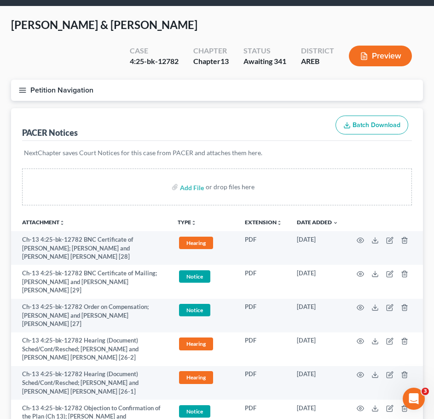
scroll to position [0, 0]
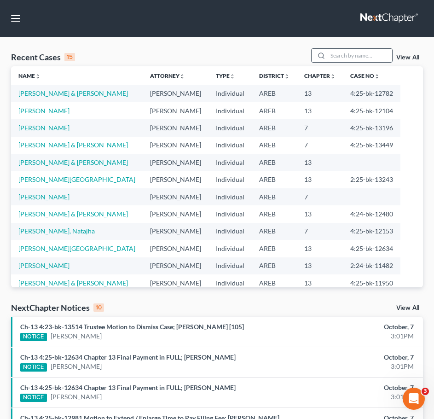
click at [344, 52] on input "search" at bounding box center [359, 55] width 64 height 13
type input "[PERSON_NAME]"
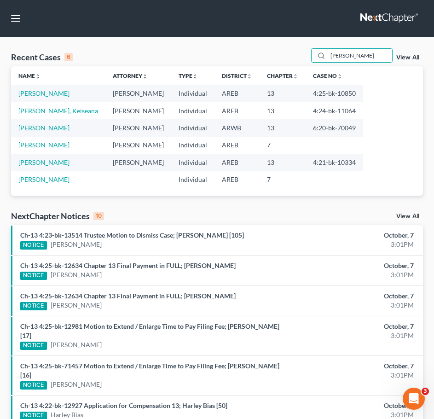
click at [49, 98] on td "[PERSON_NAME]" at bounding box center [58, 93] width 94 height 17
click at [37, 96] on link "[PERSON_NAME]" at bounding box center [43, 93] width 51 height 8
select select "2"
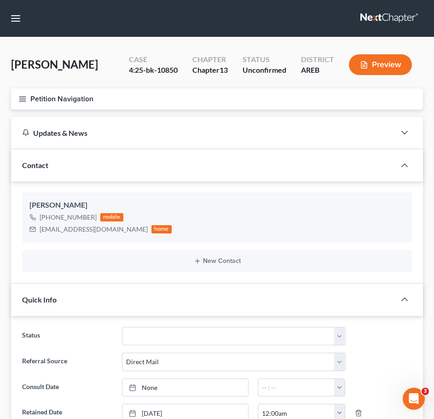
click at [23, 95] on icon "button" at bounding box center [22, 99] width 8 height 8
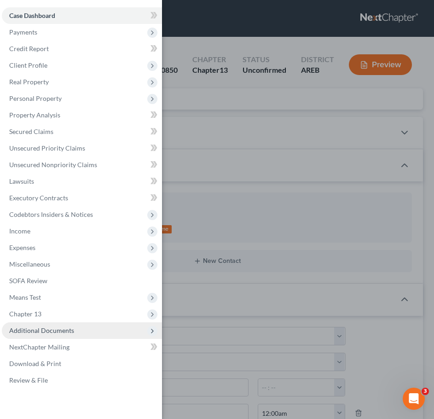
click at [76, 332] on span "Additional Documents" at bounding box center [82, 330] width 160 height 17
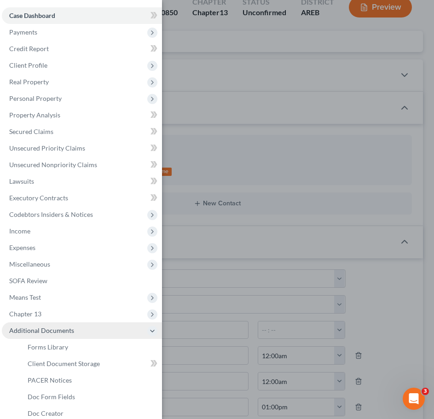
scroll to position [62, 0]
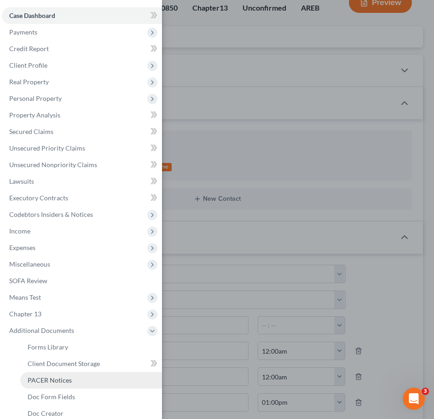
click at [58, 379] on span "PACER Notices" at bounding box center [50, 380] width 44 height 8
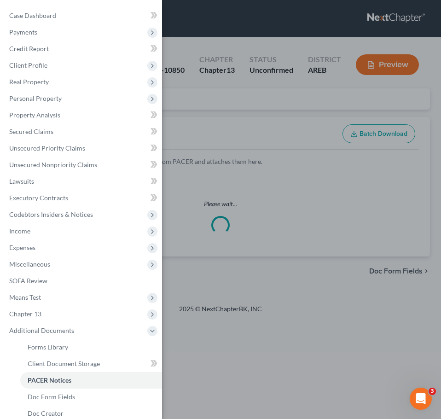
click at [255, 120] on div "Case Dashboard Payments Invoices Payments Payments Credit Report Client Profile" at bounding box center [220, 209] width 441 height 419
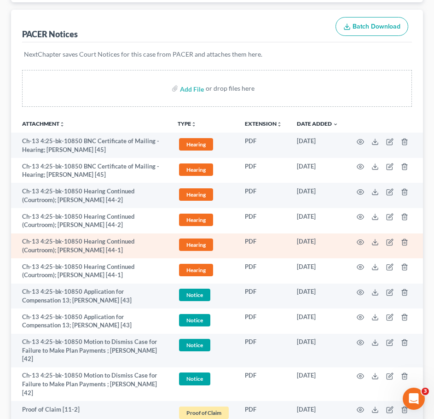
scroll to position [97, 0]
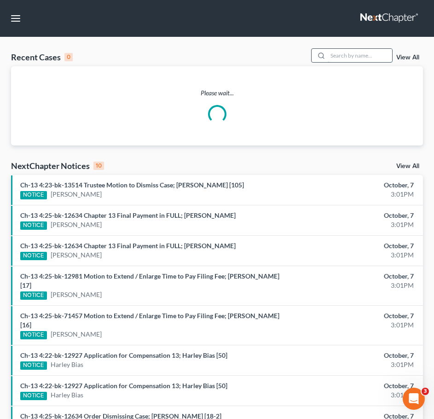
click at [359, 53] on input "search" at bounding box center [359, 55] width 64 height 13
type input "[PERSON_NAME]"
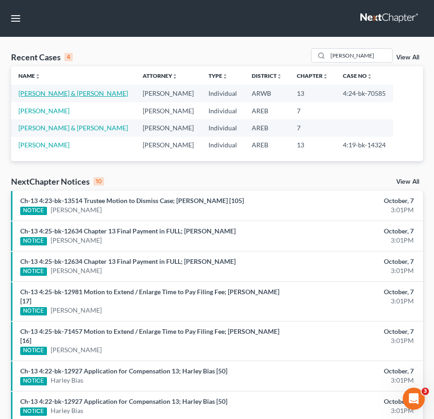
click at [57, 97] on link "[PERSON_NAME] & [PERSON_NAME]" at bounding box center [72, 93] width 109 height 8
select select "2"
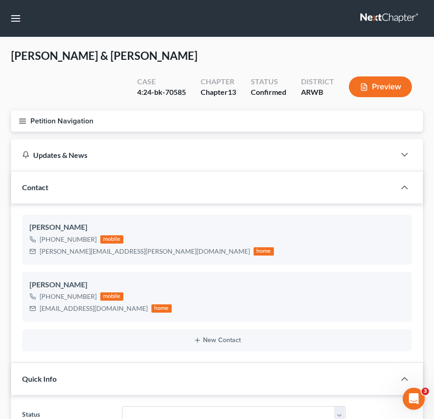
click at [23, 126] on button "Petition Navigation" at bounding box center [217, 120] width 412 height 21
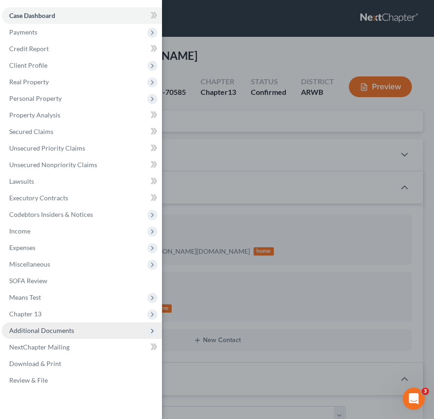
click at [57, 335] on span "Additional Documents" at bounding box center [82, 330] width 160 height 17
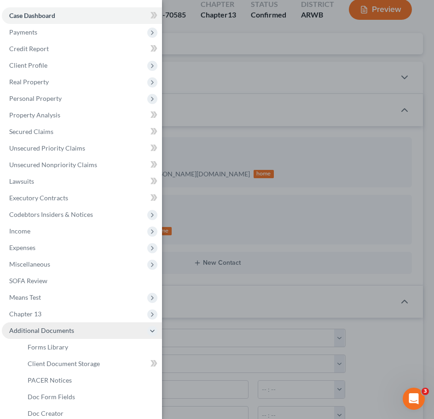
scroll to position [78, 0]
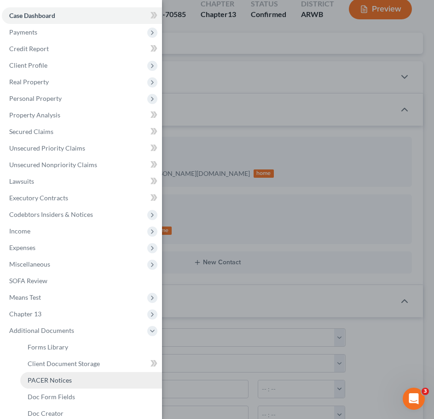
click at [47, 379] on span "PACER Notices" at bounding box center [50, 380] width 44 height 8
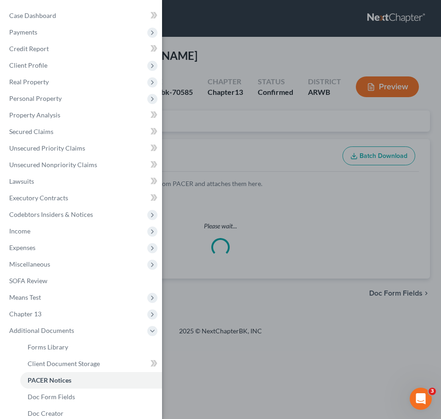
click at [209, 54] on div "Case Dashboard Payments Invoices Payments Payments Credit Report Client Profile" at bounding box center [220, 209] width 441 height 419
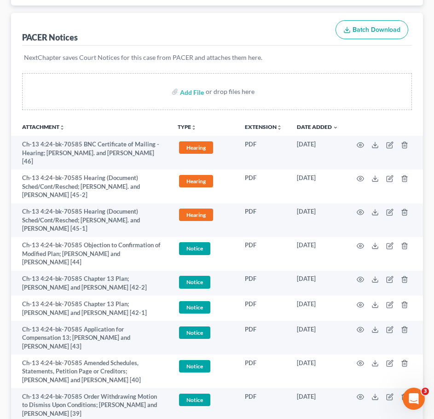
scroll to position [132, 0]
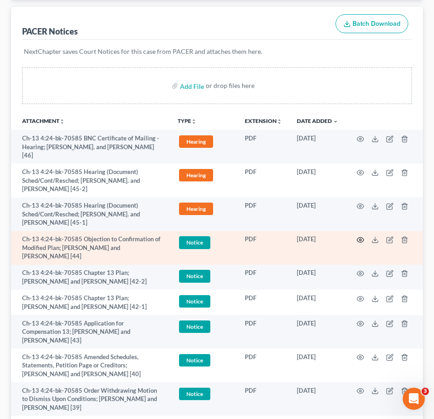
click at [360, 236] on icon "button" at bounding box center [359, 239] width 7 height 7
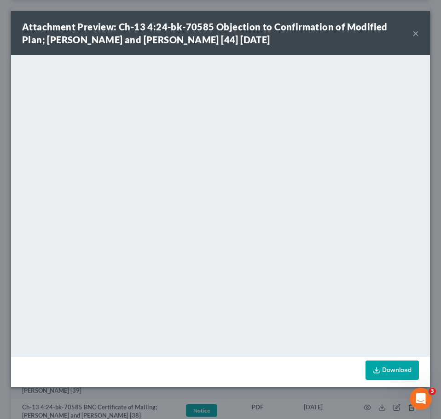
click at [413, 33] on button "×" at bounding box center [415, 33] width 6 height 11
